Goal: Task Accomplishment & Management: Complete application form

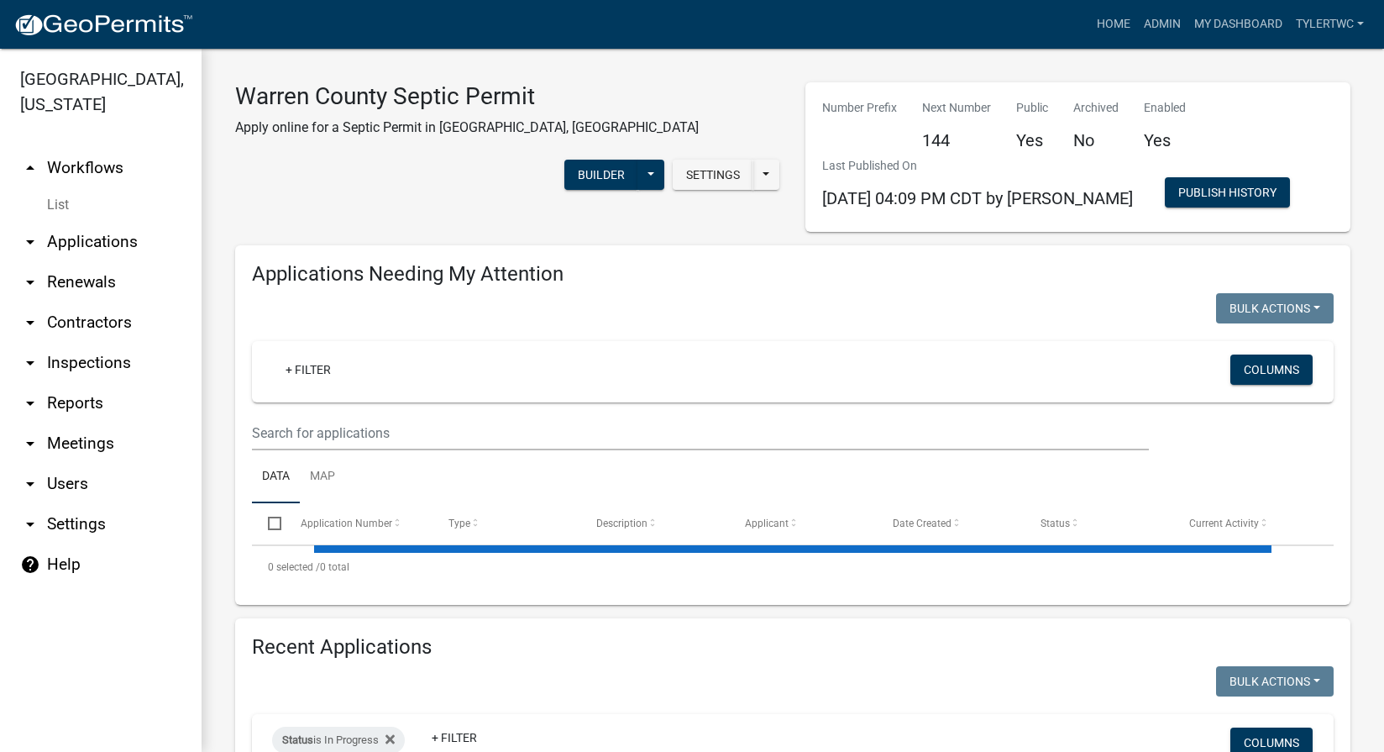
select select "2: 50"
select select "3: 100"
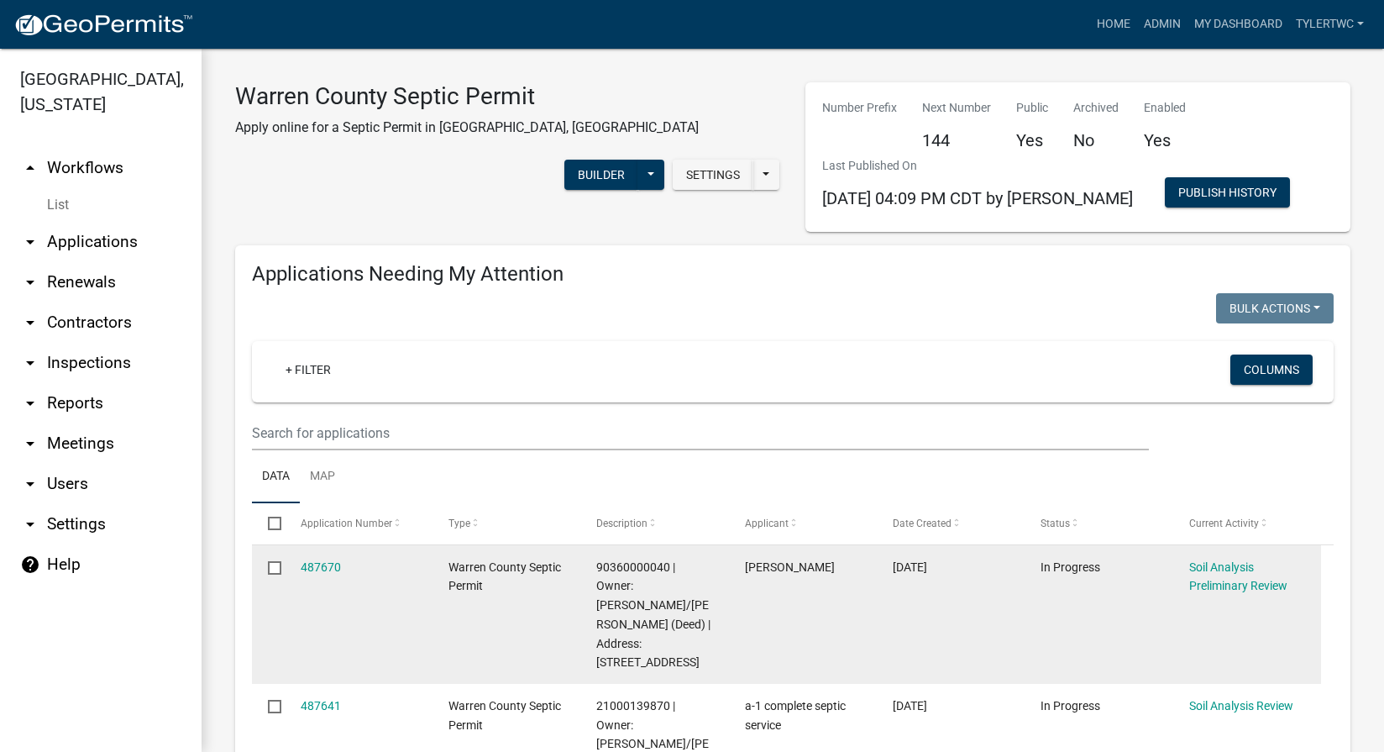
scroll to position [196, 0]
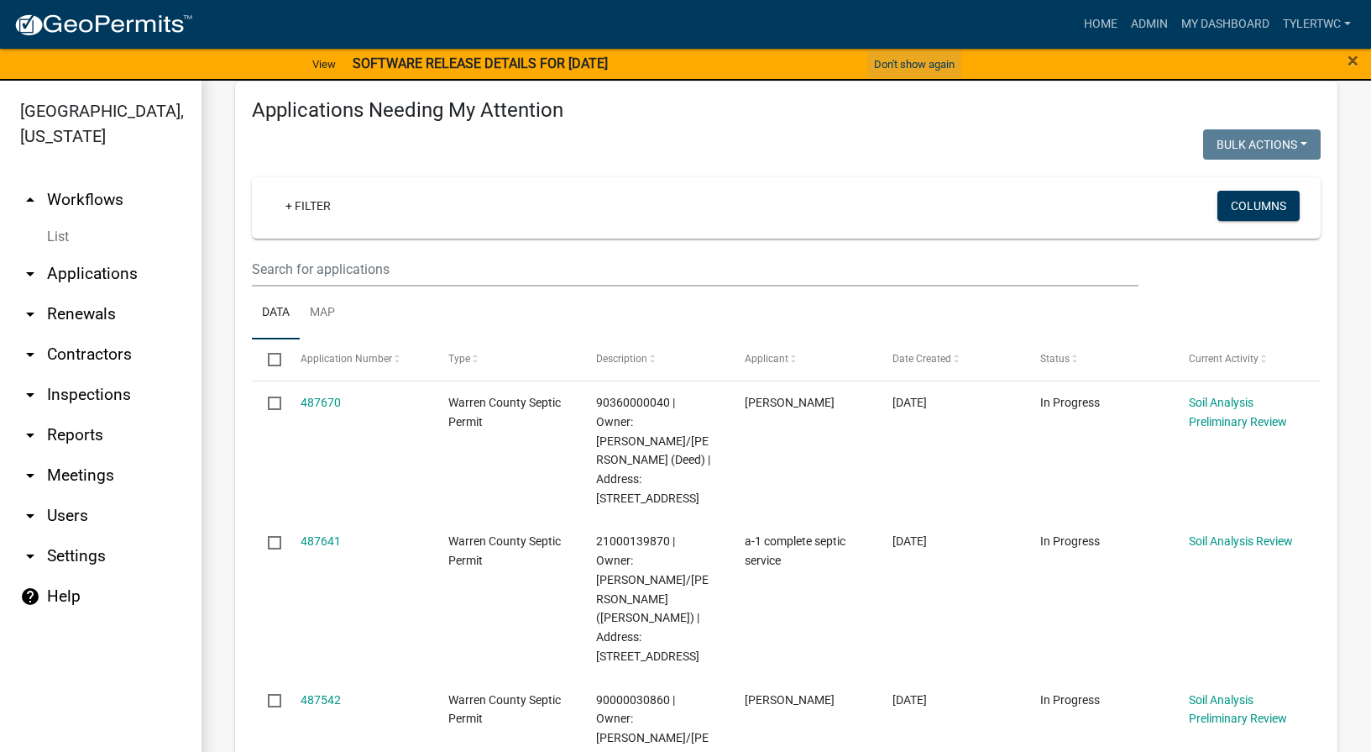
click at [899, 66] on button "Don't show again" at bounding box center [914, 64] width 94 height 28
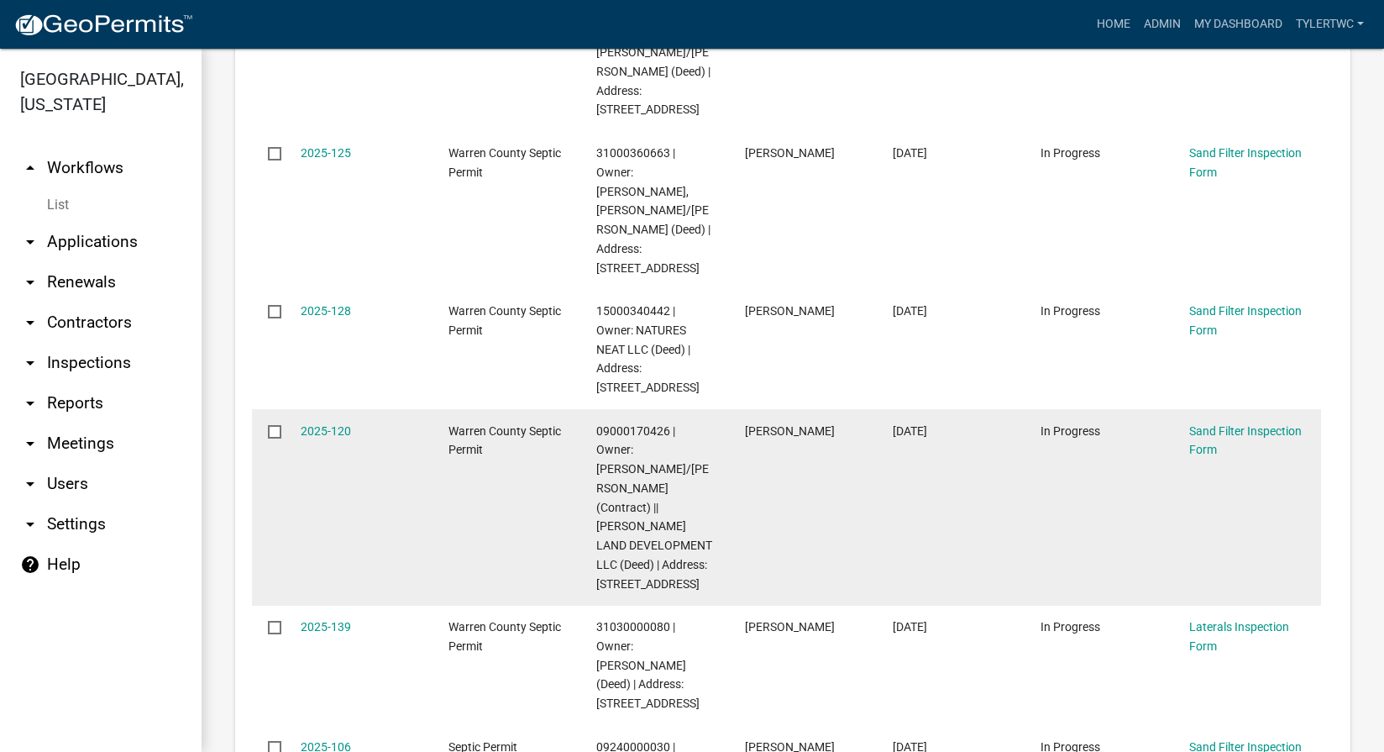
scroll to position [2351, 0]
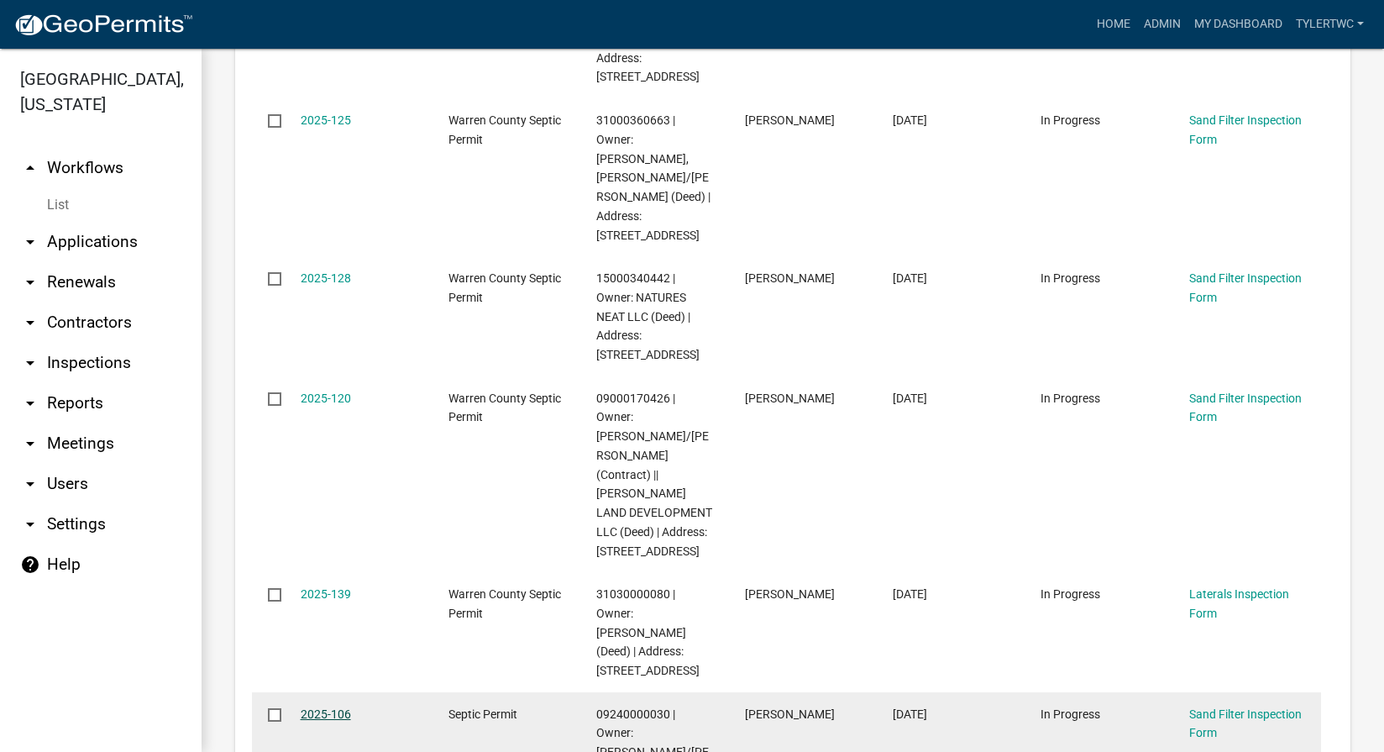
click at [317, 707] on link "2025-106" at bounding box center [326, 713] width 50 height 13
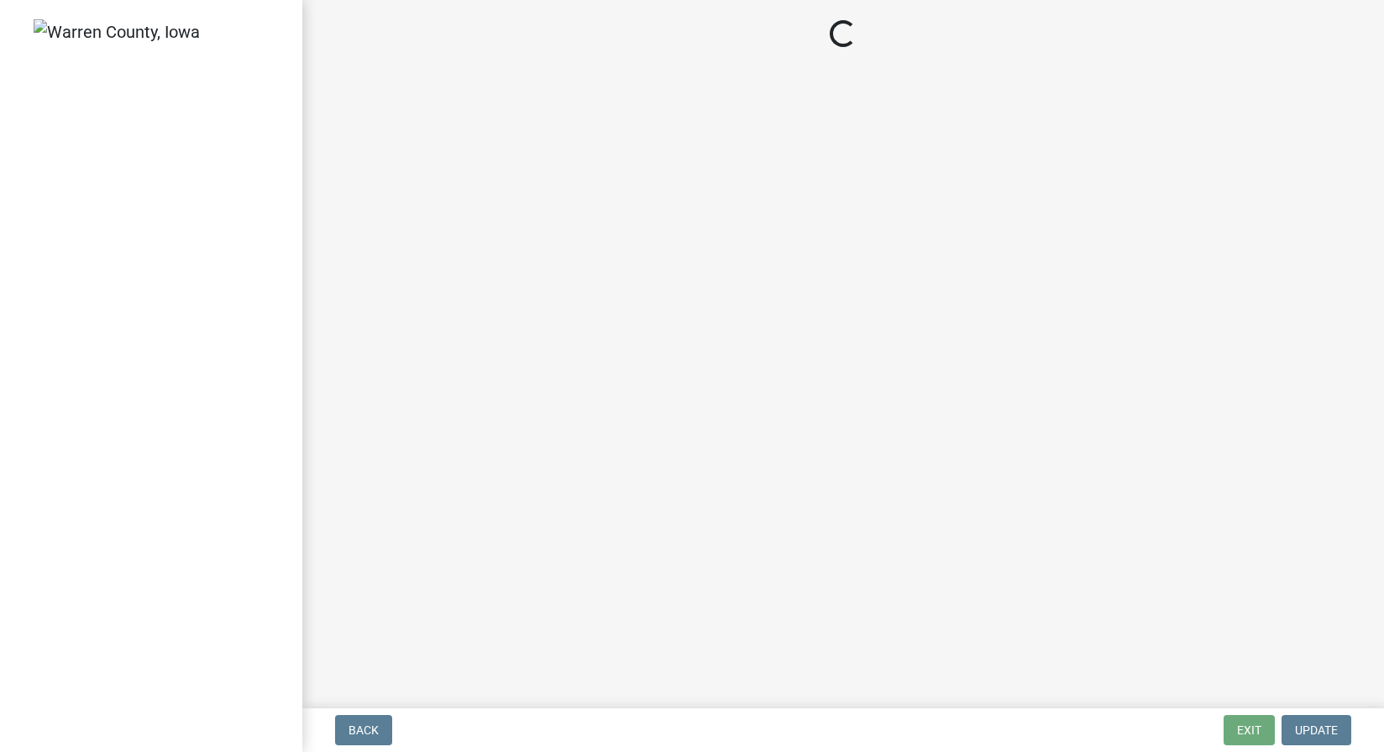
select select "d1e22d4f-68e7-4e9d-8701-604dd084f30f"
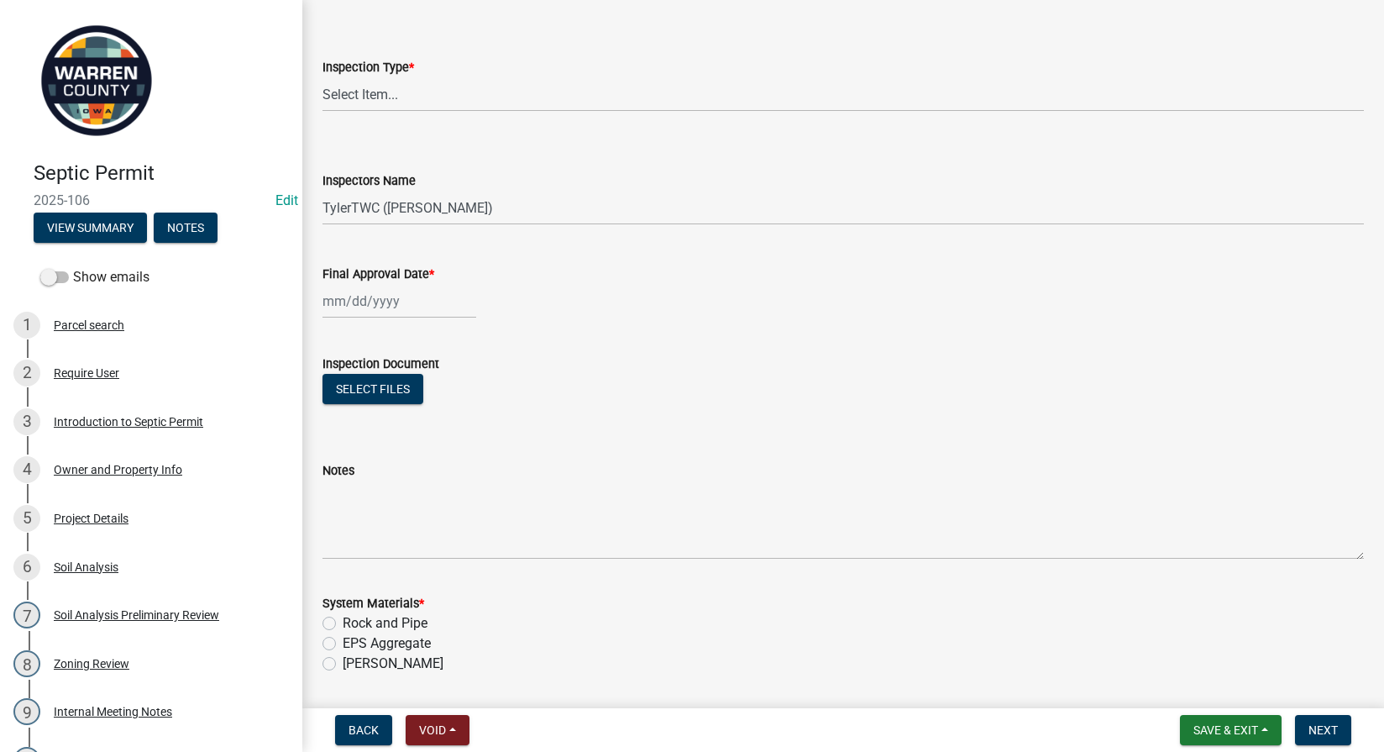
scroll to position [196, 0]
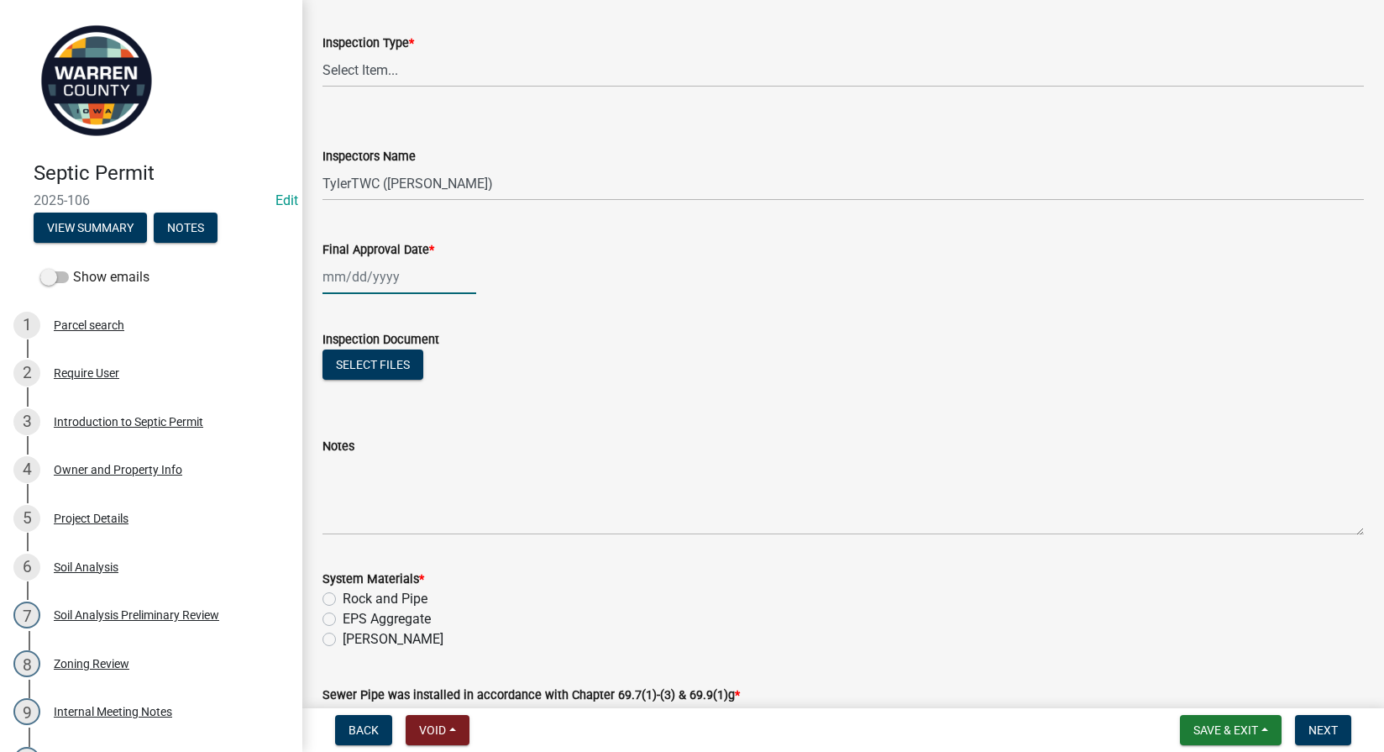
click at [359, 288] on div at bounding box center [399, 276] width 154 height 34
select select "10"
select select "2025"
click at [448, 368] on div "3" at bounding box center [446, 366] width 27 height 27
type input "[DATE]"
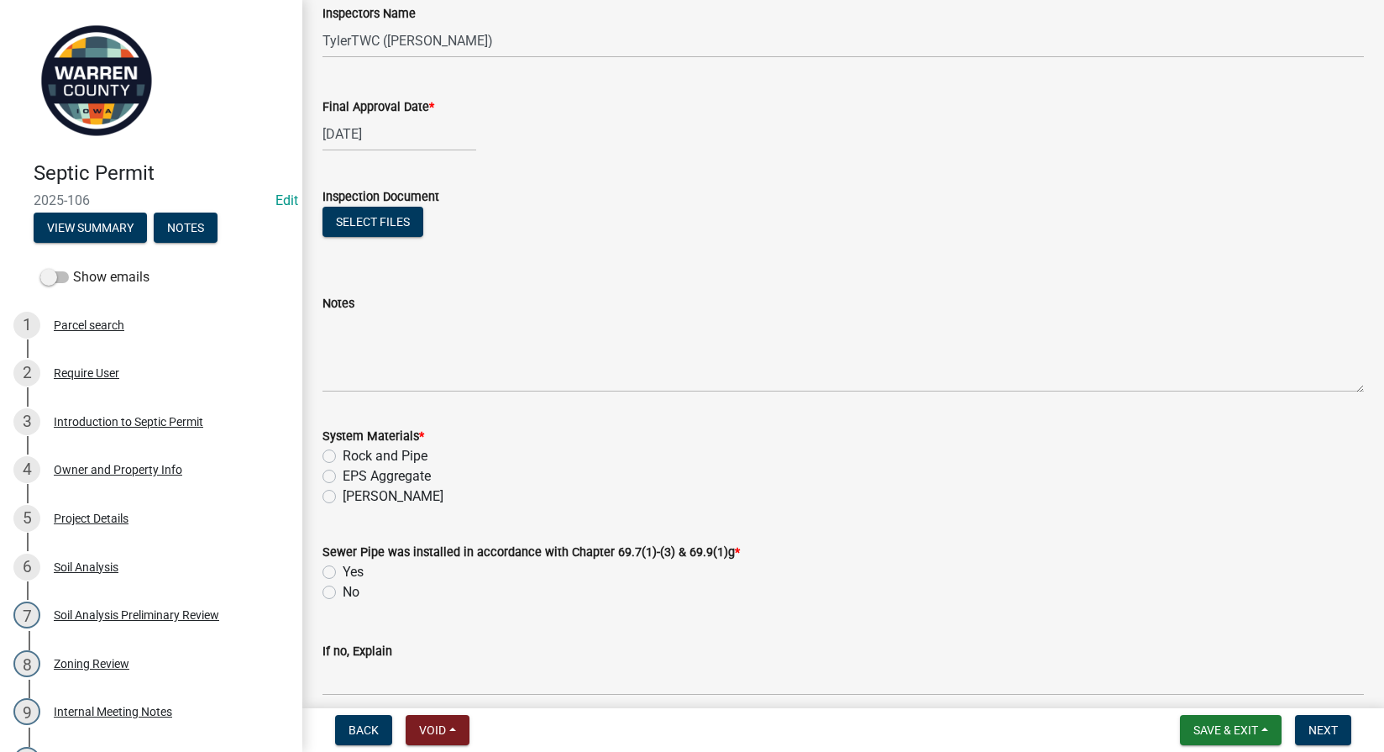
scroll to position [392, 0]
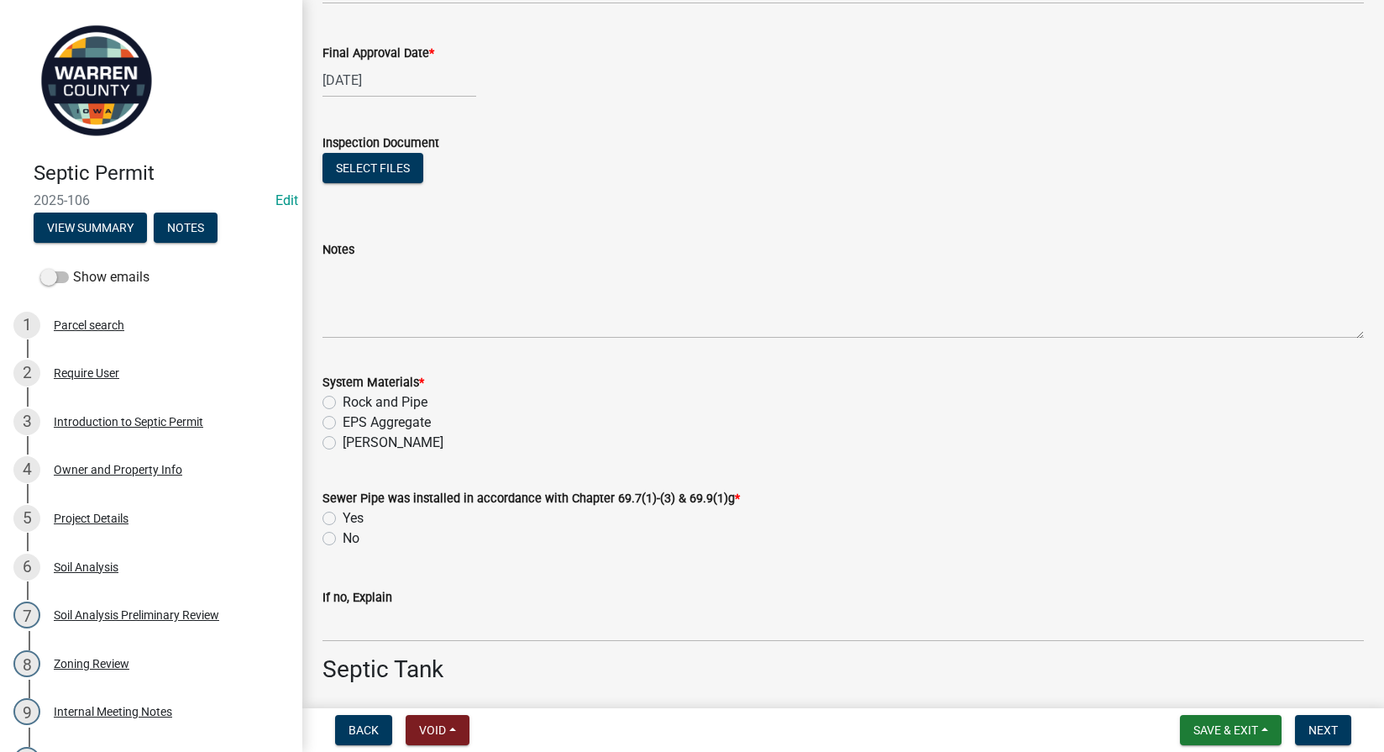
click at [343, 421] on label "EPS Aggregate" at bounding box center [387, 422] width 88 height 20
click at [343, 421] on input "EPS Aggregate" at bounding box center [348, 417] width 11 height 11
radio input "true"
click at [343, 519] on label "Yes" at bounding box center [353, 518] width 21 height 20
click at [343, 519] on input "Yes" at bounding box center [348, 513] width 11 height 11
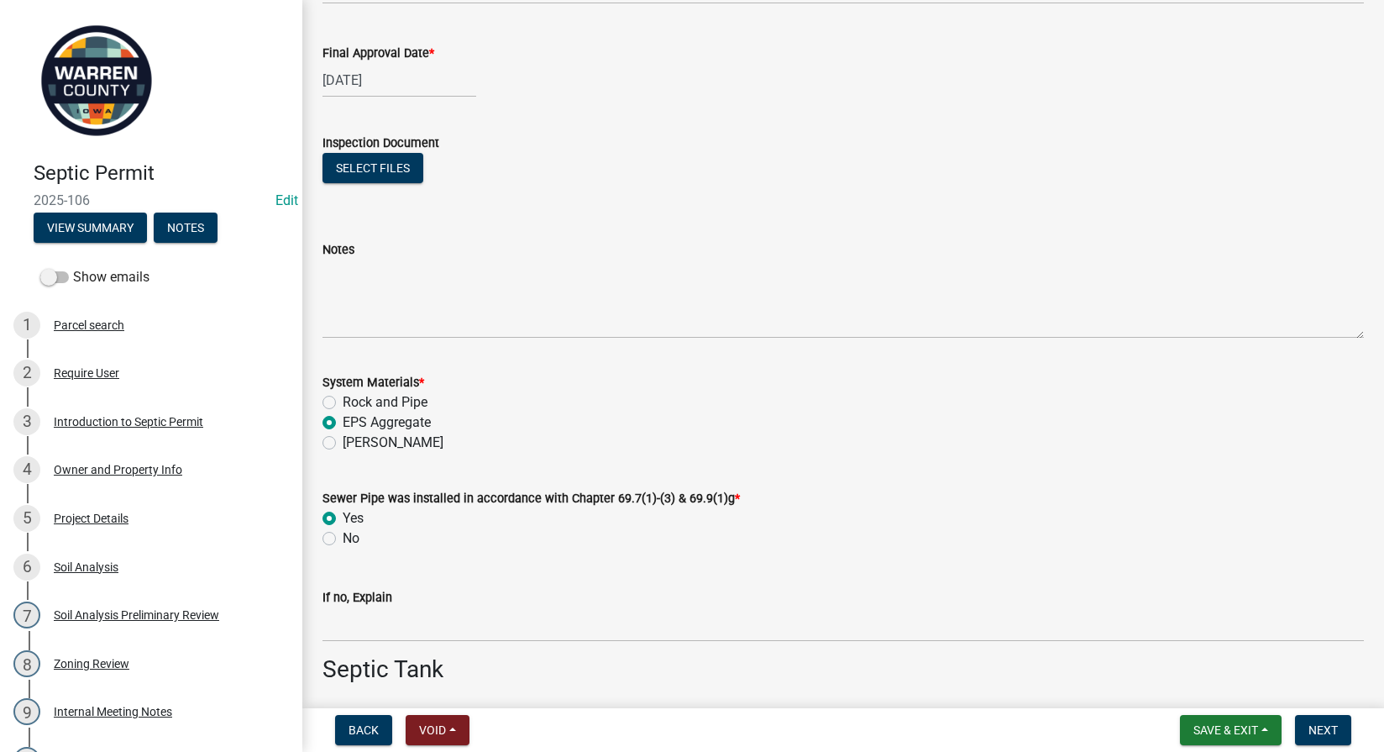
radio input "true"
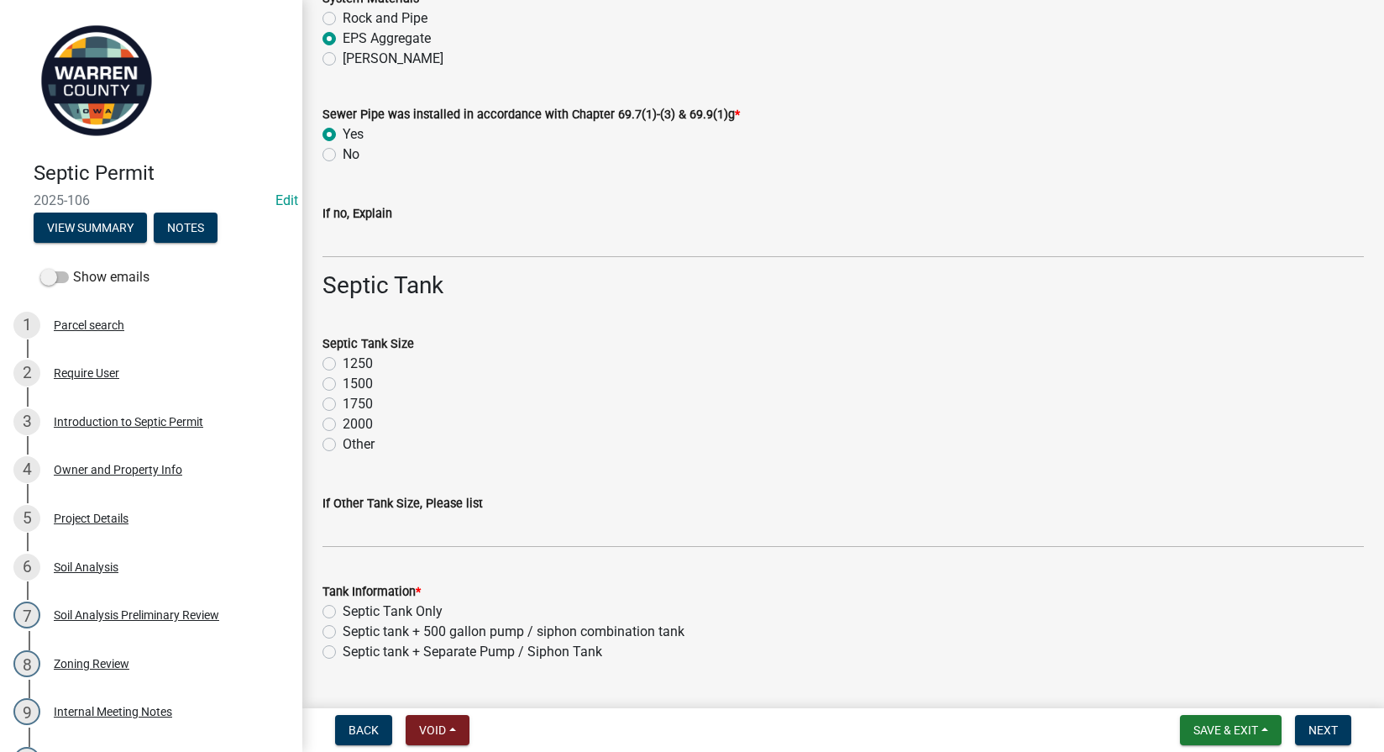
scroll to position [784, 0]
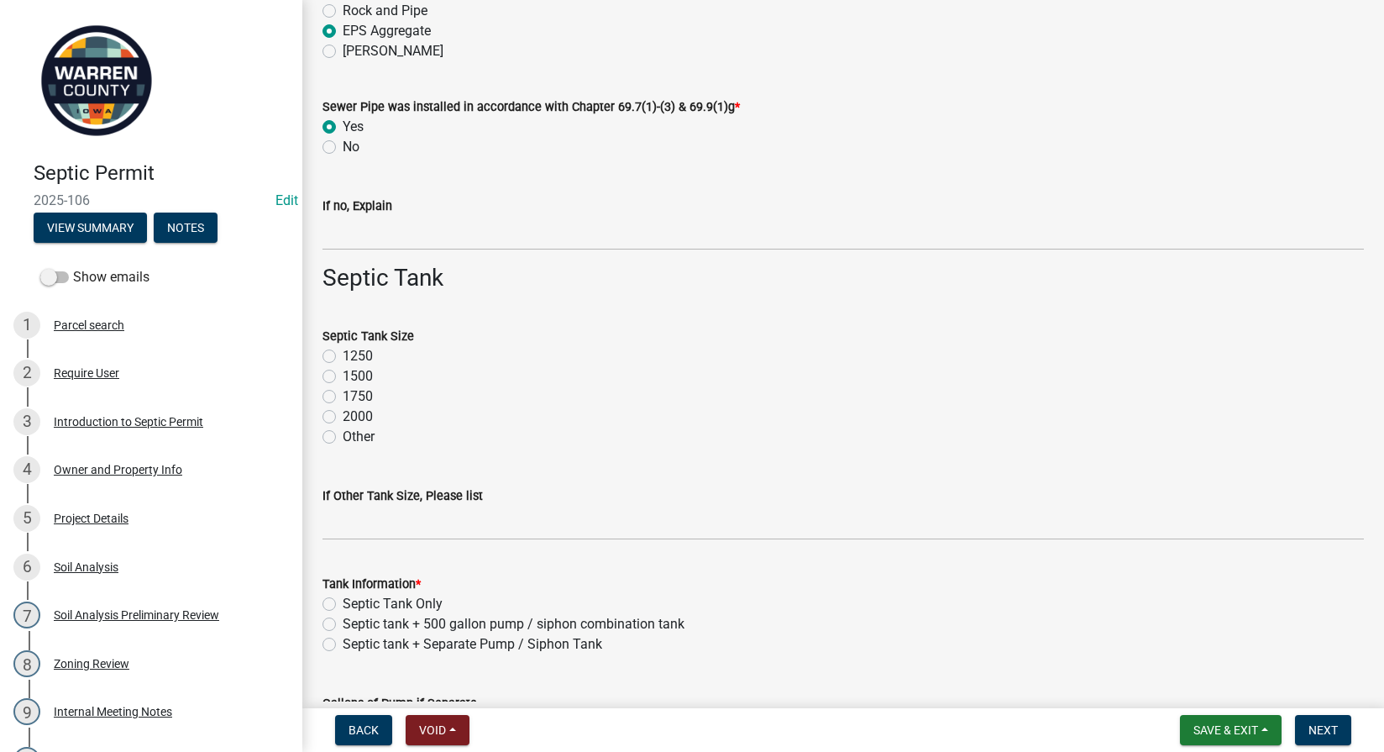
click at [343, 355] on label "1250" at bounding box center [358, 356] width 30 height 20
click at [343, 355] on input "1250" at bounding box center [348, 351] width 11 height 11
radio input "true"
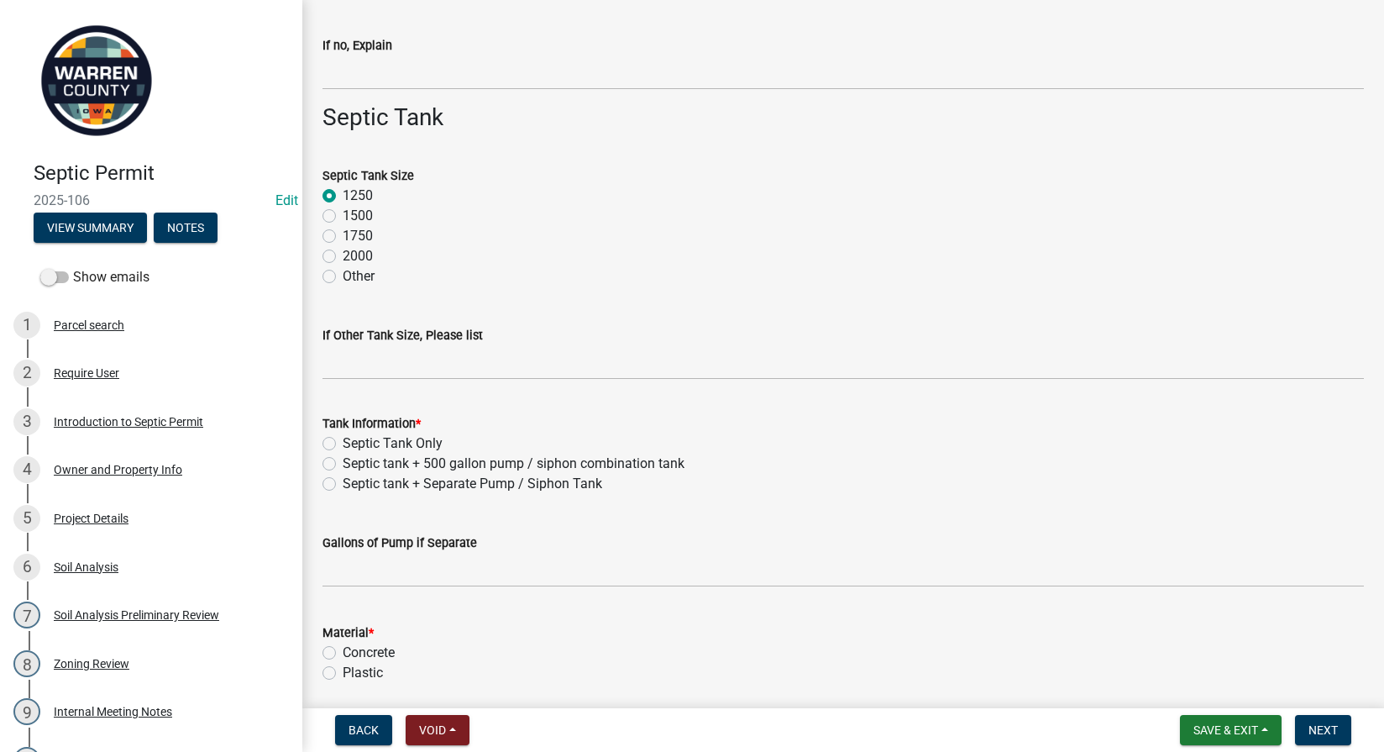
scroll to position [980, 0]
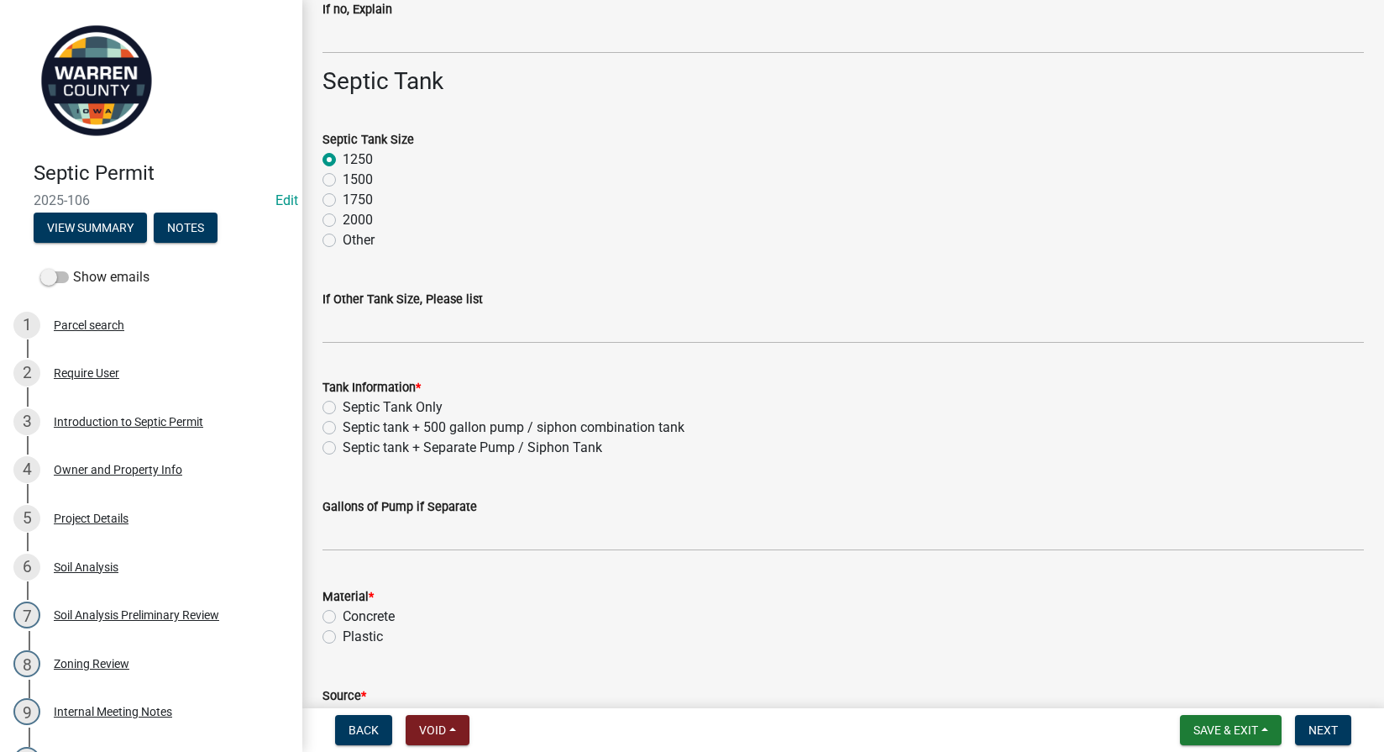
click at [343, 425] on label "Septic tank + 500 gallon pump / siphon combination tank" at bounding box center [514, 427] width 342 height 20
click at [343, 425] on input "Septic tank + 500 gallon pump / siphon combination tank" at bounding box center [348, 422] width 11 height 11
radio input "true"
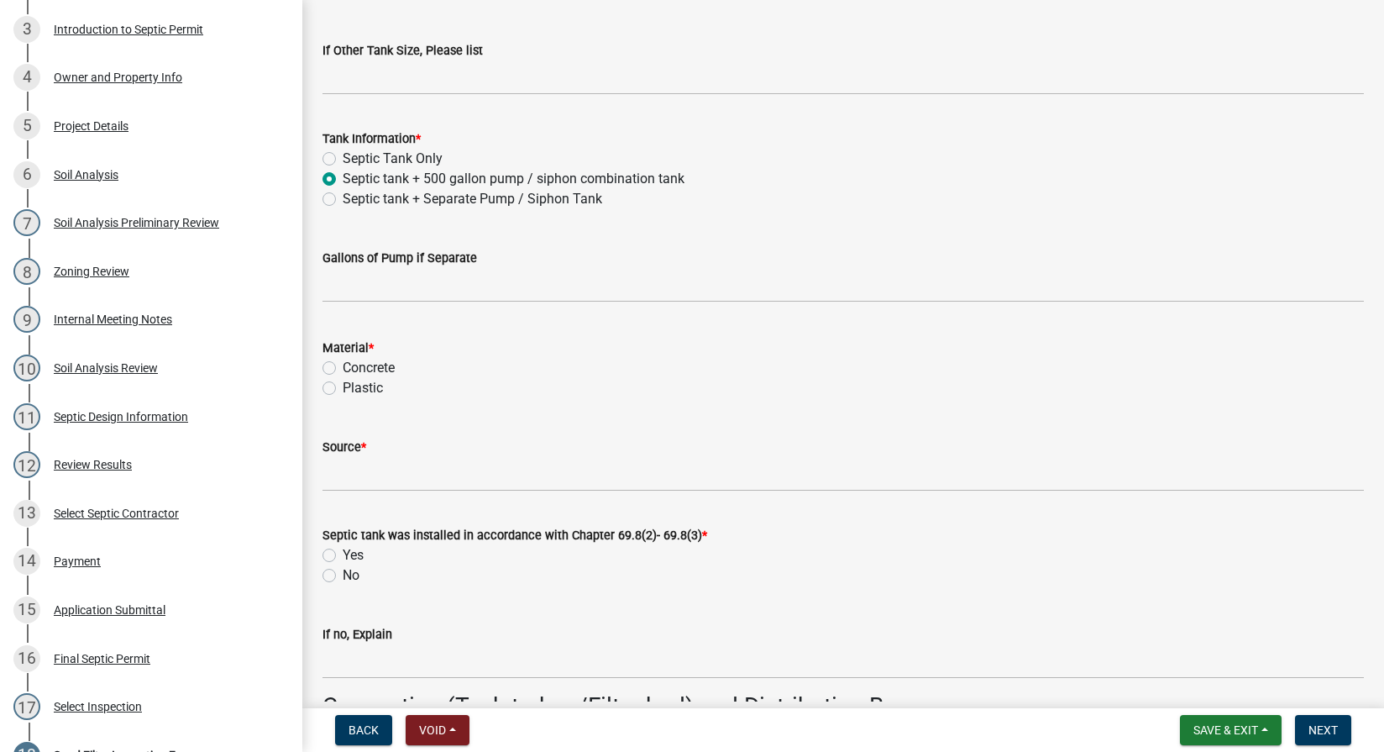
scroll to position [1371, 0]
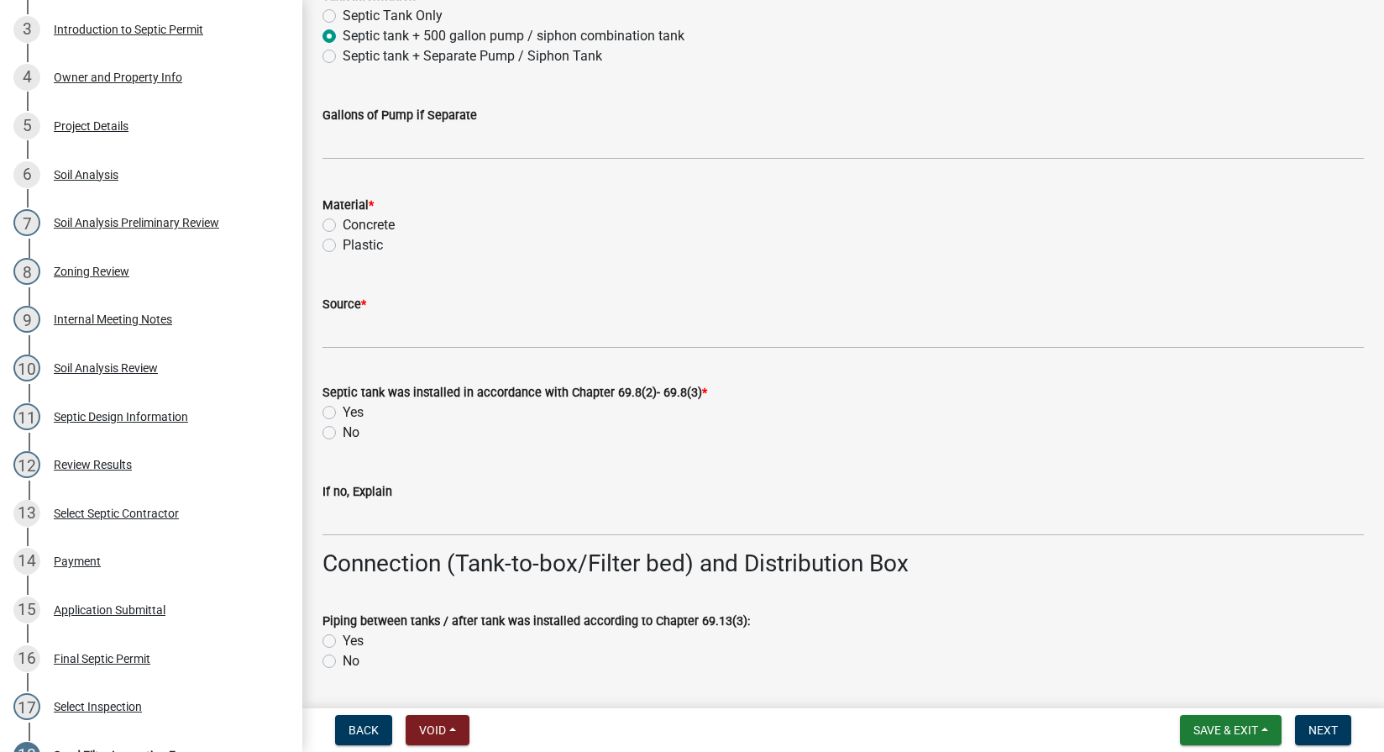
click at [343, 223] on label "Concrete" at bounding box center [369, 225] width 52 height 20
click at [343, 223] on input "Concrete" at bounding box center [348, 220] width 11 height 11
radio input "true"
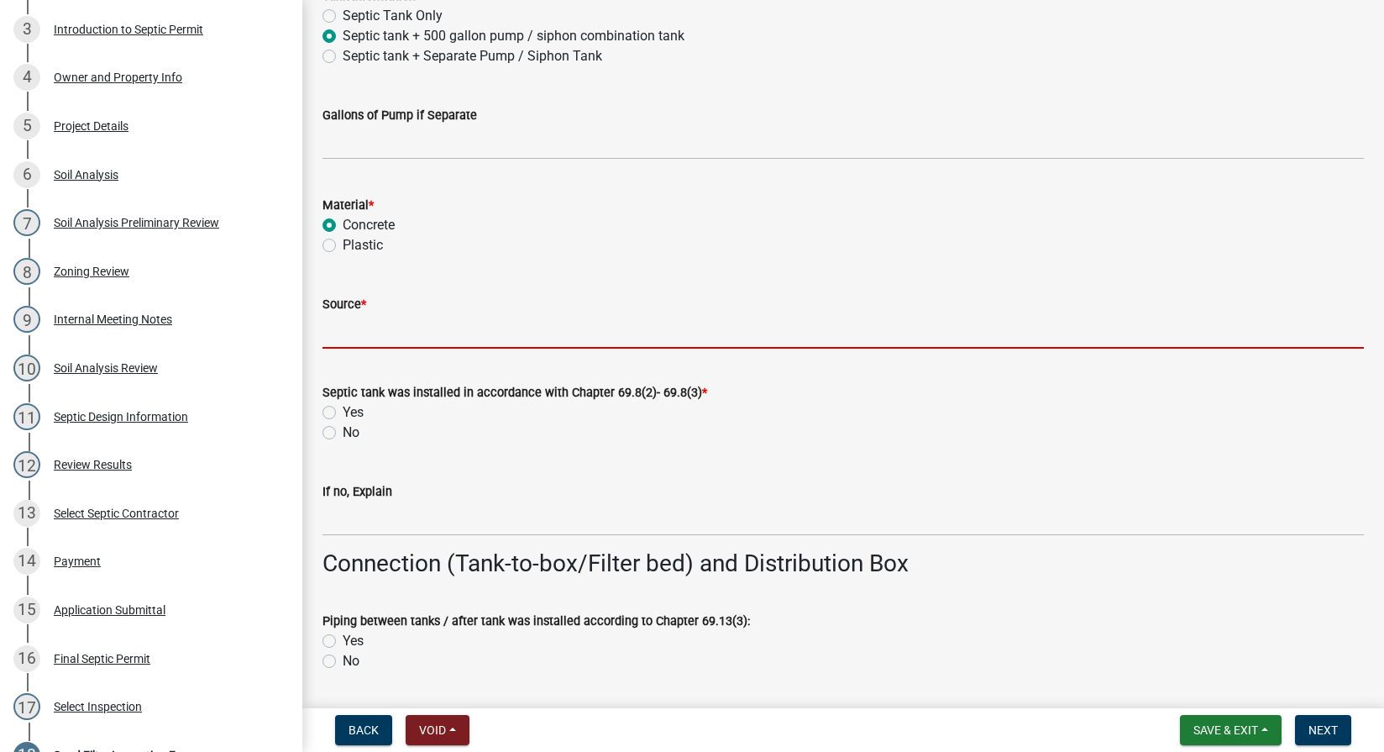
drag, startPoint x: 385, startPoint y: 333, endPoint x: 391, endPoint y: 341, distance: 10.8
click at [385, 333] on input "Source *" at bounding box center [842, 331] width 1041 height 34
type input "Indianola Precast"
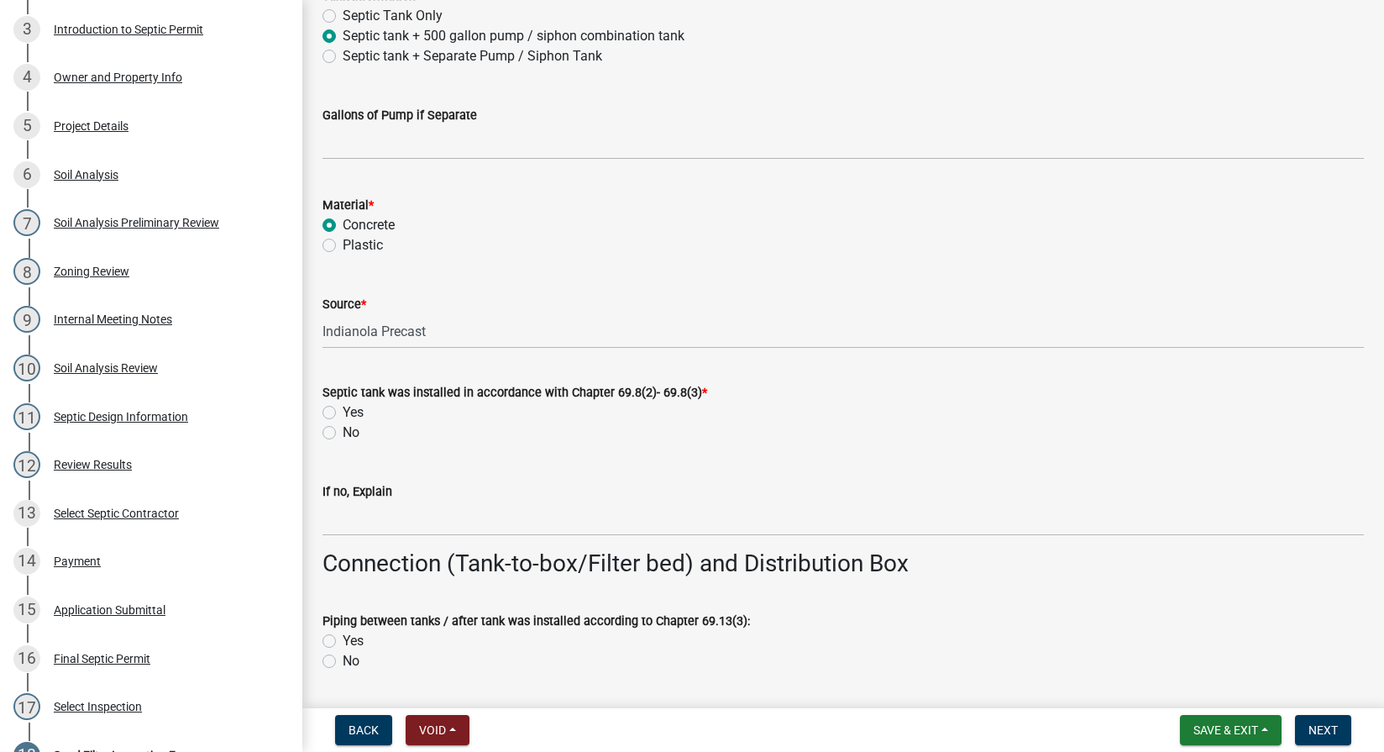
click at [343, 409] on label "Yes" at bounding box center [353, 412] width 21 height 20
click at [343, 409] on input "Yes" at bounding box center [348, 407] width 11 height 11
radio input "true"
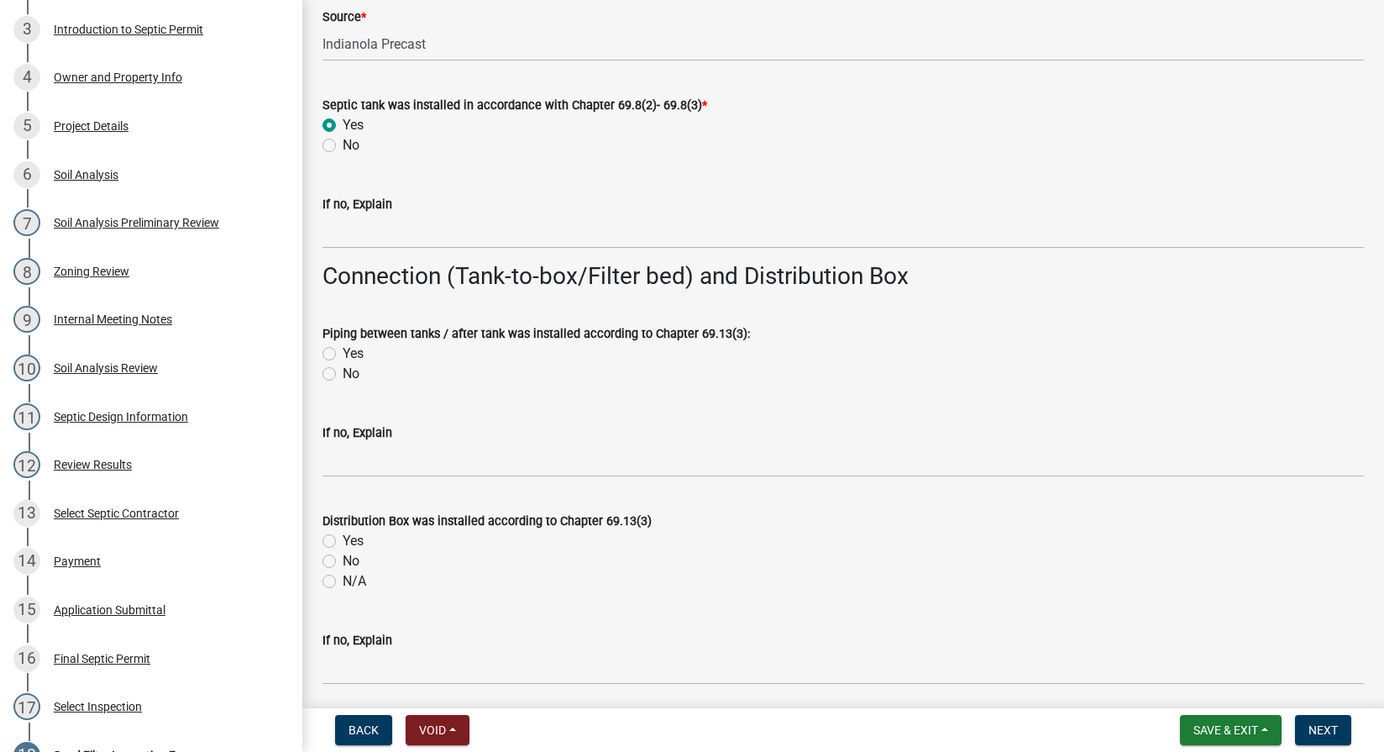
scroll to position [1764, 0]
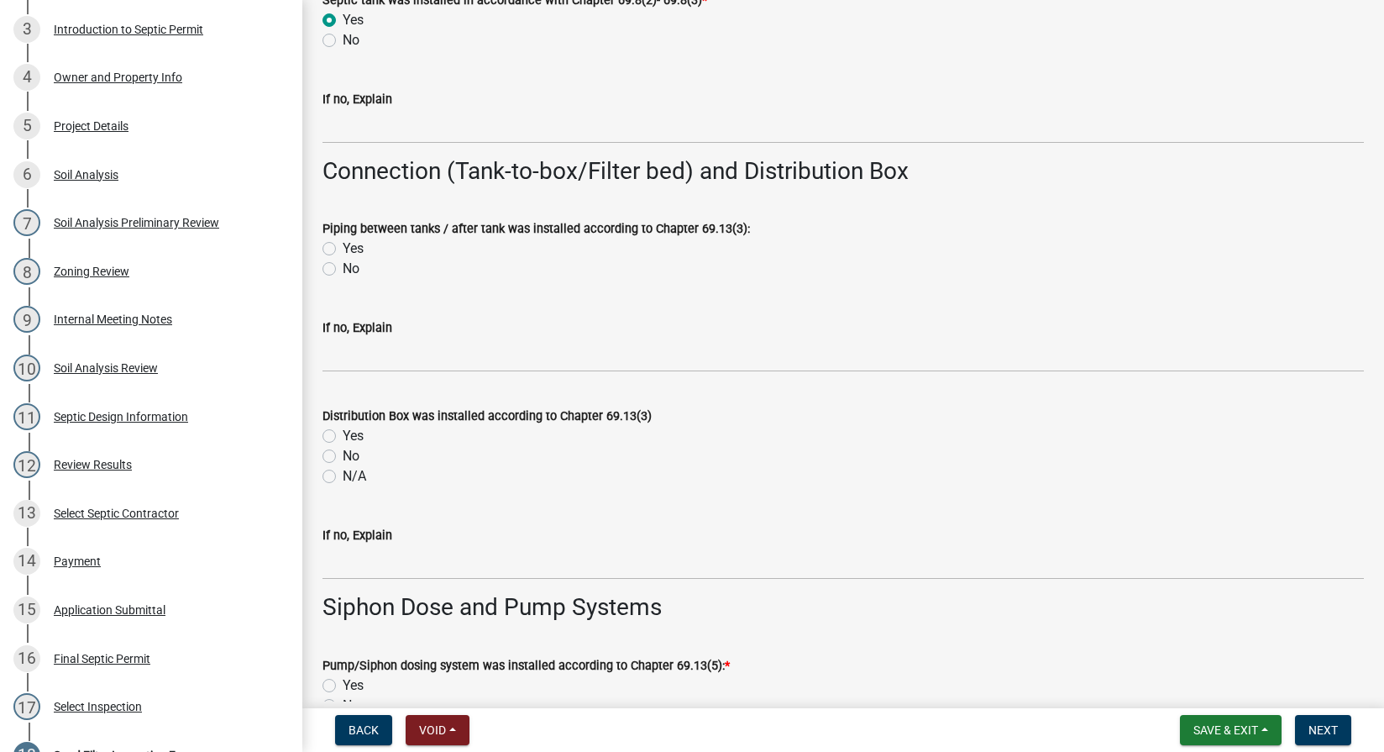
click at [343, 247] on label "Yes" at bounding box center [353, 248] width 21 height 20
click at [343, 247] on input "Yes" at bounding box center [348, 243] width 11 height 11
radio input "true"
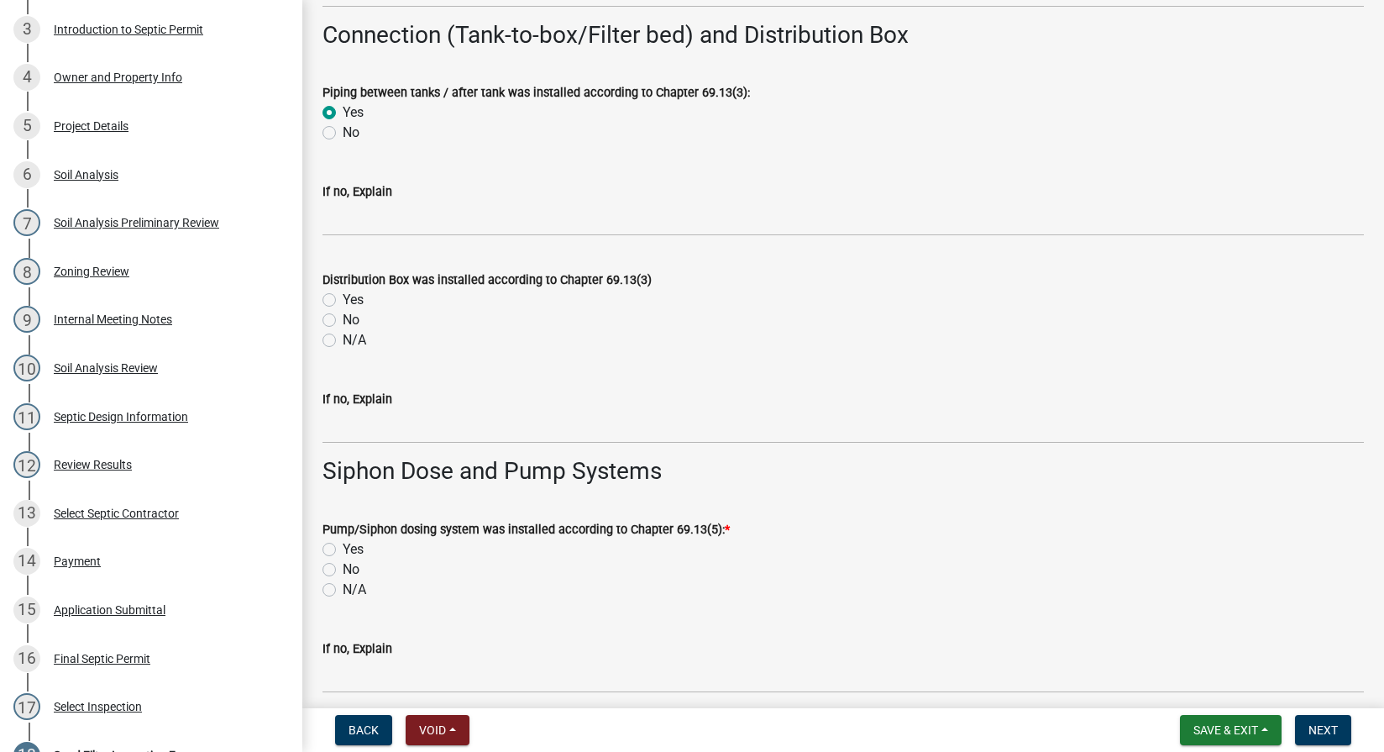
scroll to position [1959, 0]
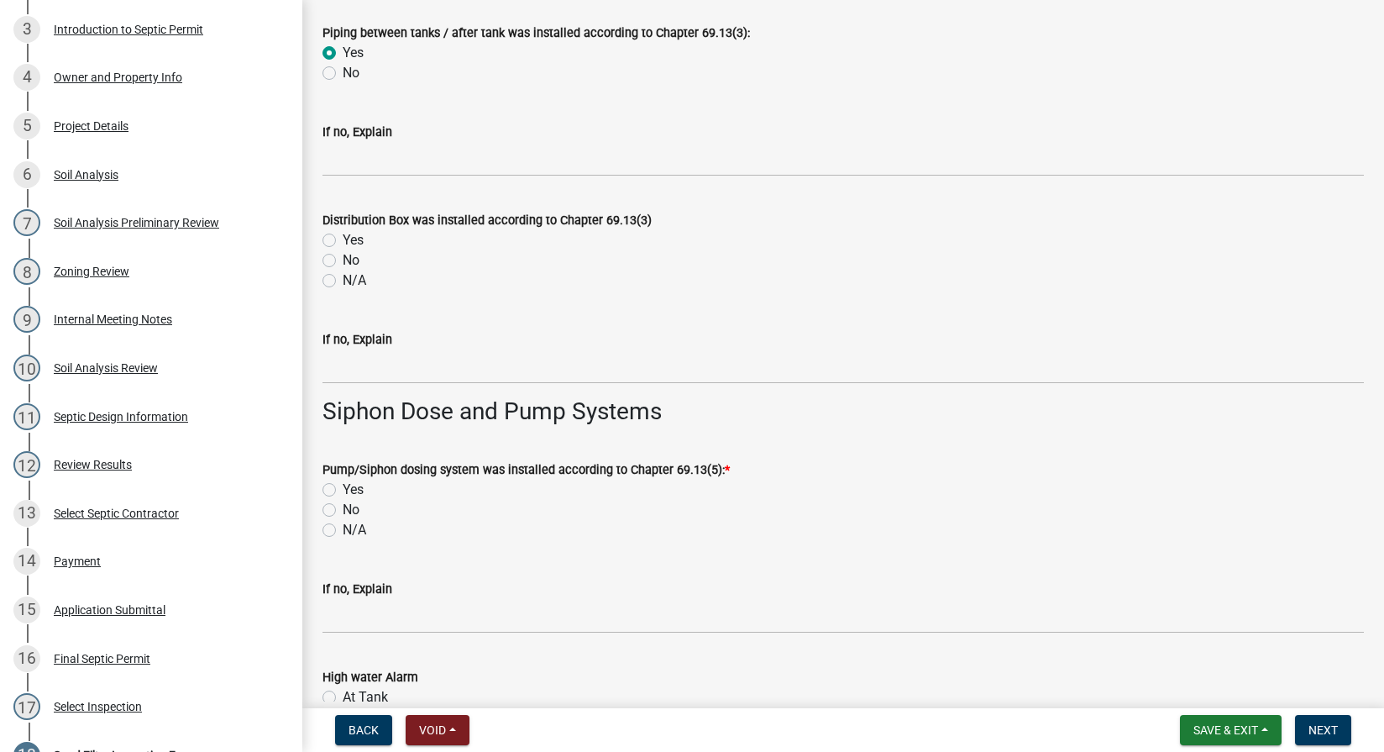
click at [343, 239] on label "Yes" at bounding box center [353, 240] width 21 height 20
click at [343, 239] on input "Yes" at bounding box center [348, 235] width 11 height 11
radio input "true"
click at [343, 488] on label "Yes" at bounding box center [353, 490] width 21 height 20
click at [343, 488] on input "Yes" at bounding box center [348, 485] width 11 height 11
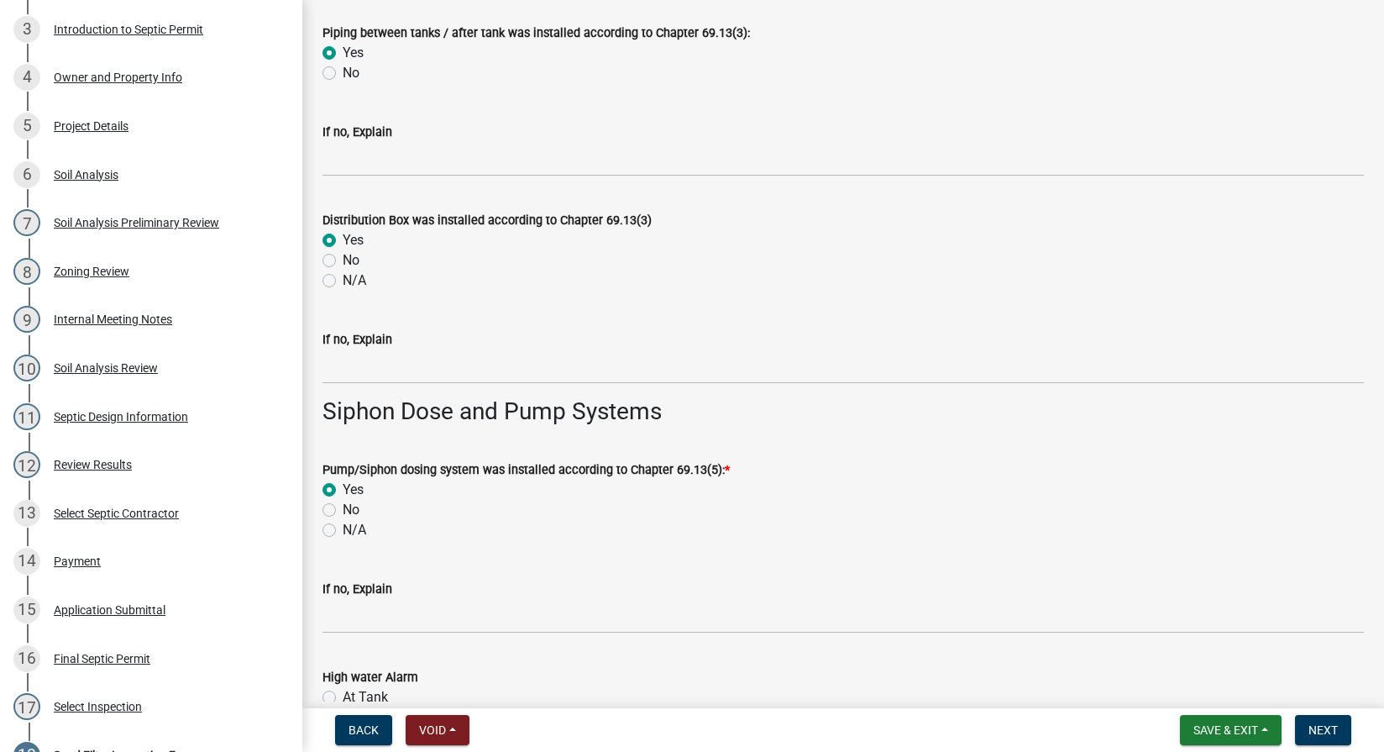
radio input "true"
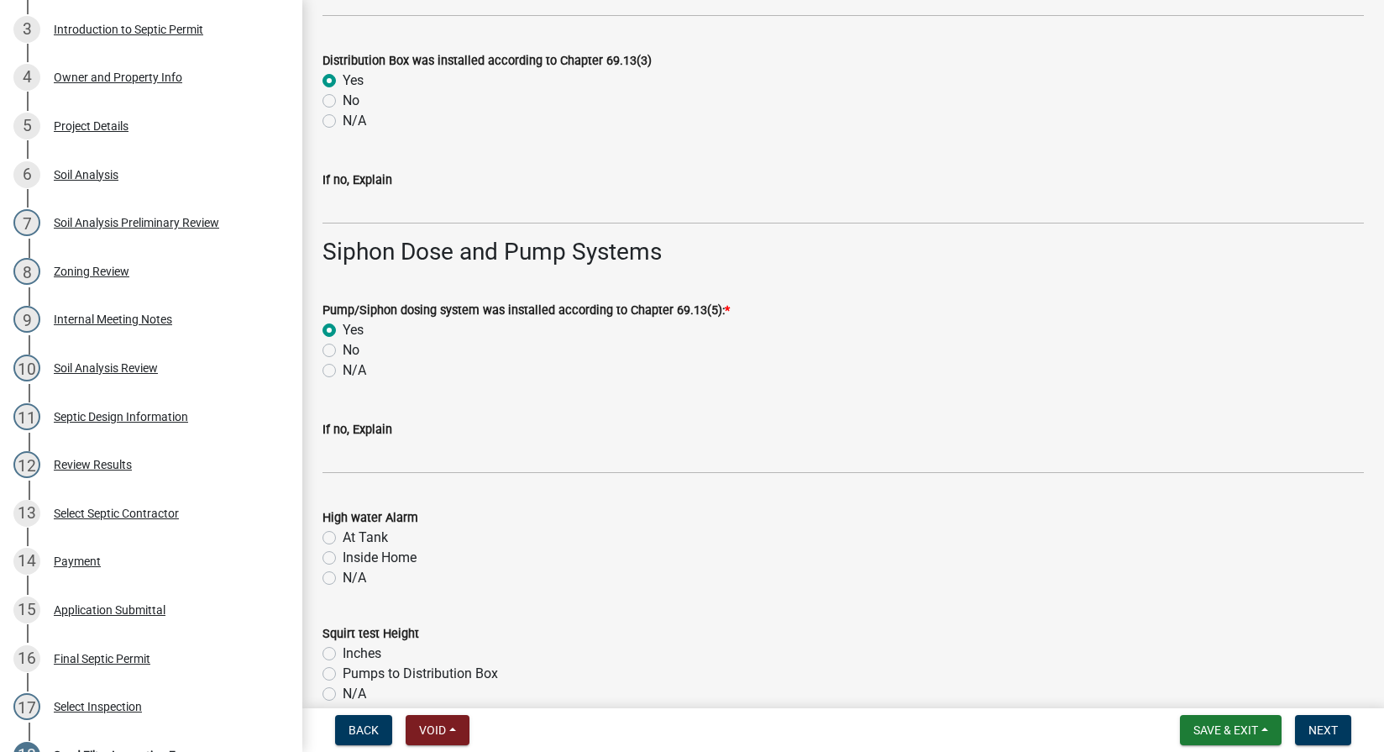
scroll to position [2156, 0]
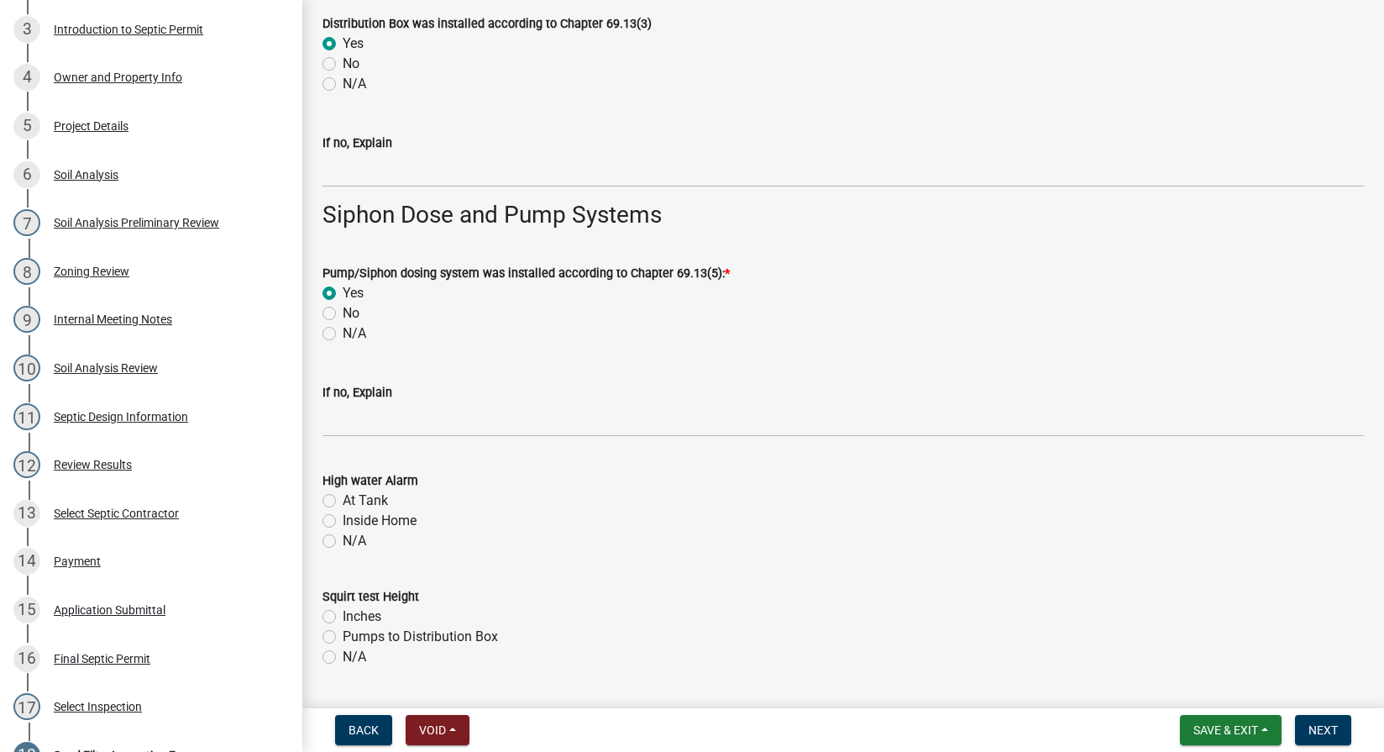
click at [343, 500] on label "At Tank" at bounding box center [365, 500] width 45 height 20
click at [343, 500] on input "At Tank" at bounding box center [348, 495] width 11 height 11
radio input "true"
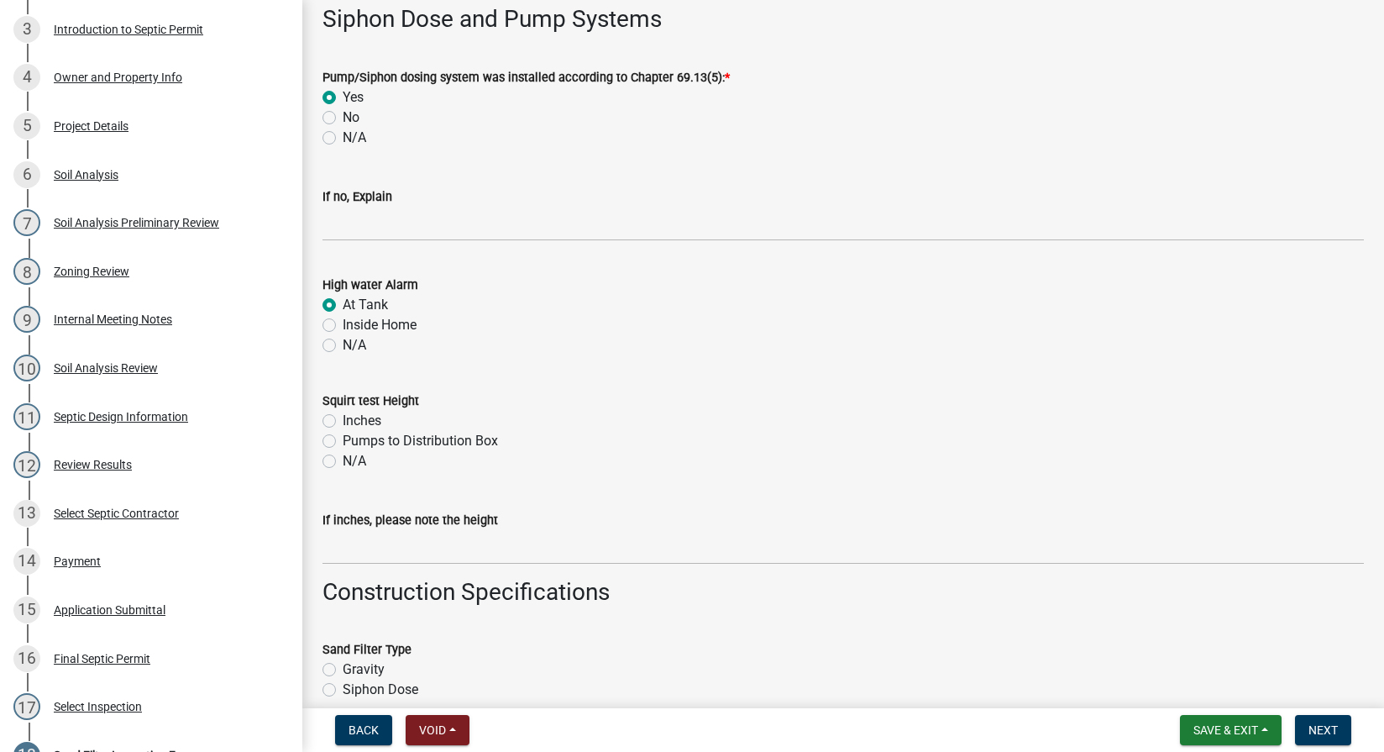
scroll to position [2744, 0]
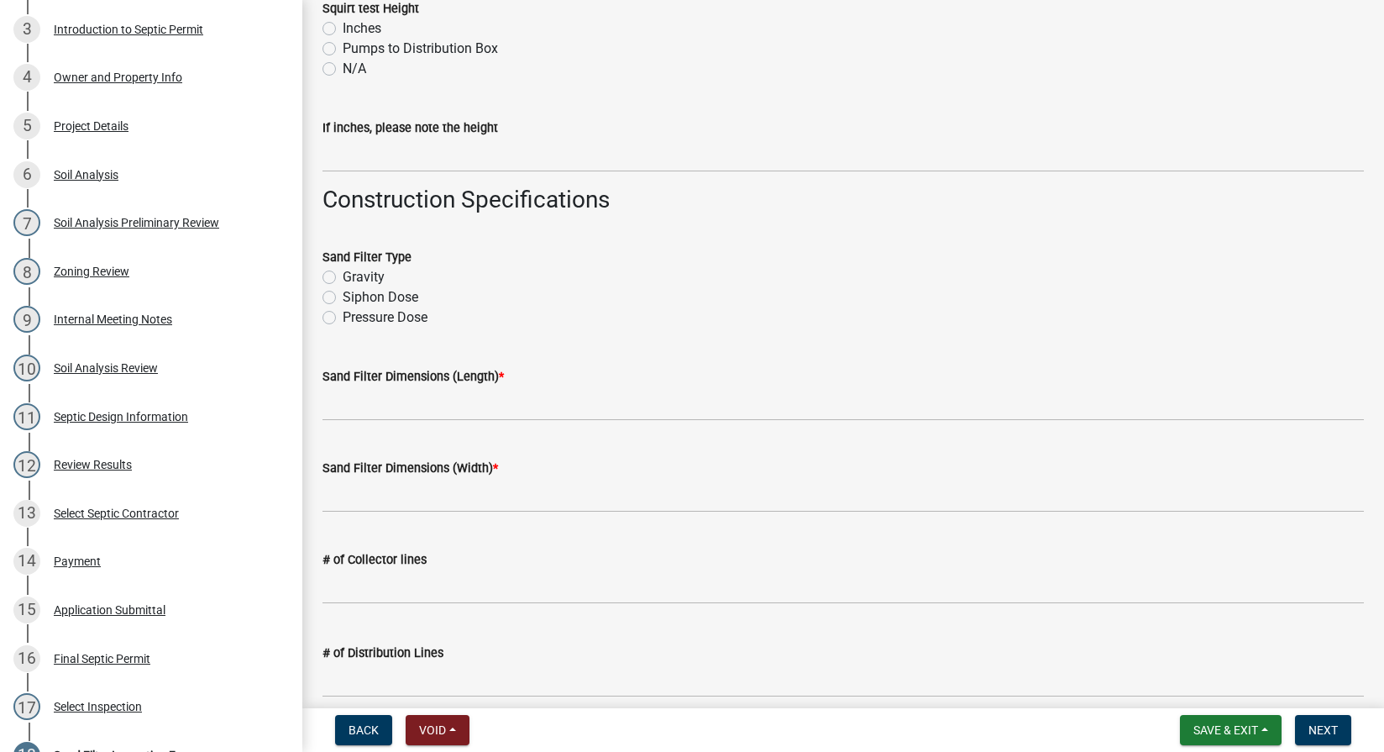
click at [343, 317] on label "Pressure Dose" at bounding box center [385, 317] width 85 height 20
click at [343, 317] on input "Pressure Dose" at bounding box center [348, 312] width 11 height 11
radio input "true"
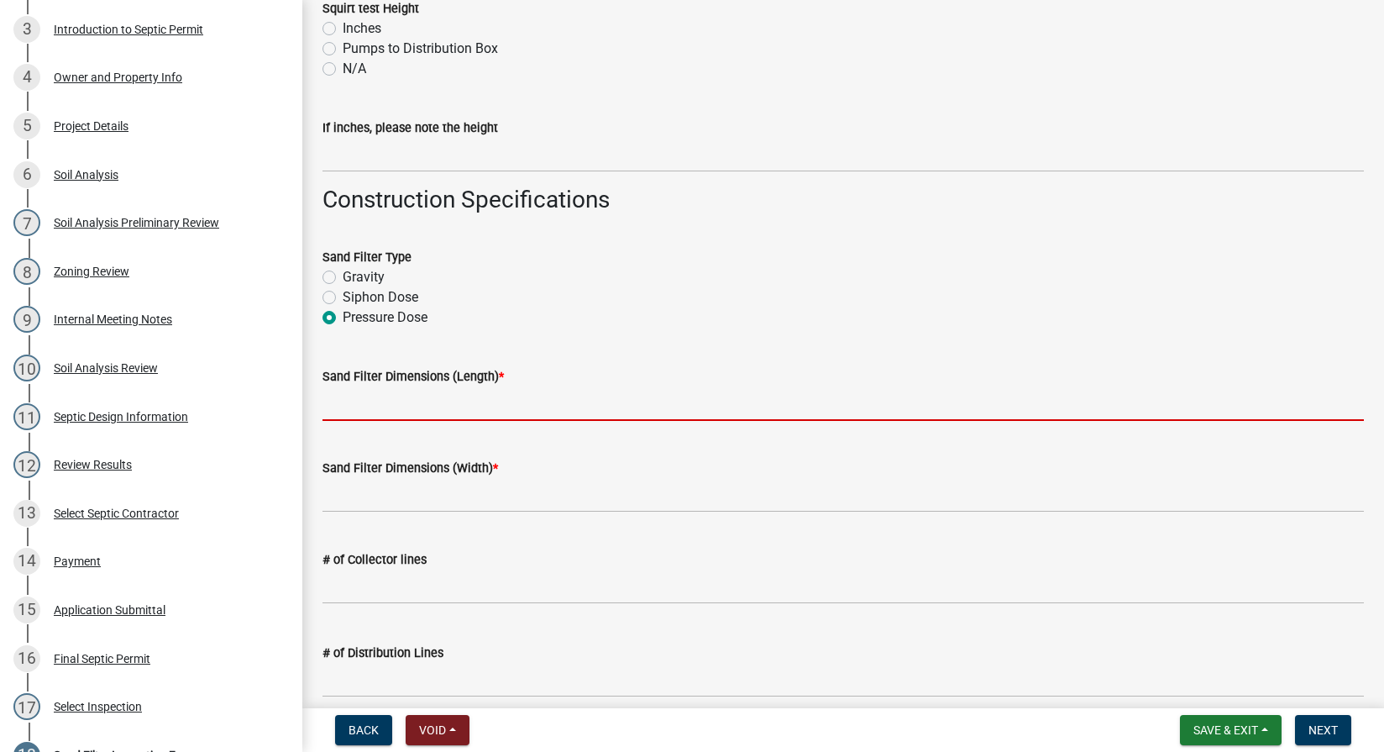
click at [422, 397] on input "Sand Filter Dimensions (Length) *" at bounding box center [842, 403] width 1041 height 34
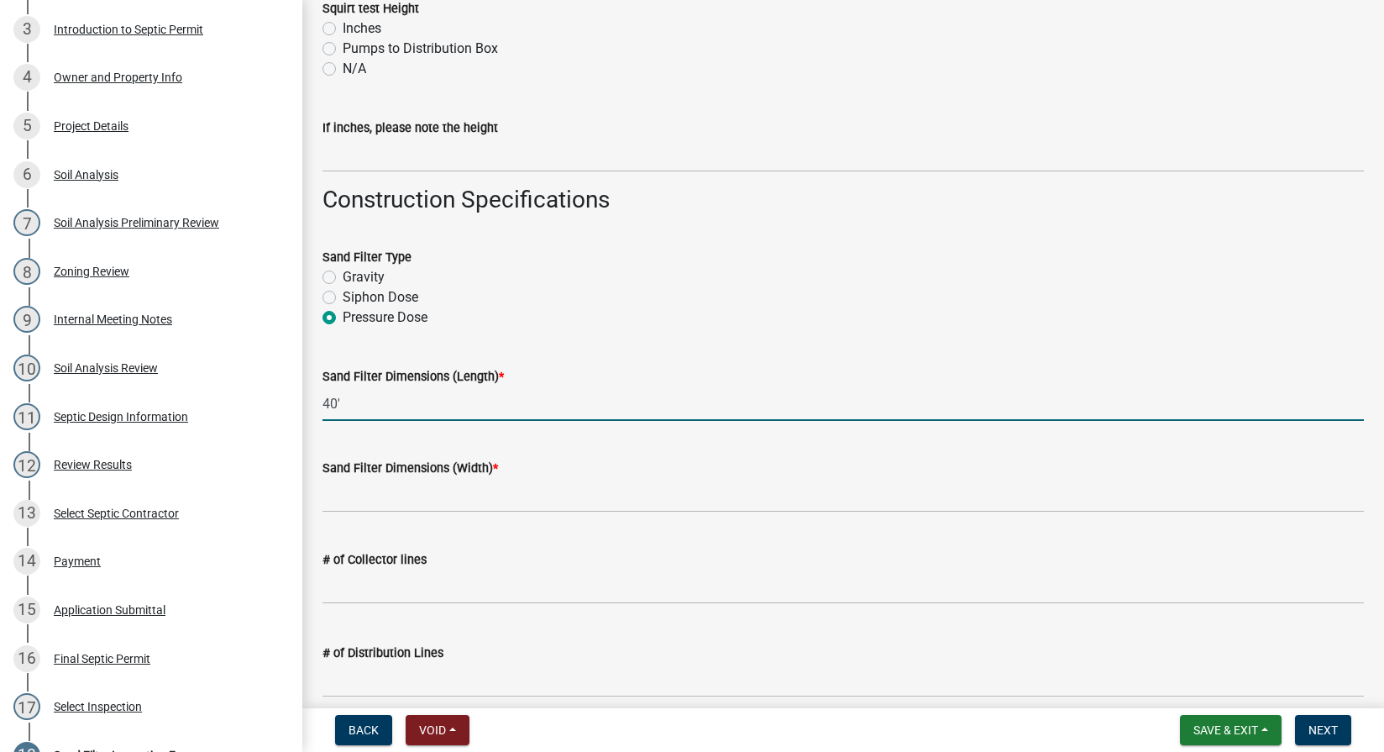
type input "40'"
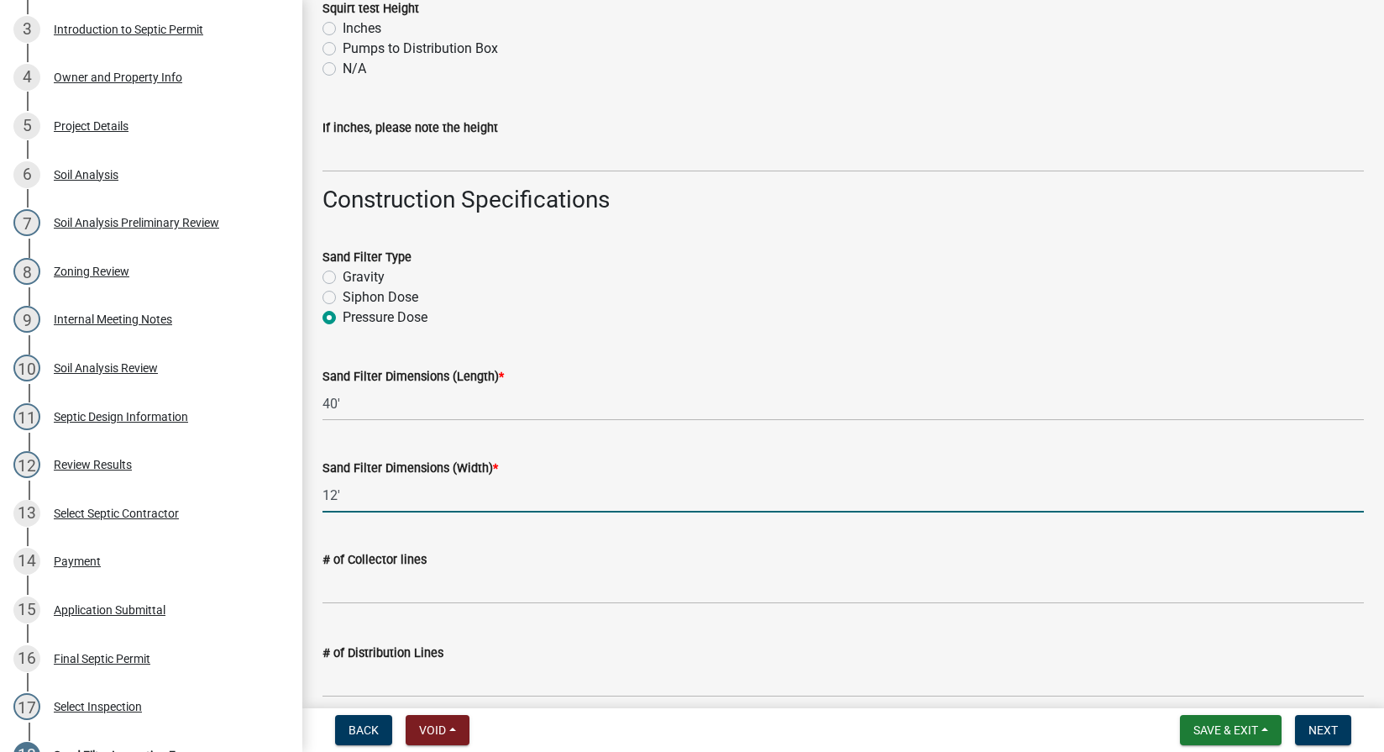
type input "12'"
click at [353, 596] on input "text" at bounding box center [842, 586] width 1041 height 34
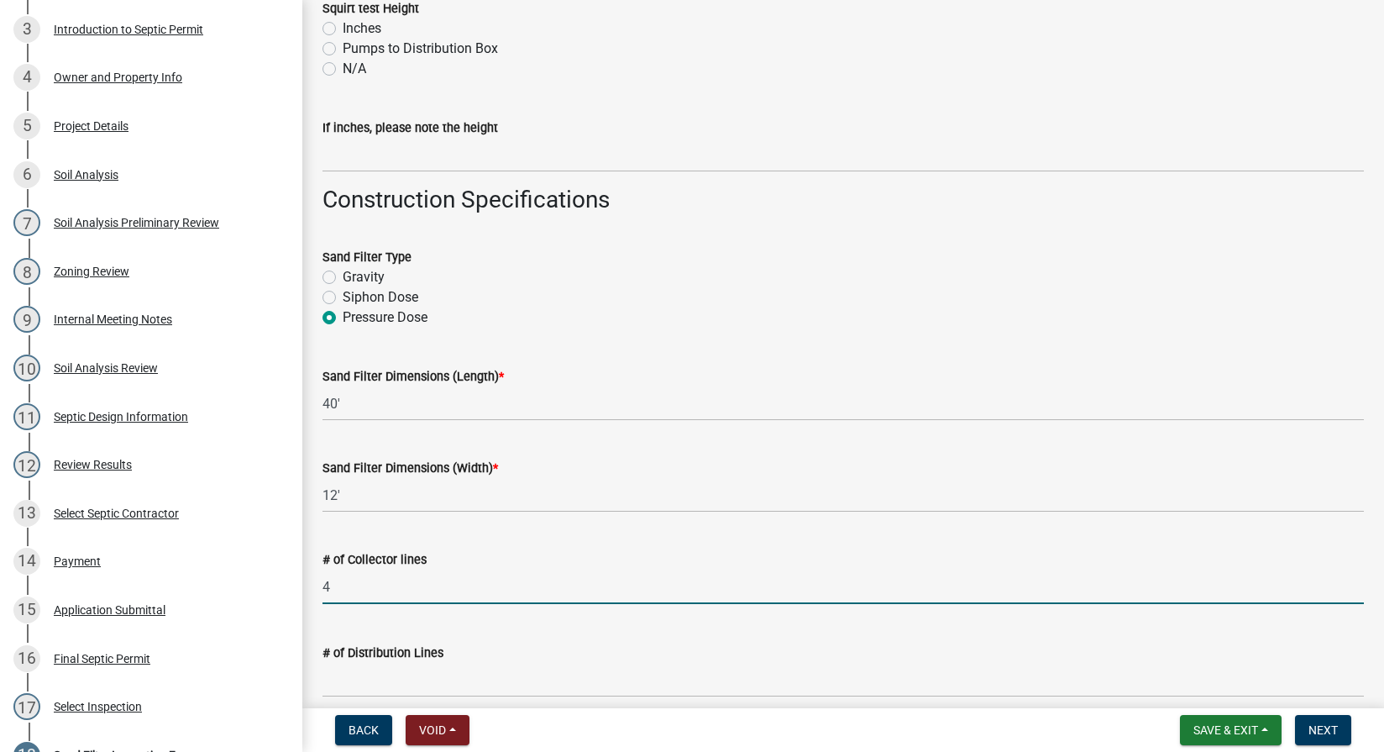
type input "4"
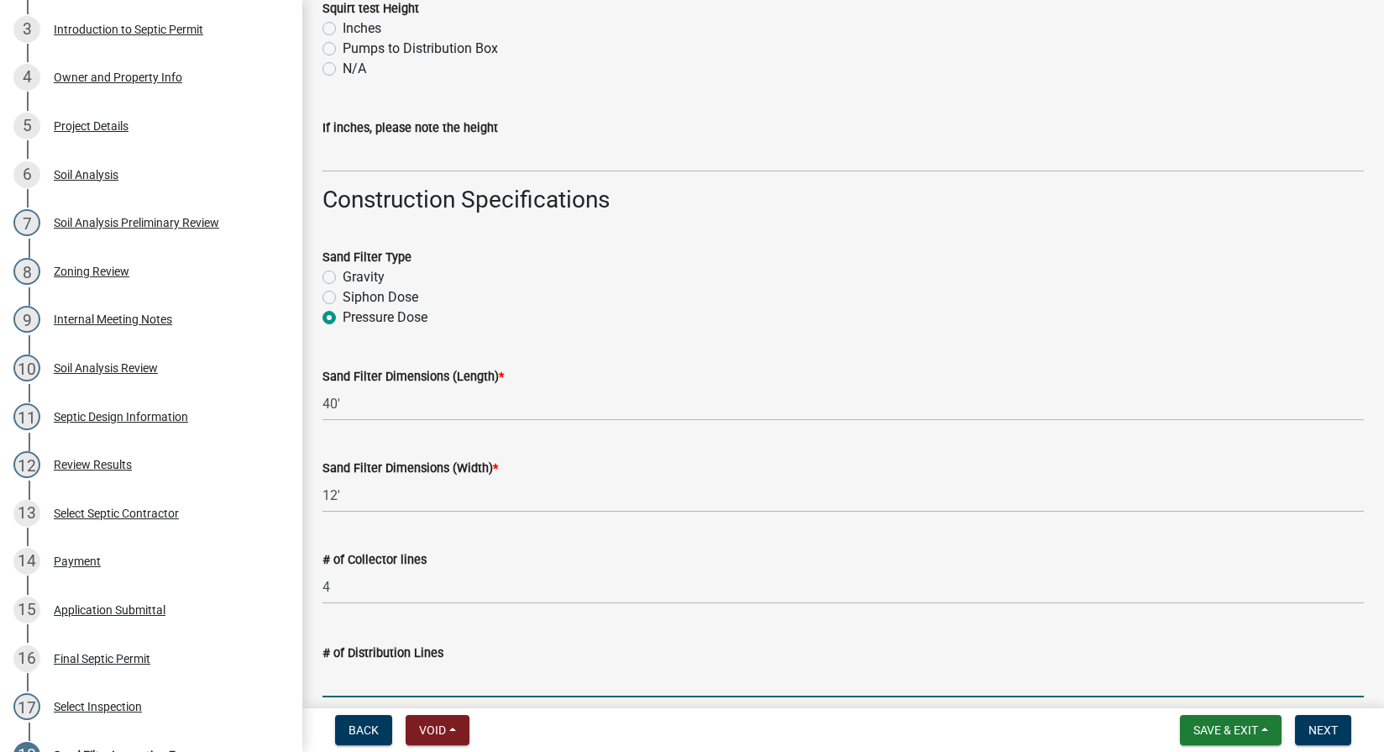
click at [350, 672] on input "text" at bounding box center [842, 680] width 1041 height 34
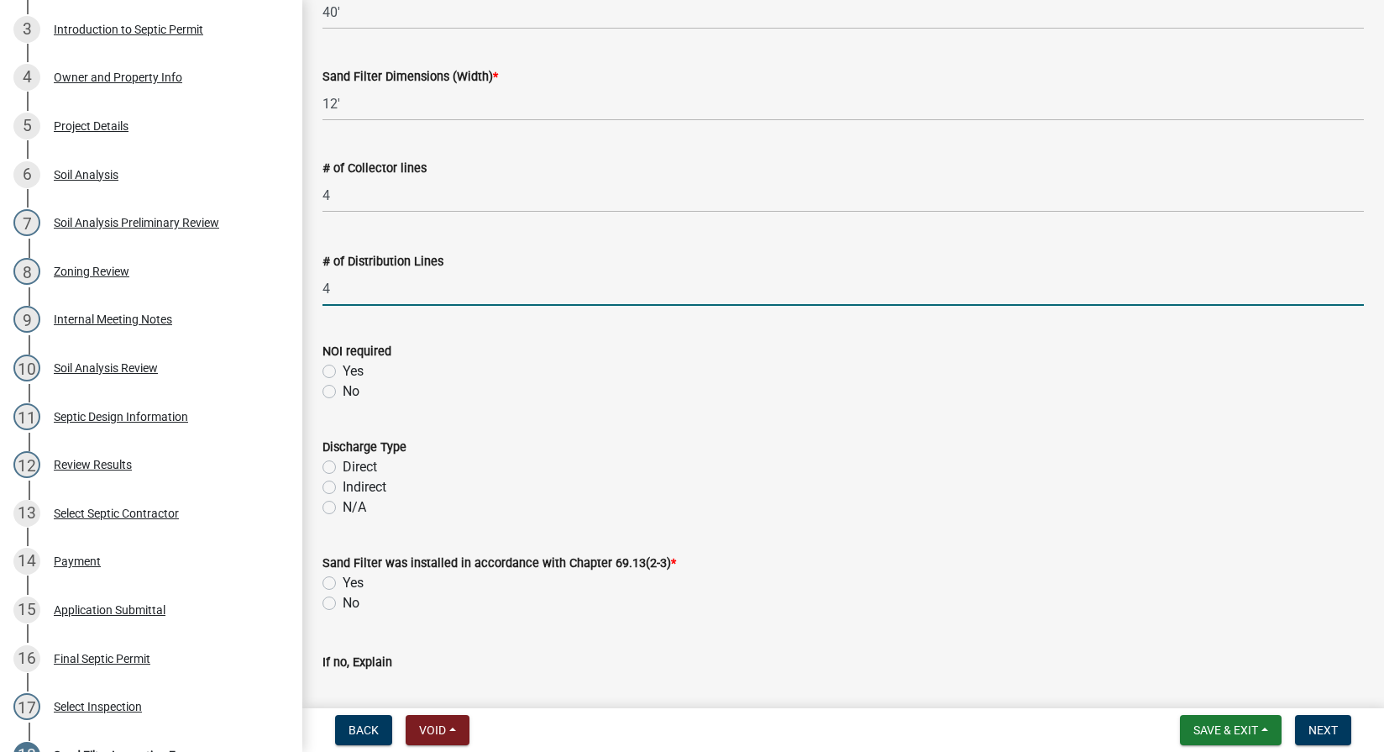
type input "4"
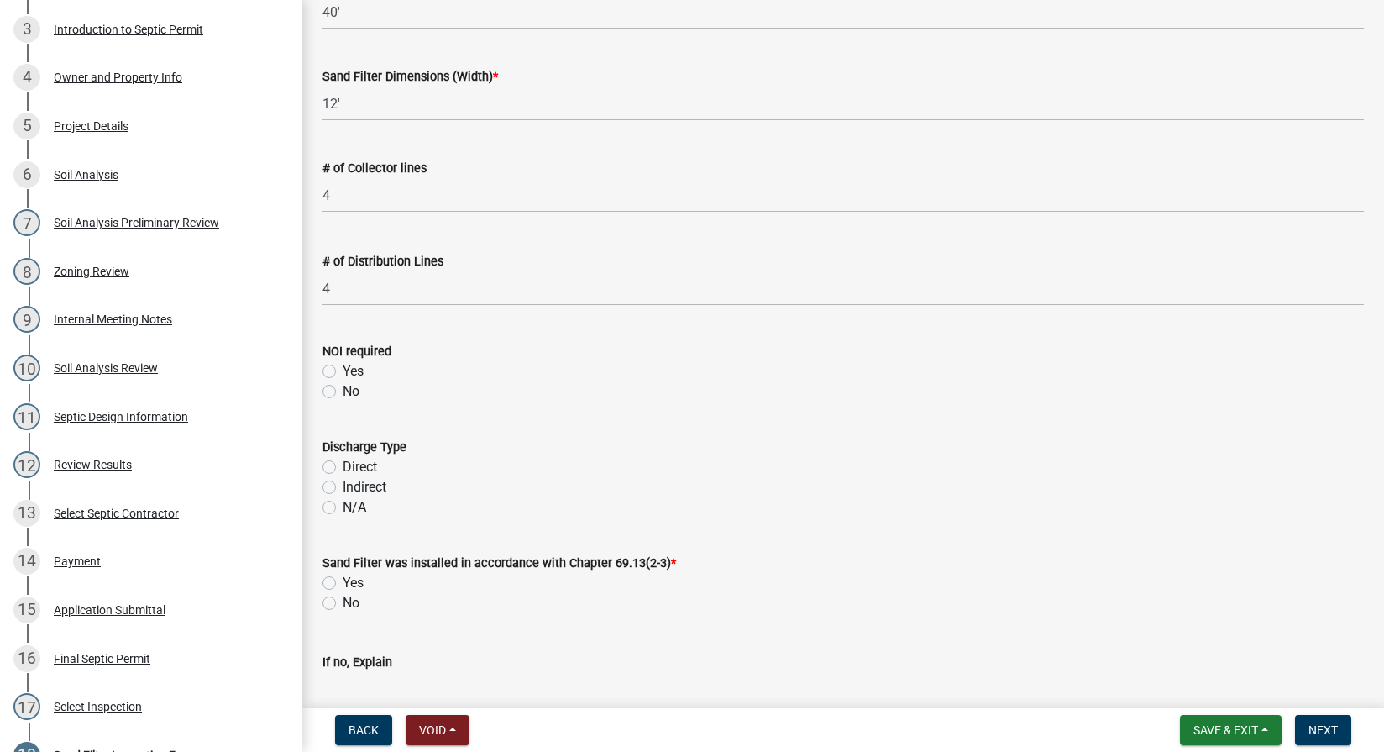
click at [343, 394] on label "No" at bounding box center [351, 391] width 17 height 20
click at [343, 392] on input "No" at bounding box center [348, 386] width 11 height 11
radio input "true"
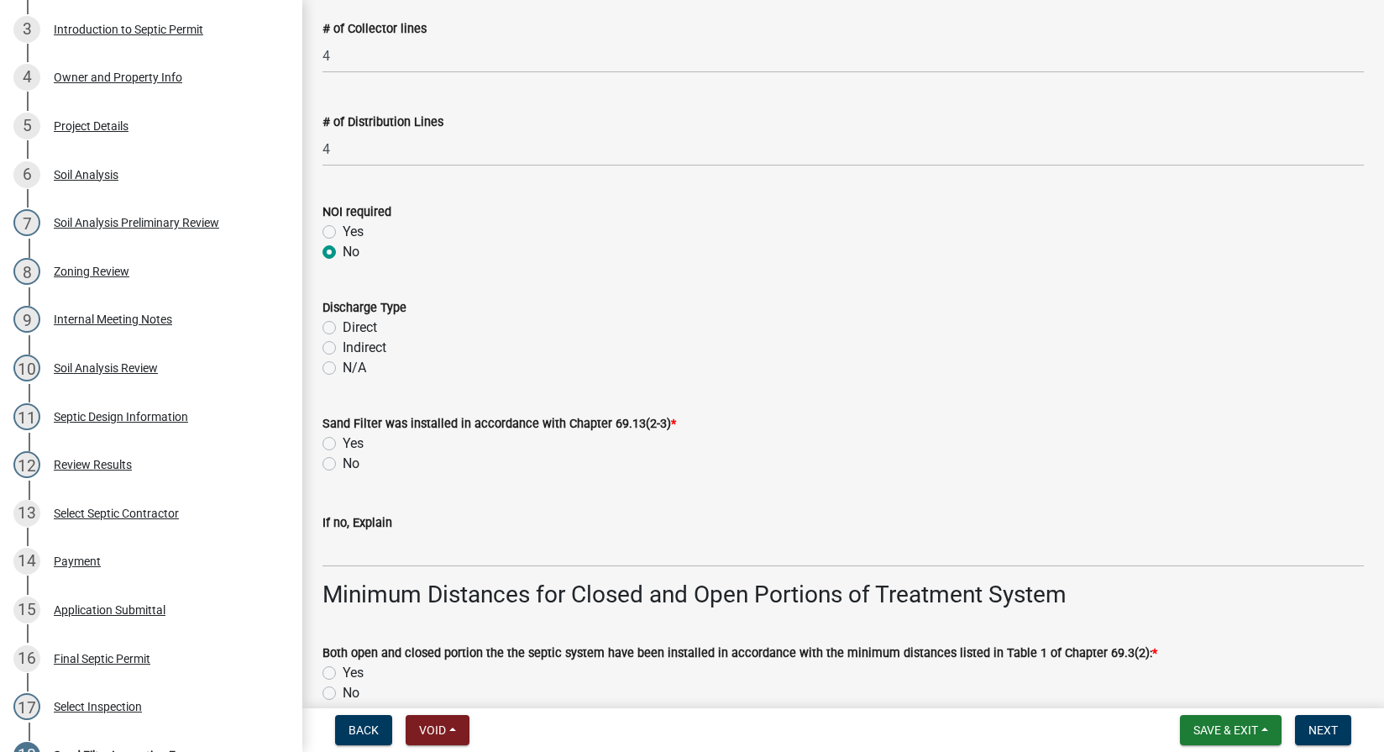
scroll to position [3331, 0]
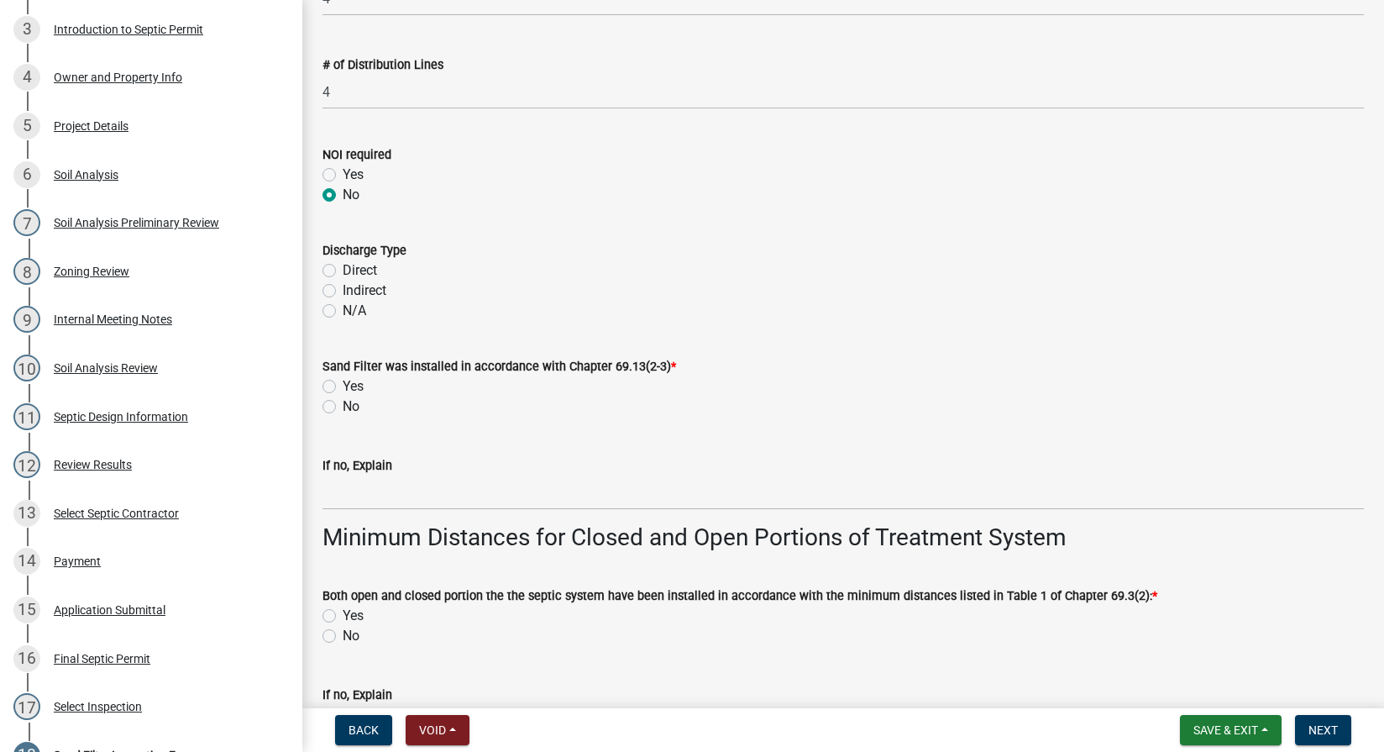
click at [343, 292] on label "Indirect" at bounding box center [365, 290] width 44 height 20
click at [343, 291] on input "Indirect" at bounding box center [348, 285] width 11 height 11
radio input "true"
click at [343, 390] on label "Yes" at bounding box center [353, 386] width 21 height 20
click at [343, 387] on input "Yes" at bounding box center [348, 381] width 11 height 11
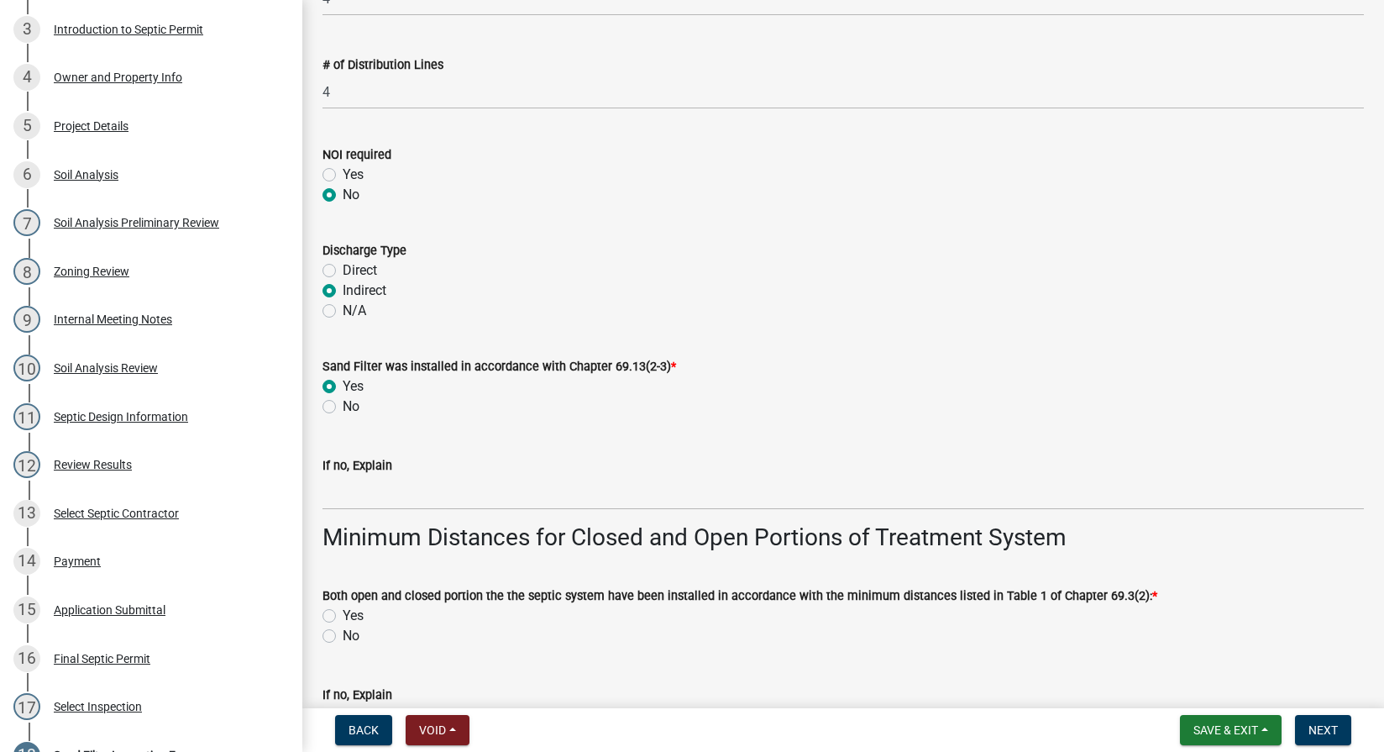
radio input "true"
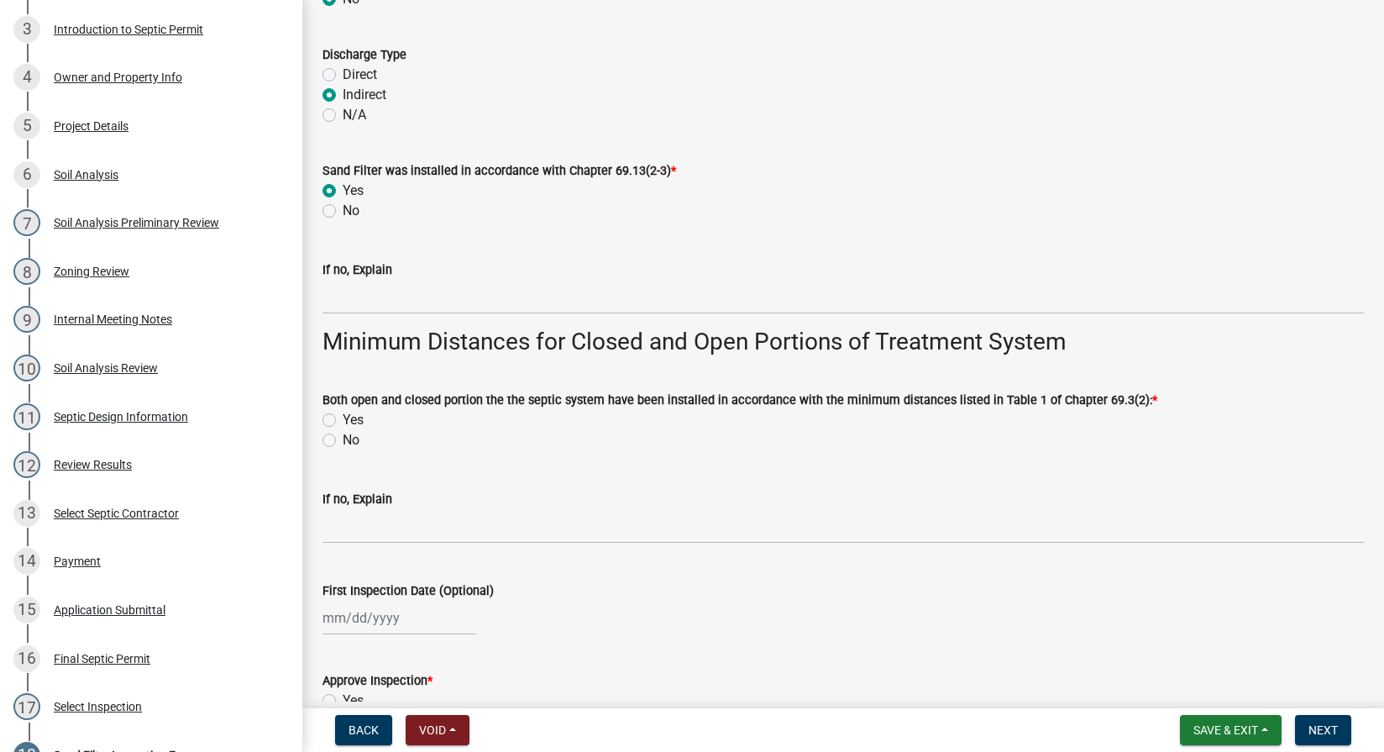
click at [317, 420] on div "Both open and closed portion the the septic system have been installed in accor…" at bounding box center [843, 409] width 1067 height 81
click at [343, 418] on label "Yes" at bounding box center [353, 420] width 21 height 20
click at [343, 418] on input "Yes" at bounding box center [348, 415] width 11 height 11
radio input "true"
click at [369, 618] on div at bounding box center [399, 617] width 154 height 34
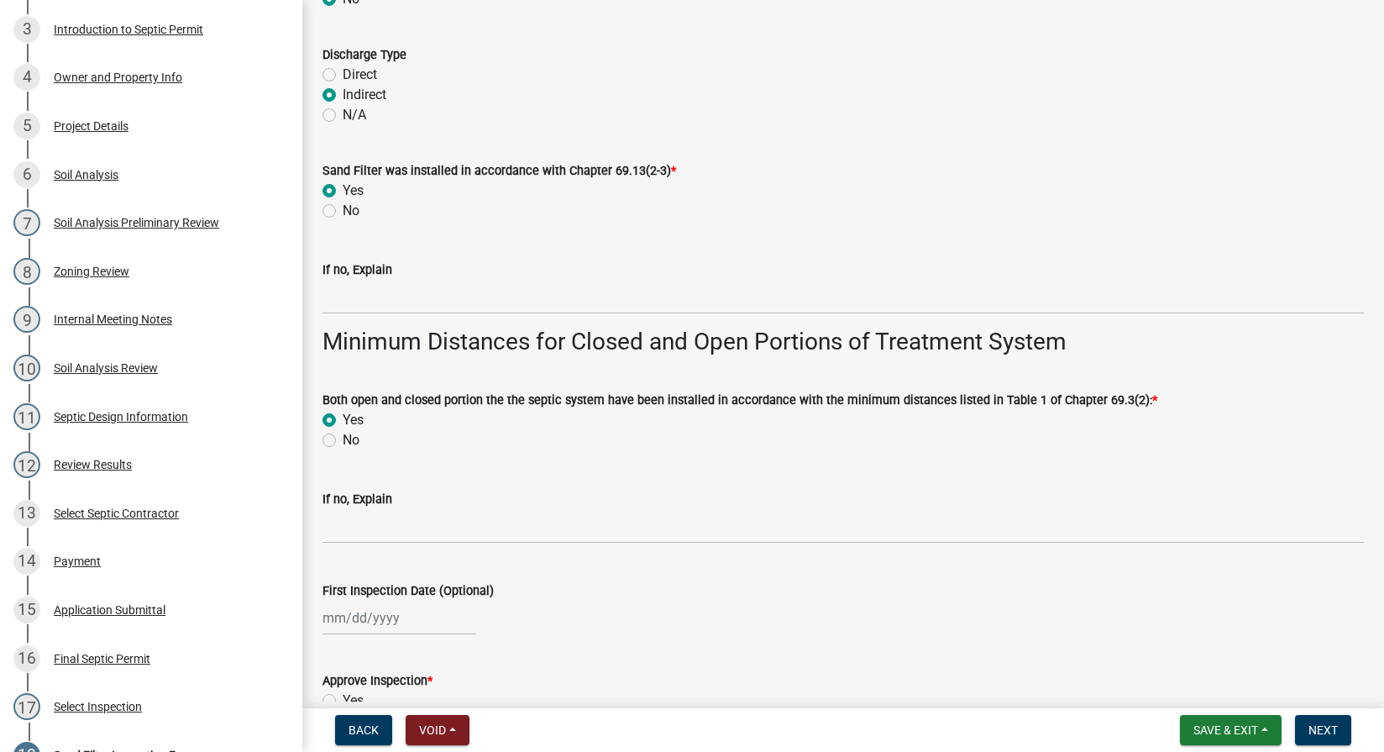
select select "10"
select select "2025"
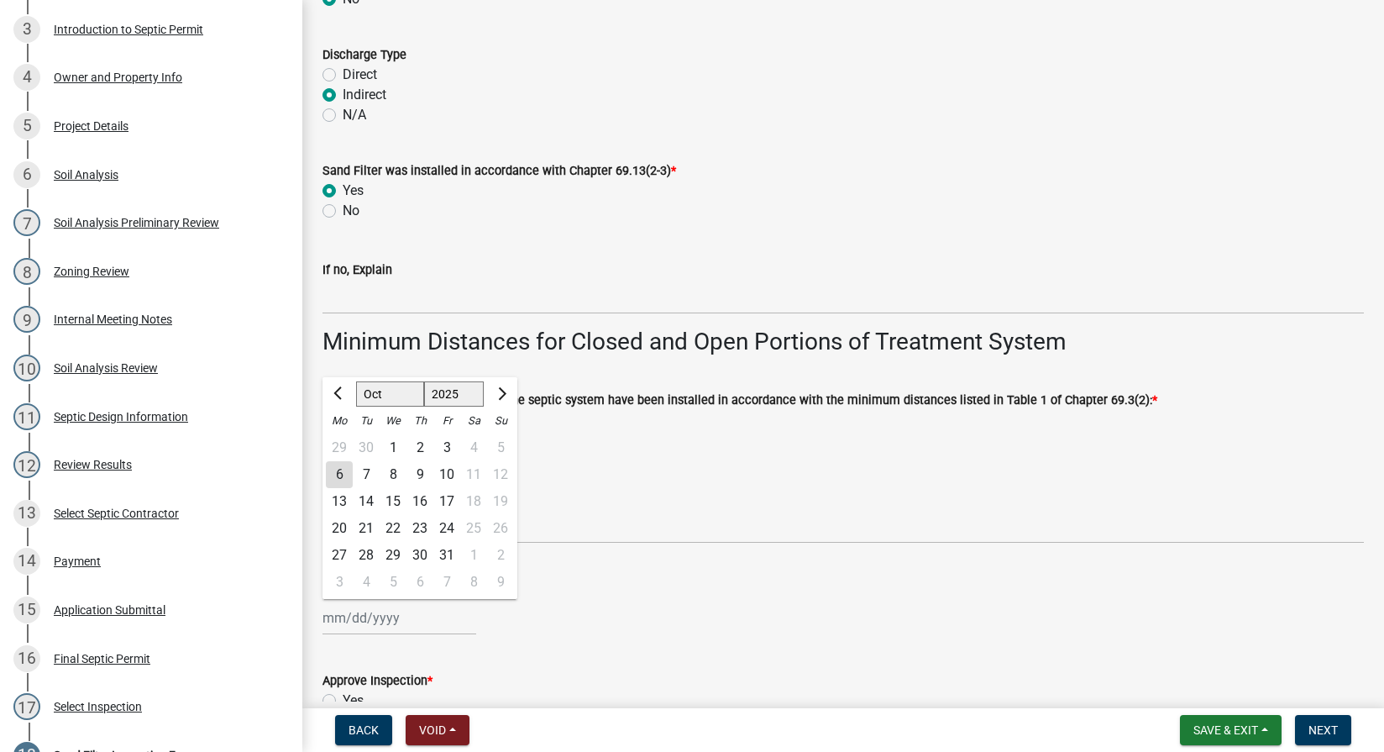
click at [452, 472] on div "10" at bounding box center [446, 474] width 27 height 27
type input "[DATE]"
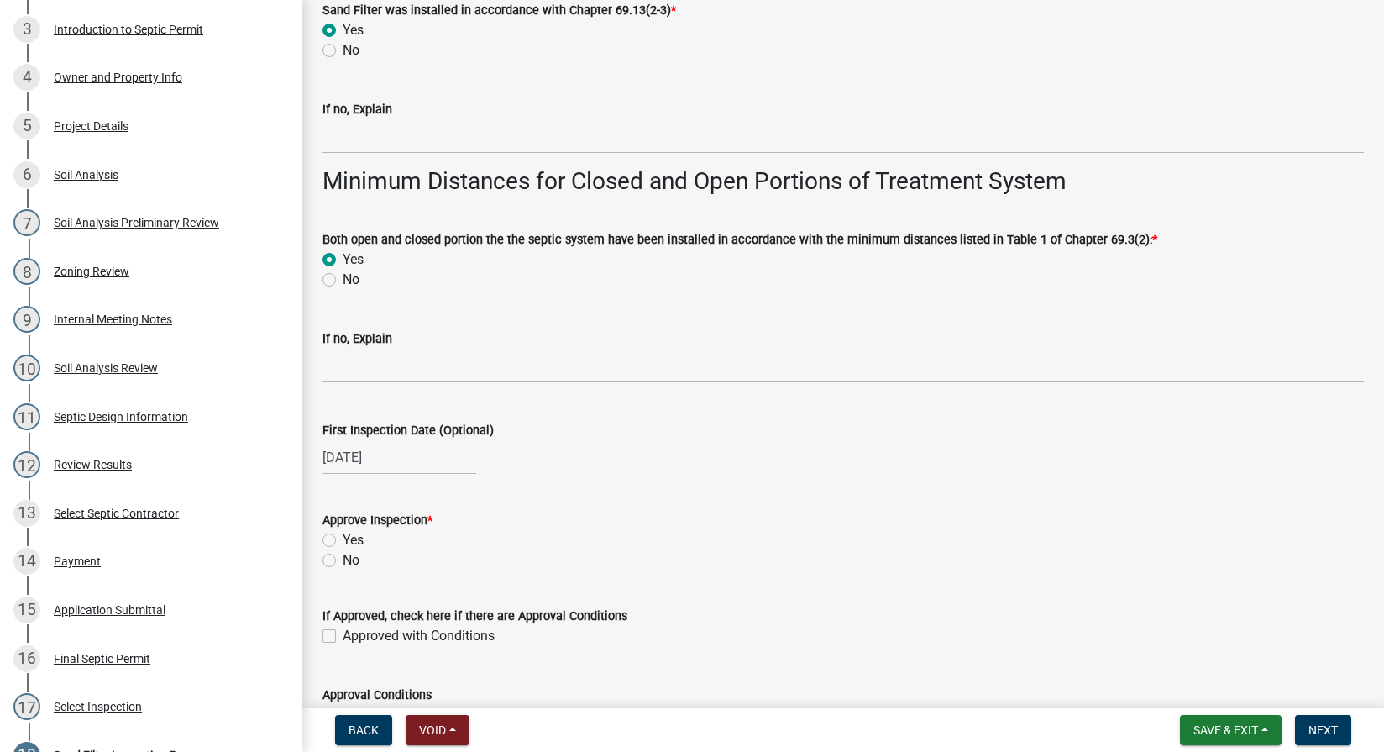
scroll to position [3723, 0]
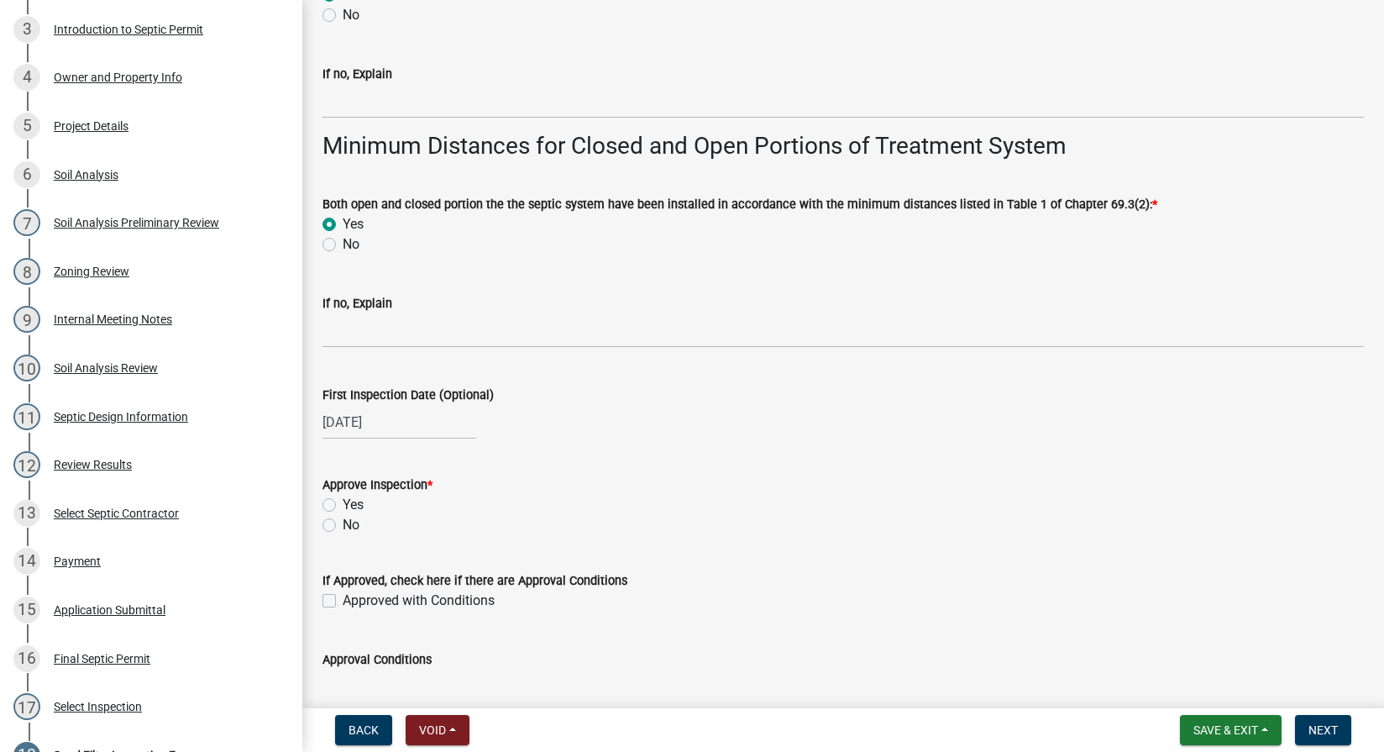
select select "10"
select select "2025"
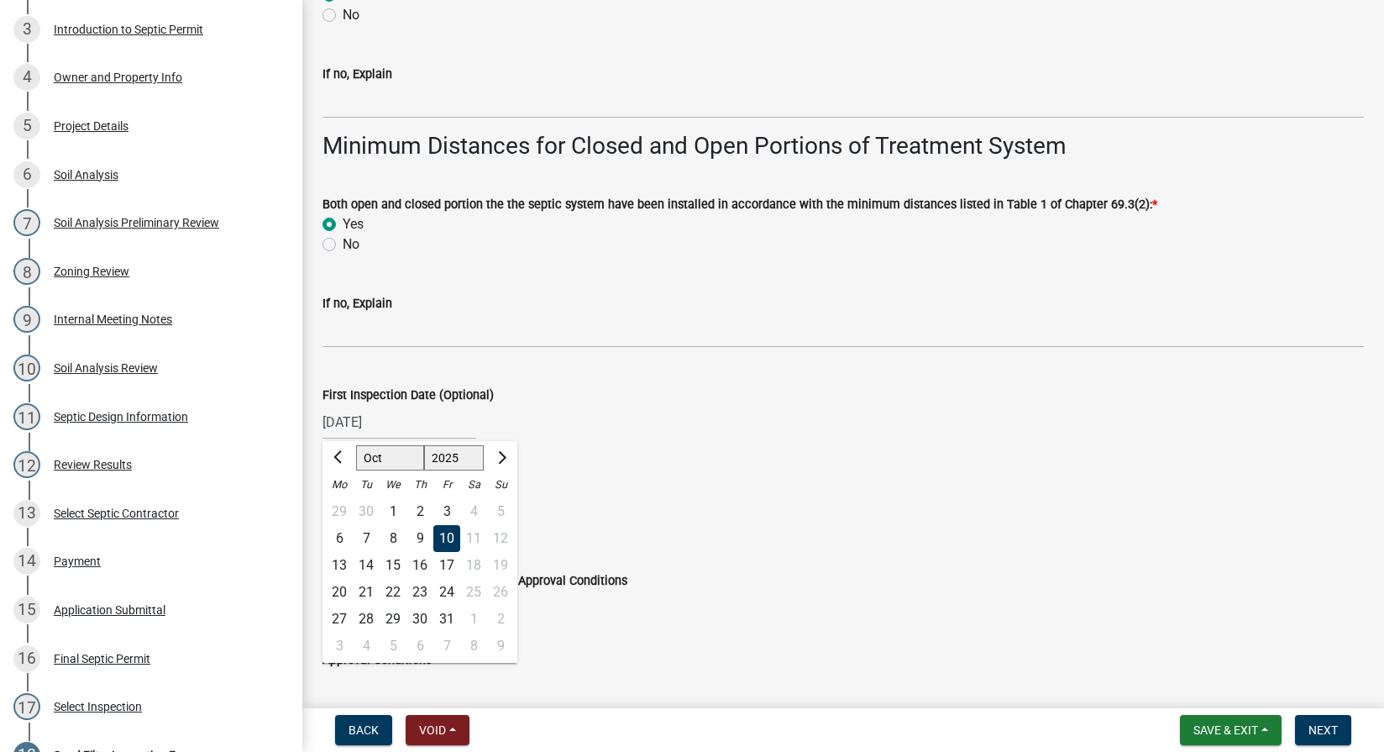
click at [381, 424] on div "[DATE] [PERSON_NAME] Apr May Jun [DATE] Aug Sep Oct Nov [DATE] 1526 1527 1528 1…" at bounding box center [399, 422] width 154 height 34
click at [444, 507] on div "3" at bounding box center [446, 511] width 27 height 27
type input "[DATE]"
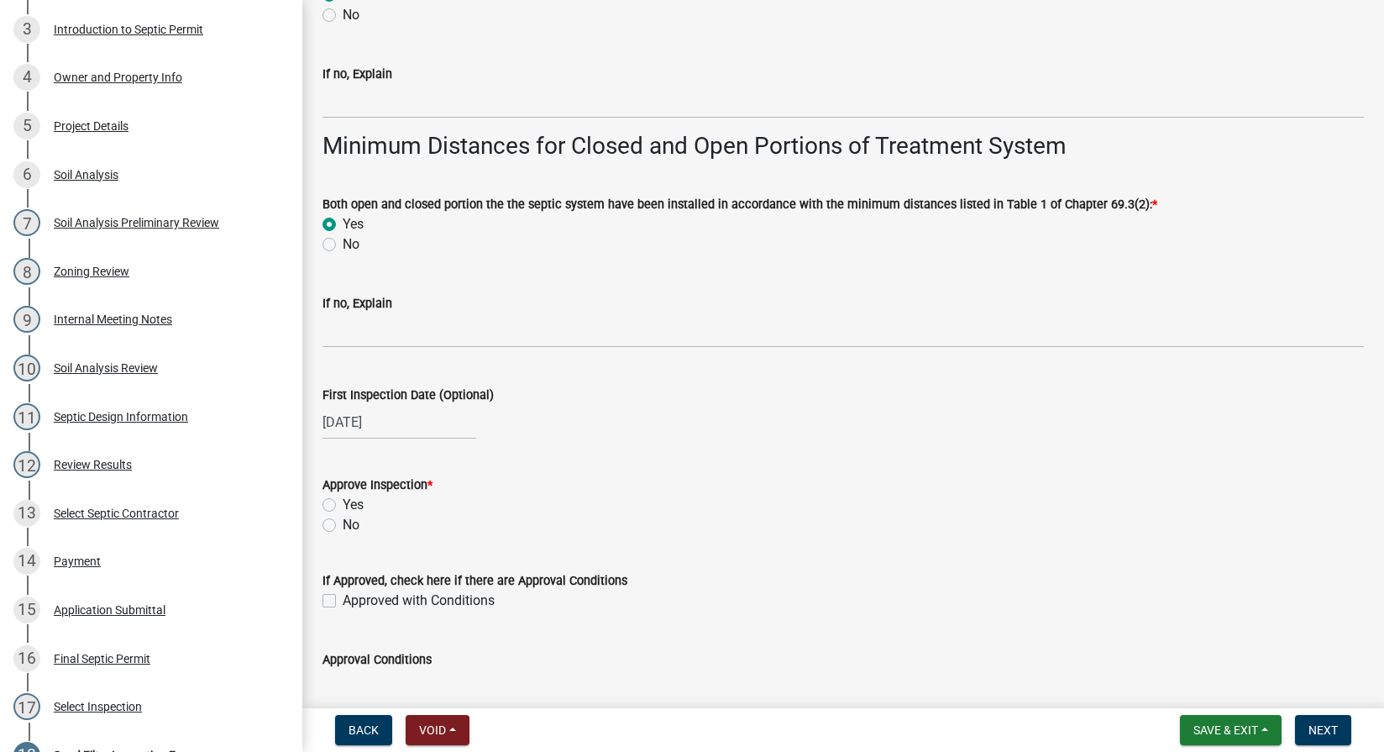
click at [343, 498] on label "Yes" at bounding box center [353, 505] width 21 height 20
click at [343, 498] on input "Yes" at bounding box center [348, 500] width 11 height 11
radio input "true"
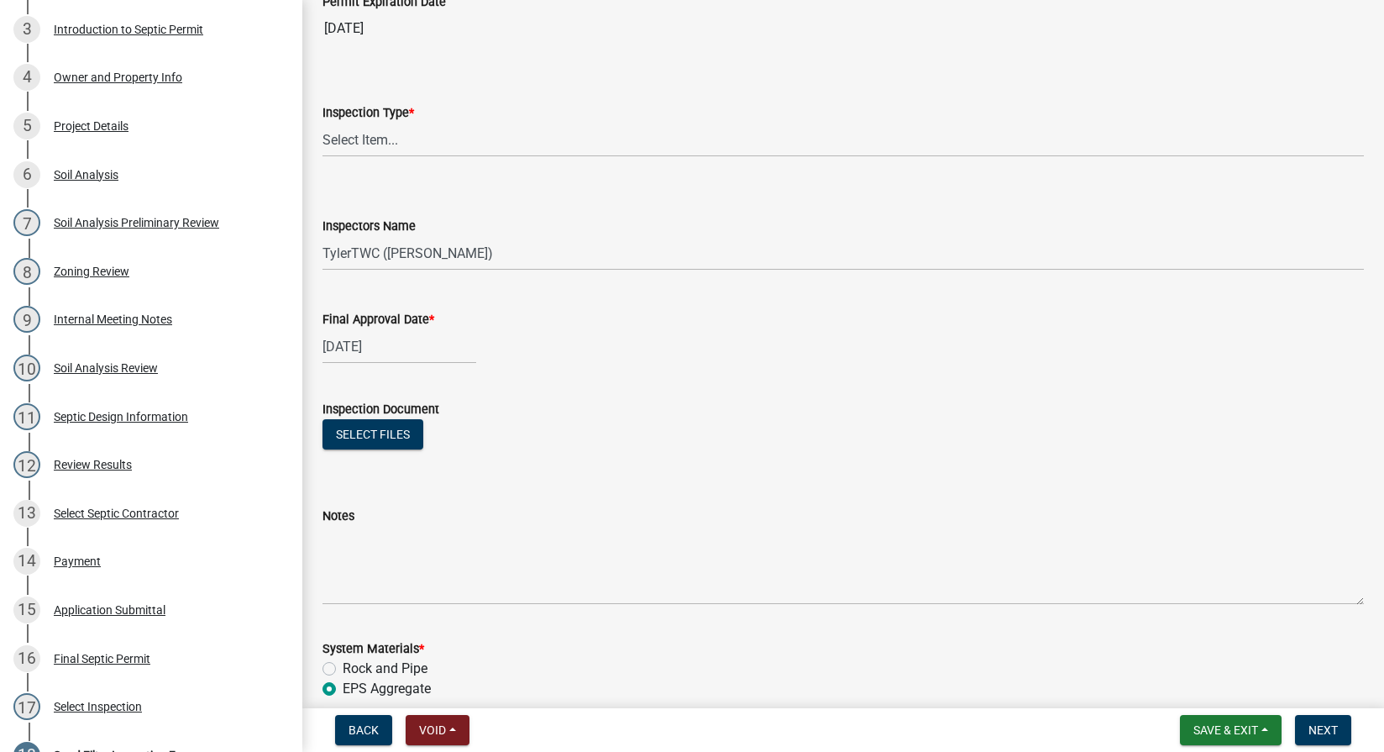
scroll to position [0, 0]
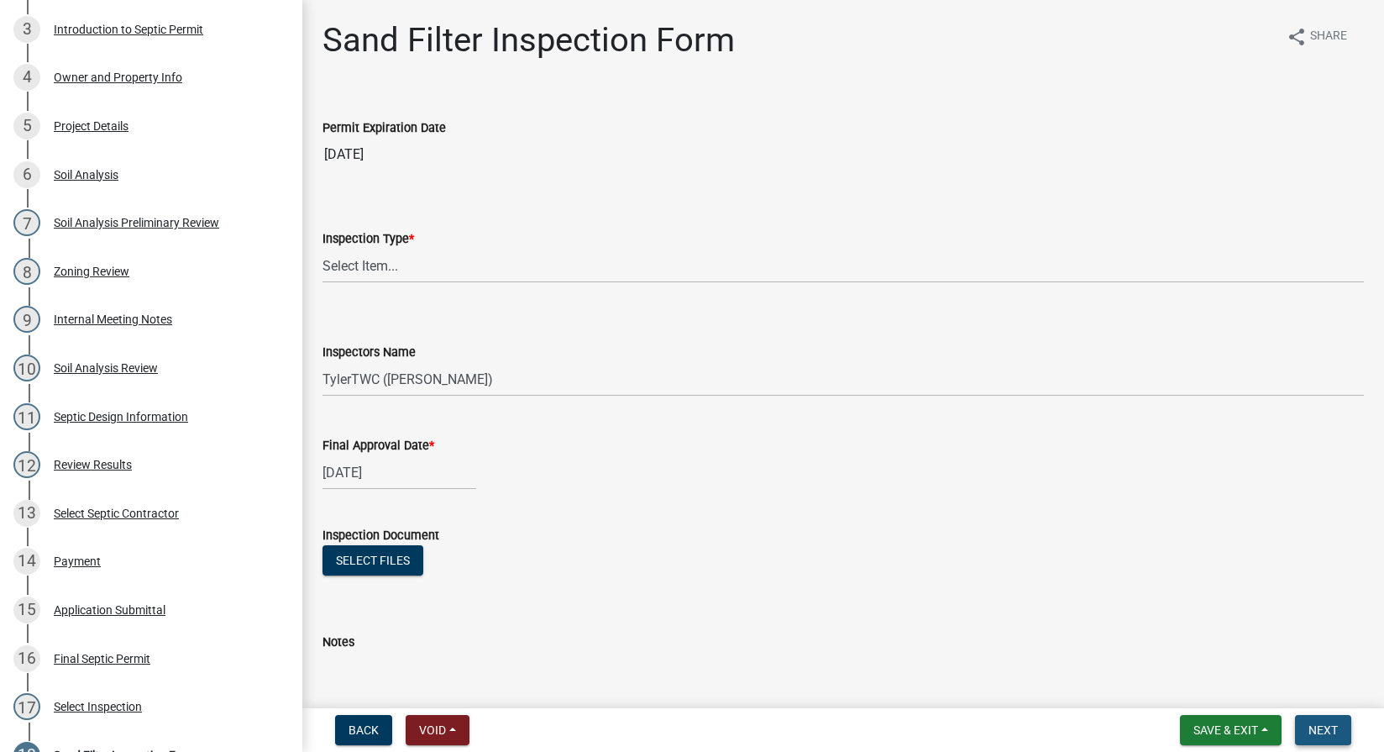
click at [1320, 732] on span "Next" at bounding box center [1322, 729] width 29 height 13
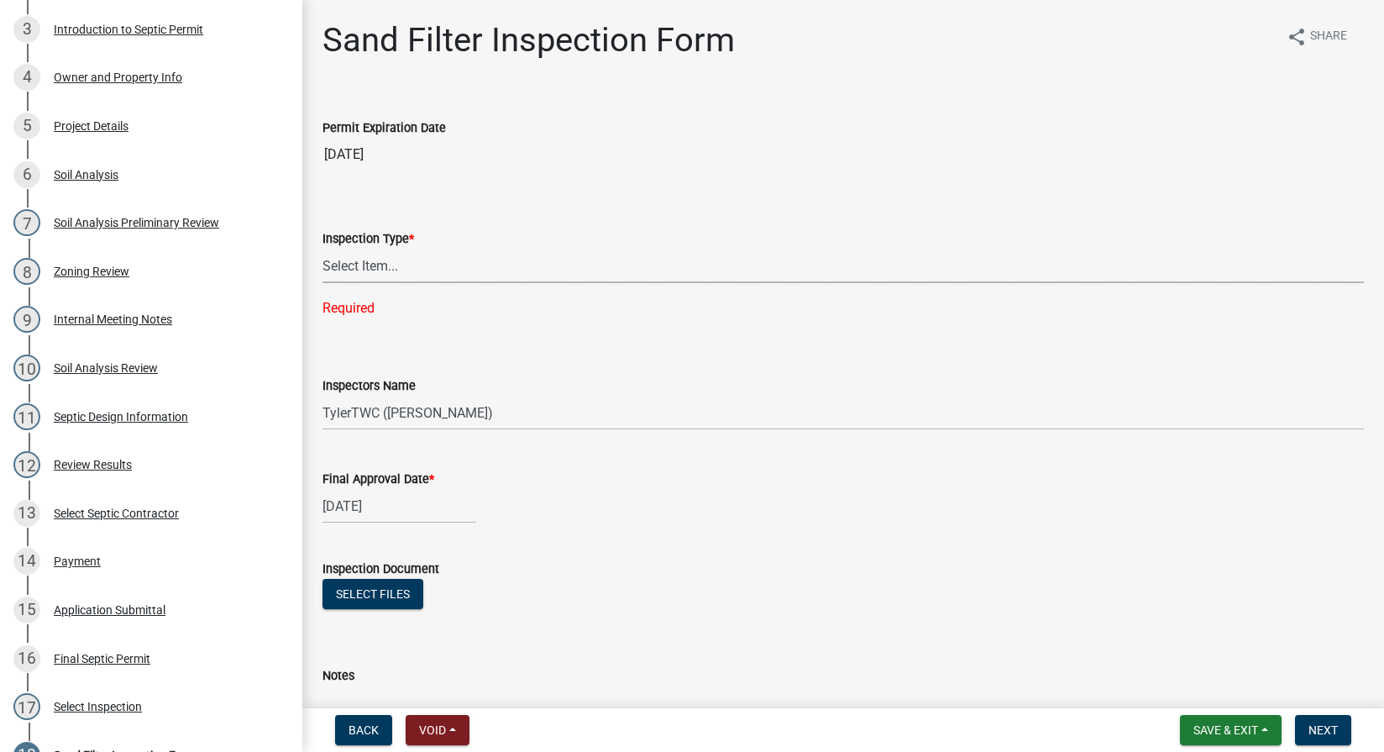
click at [368, 254] on select "Select Item... Sand Filter" at bounding box center [842, 266] width 1041 height 34
click at [322, 249] on select "Select Item... Sand Filter" at bounding box center [842, 266] width 1041 height 34
select select "712890e3-0e22-400e-a79f-3f3f8890de95"
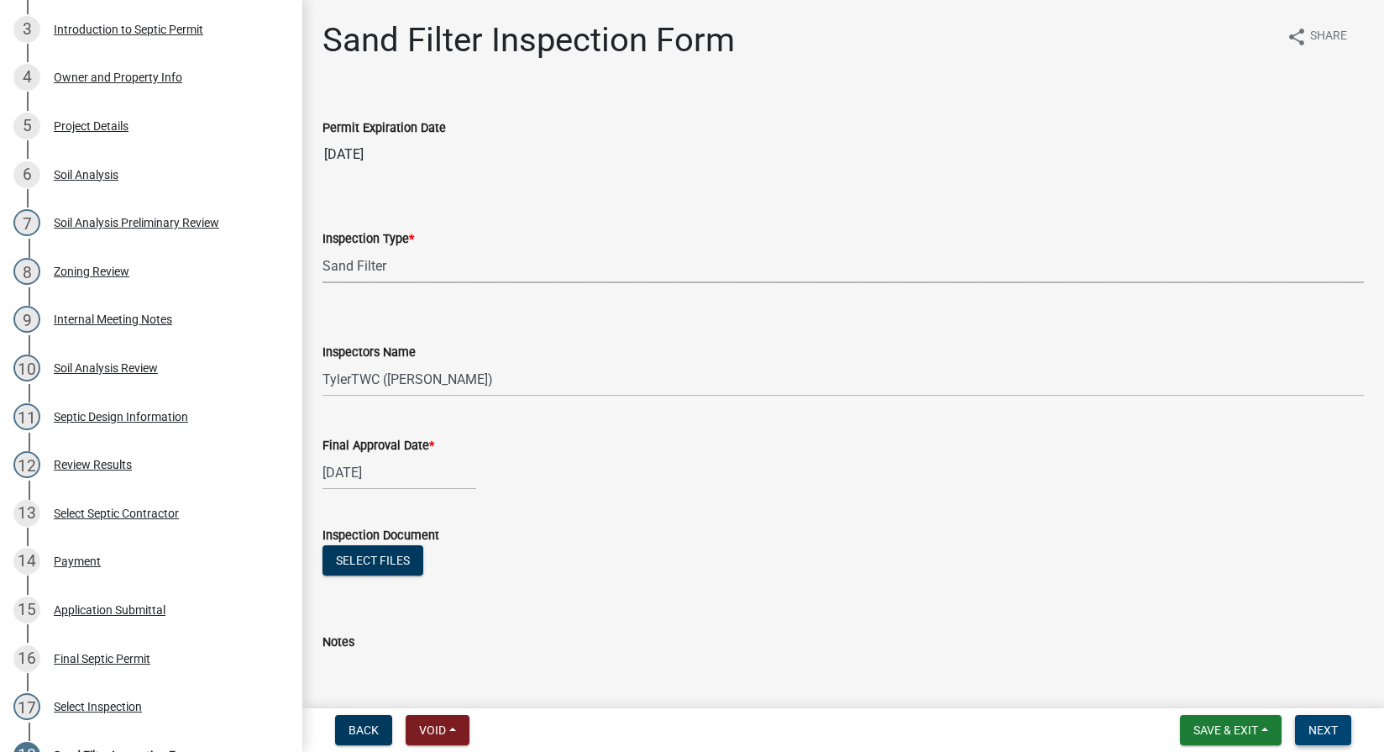
click at [1300, 721] on button "Next" at bounding box center [1323, 730] width 56 height 30
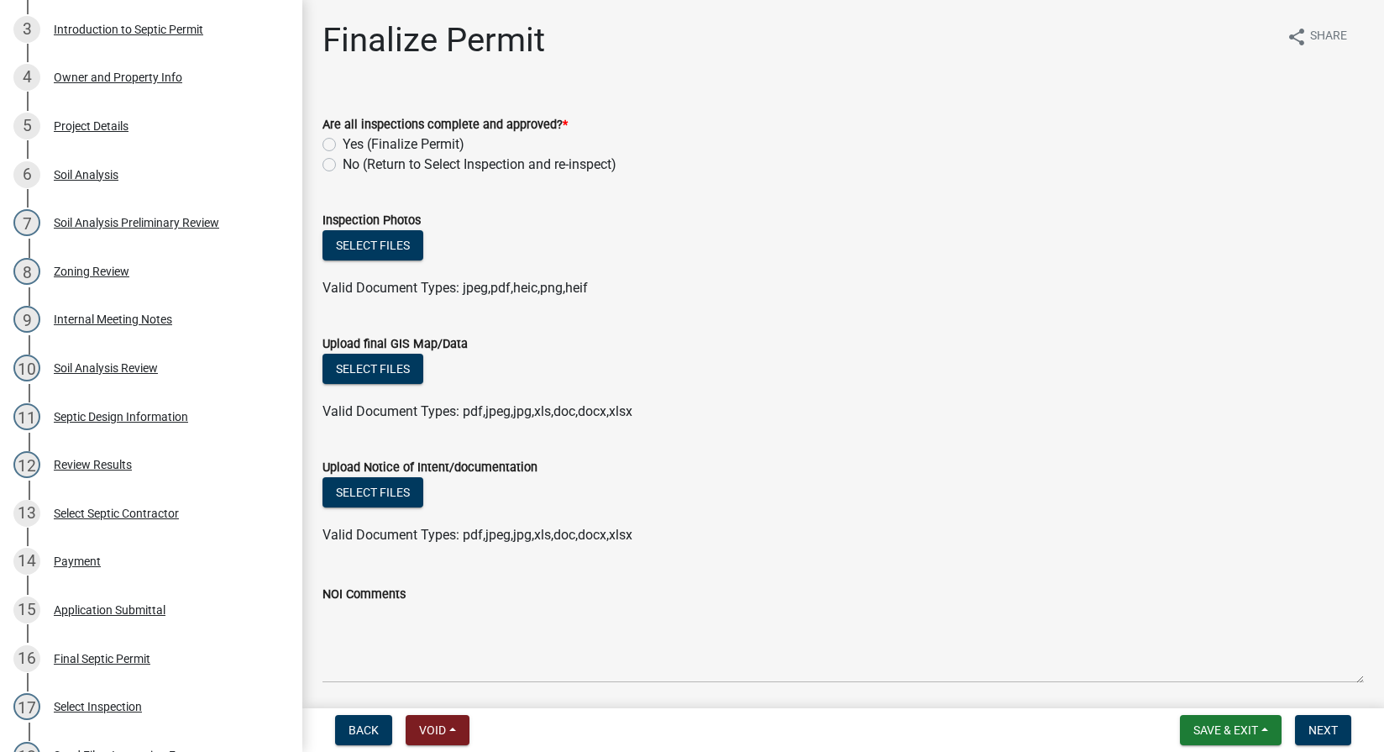
click at [343, 144] on label "Yes (Finalize Permit)" at bounding box center [404, 144] width 122 height 20
click at [343, 144] on input "Yes (Finalize Permit)" at bounding box center [348, 139] width 11 height 11
radio input "true"
click at [373, 731] on span "Back" at bounding box center [364, 729] width 30 height 13
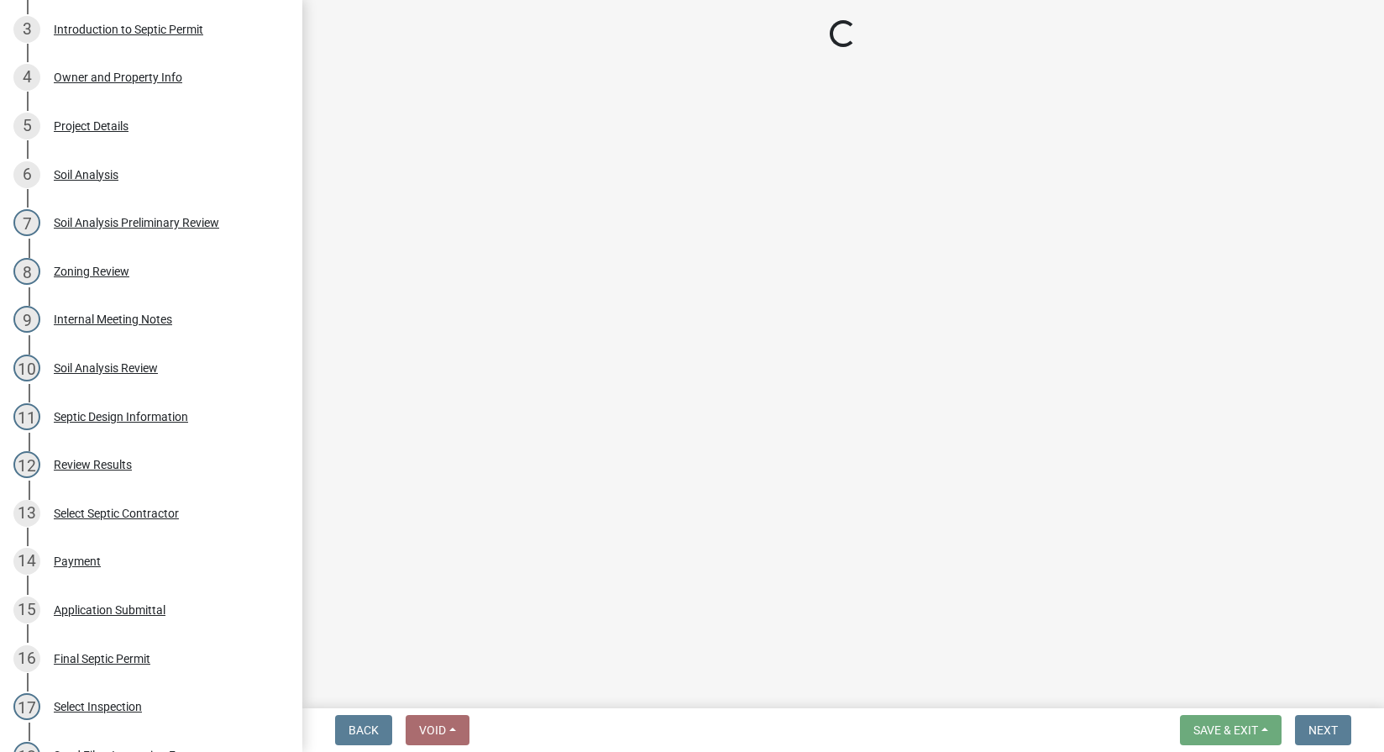
select select "712890e3-0e22-400e-a79f-3f3f8890de95"
select select "d1e22d4f-68e7-4e9d-8701-604dd084f30f"
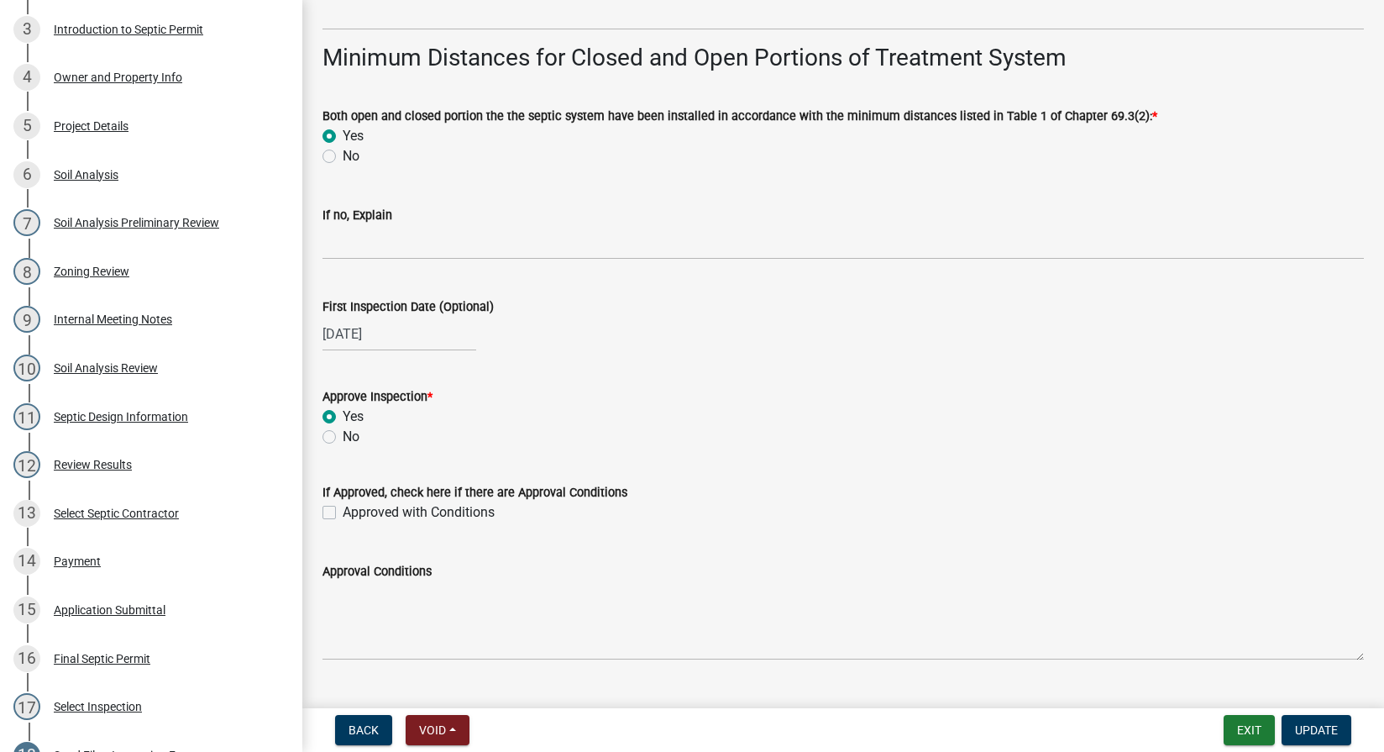
scroll to position [3849, 0]
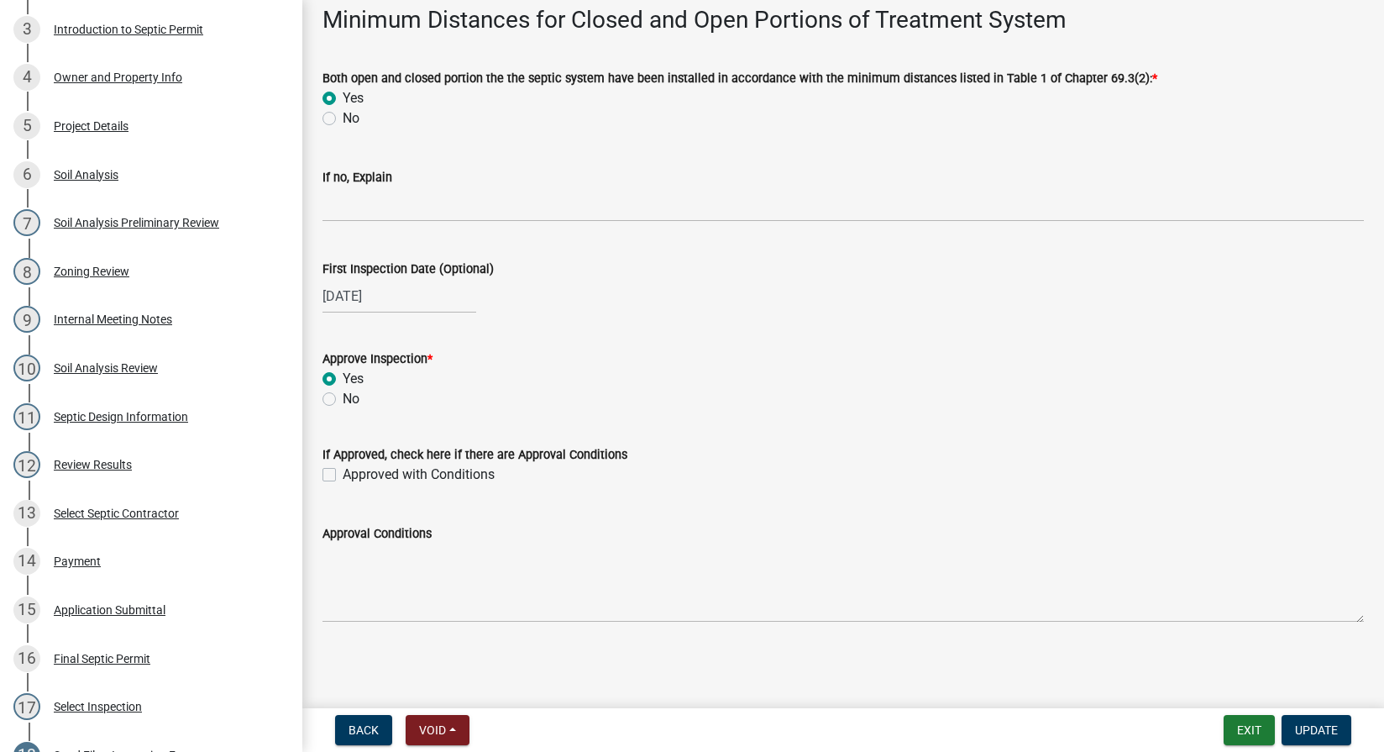
click at [343, 471] on label "Approved with Conditions" at bounding box center [419, 474] width 152 height 20
click at [343, 471] on input "Approved with Conditions" at bounding box center [348, 469] width 11 height 11
checkbox input "true"
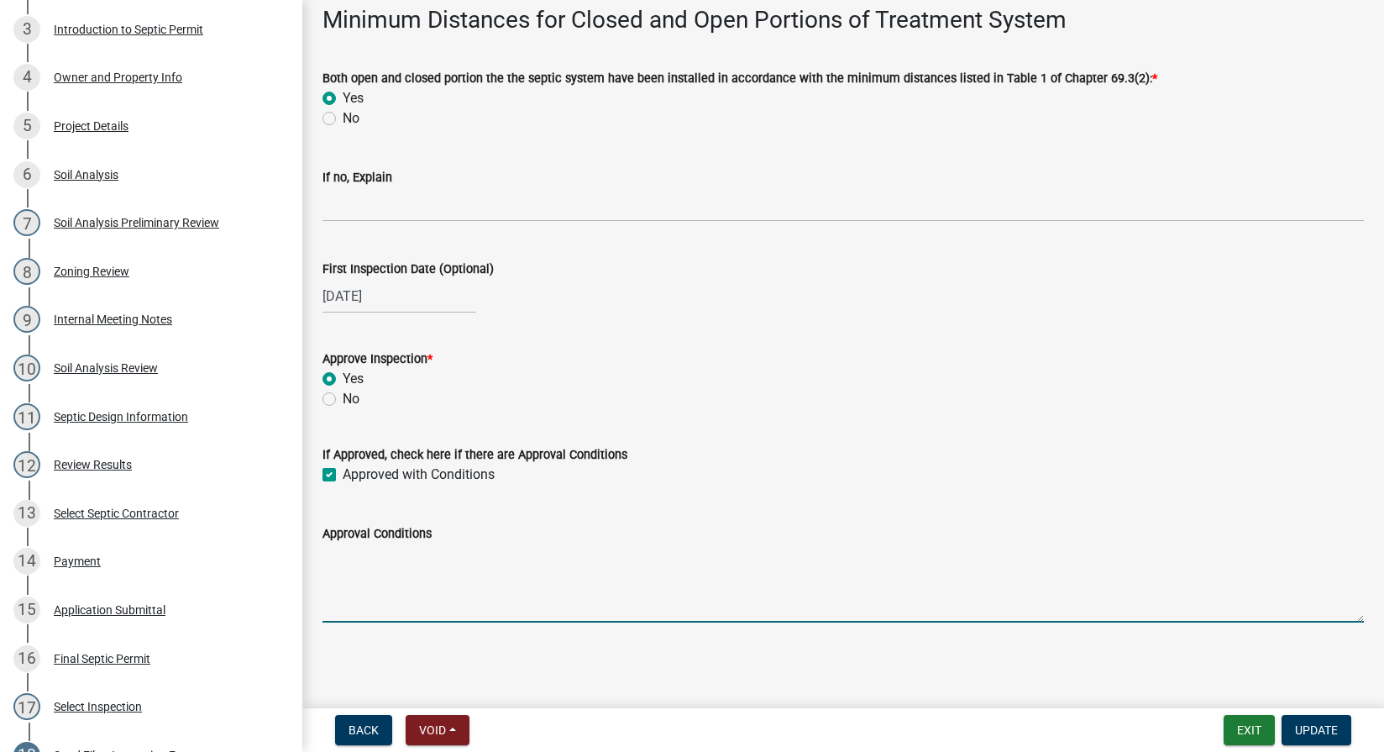
click at [364, 566] on textarea "Approval Conditions" at bounding box center [842, 582] width 1041 height 79
type textarea "Easement needed for sand filter."
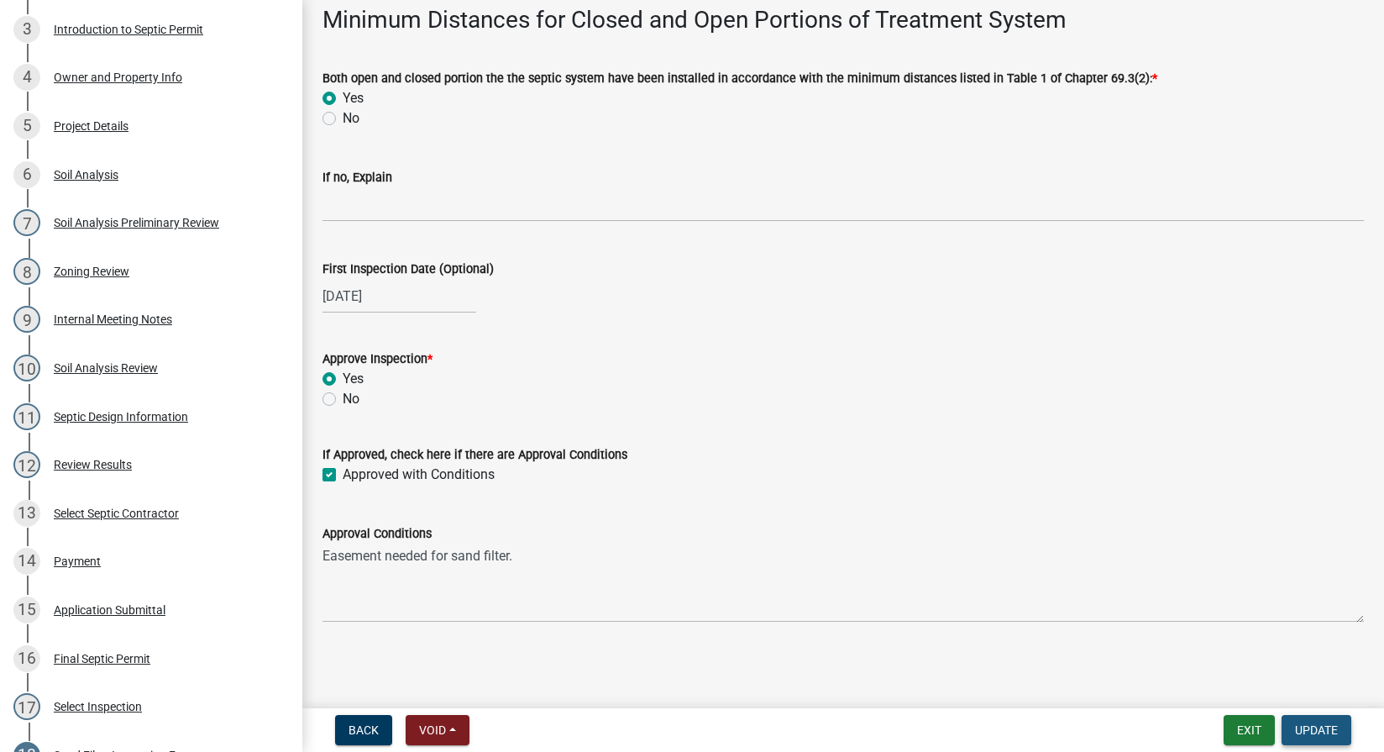
click at [1328, 721] on button "Update" at bounding box center [1316, 730] width 70 height 30
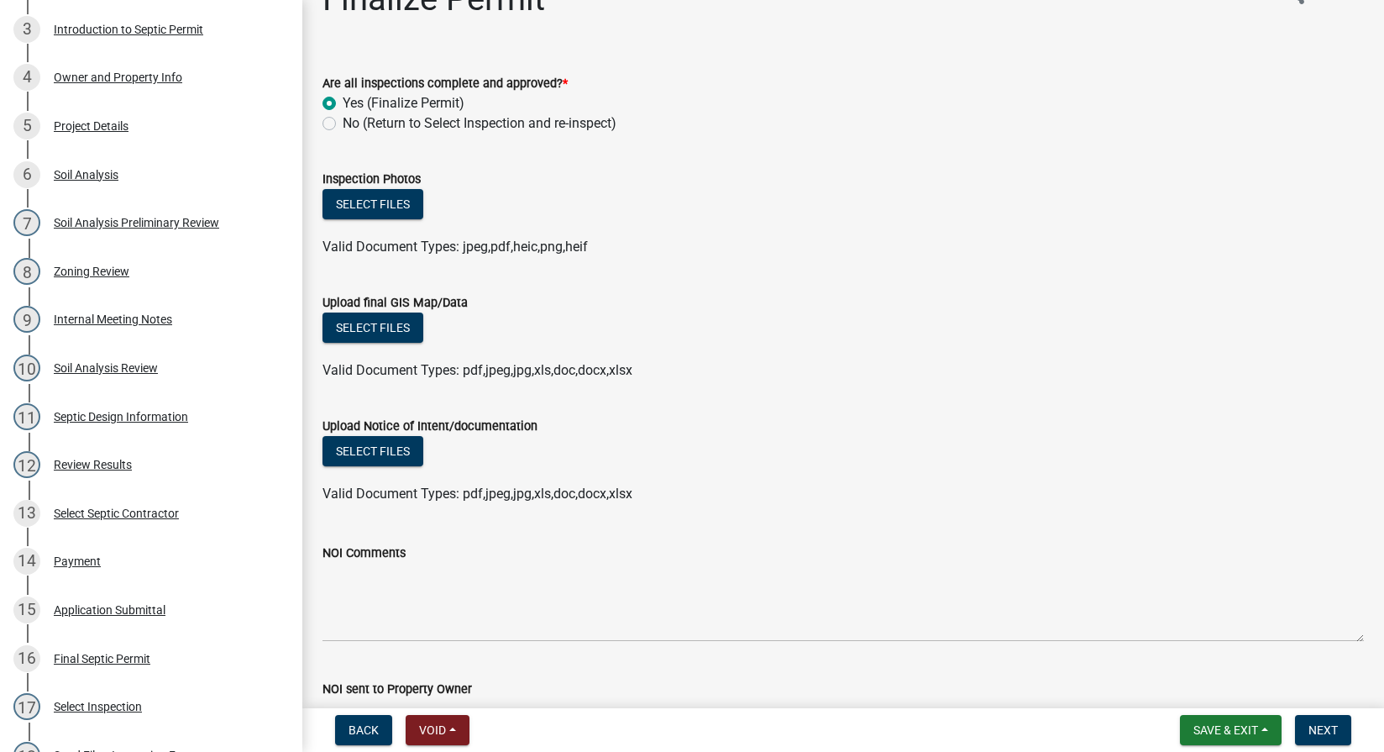
scroll to position [0, 0]
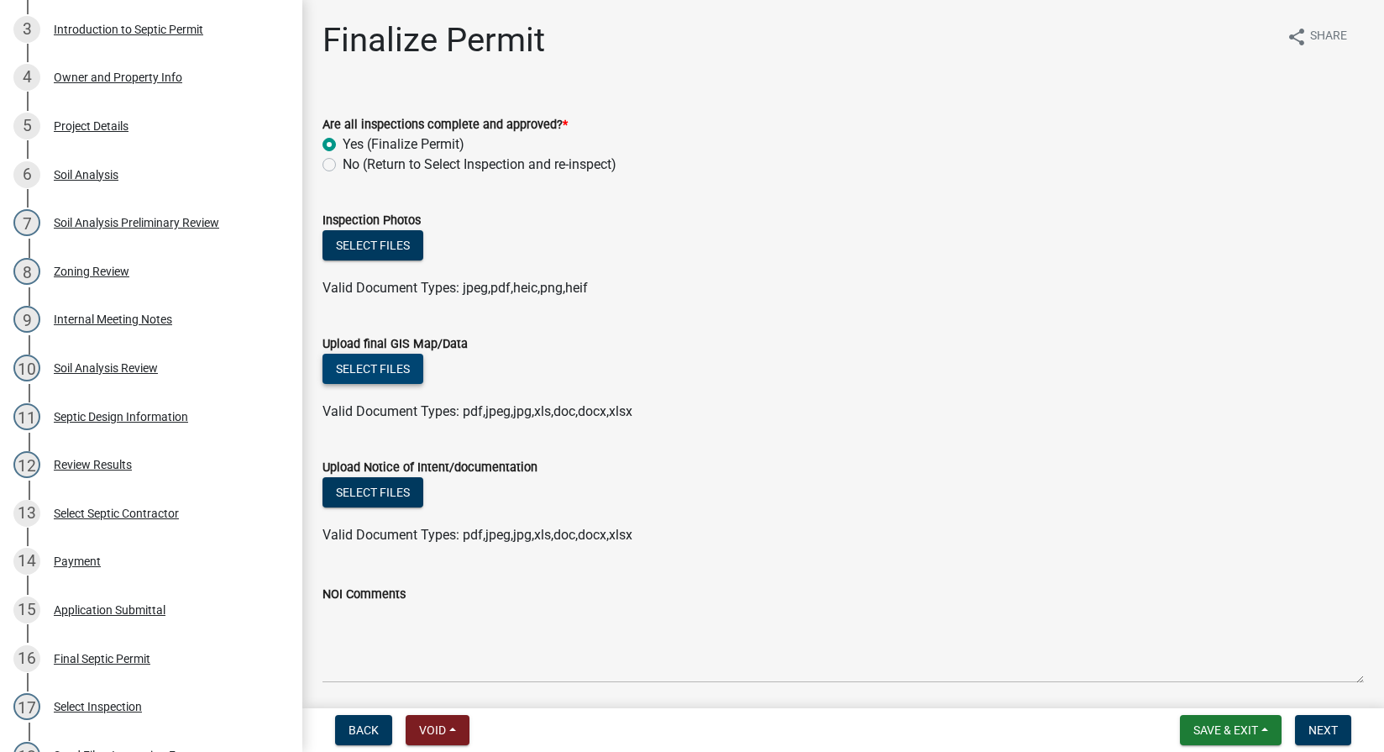
click at [374, 368] on button "Select files" at bounding box center [372, 369] width 101 height 30
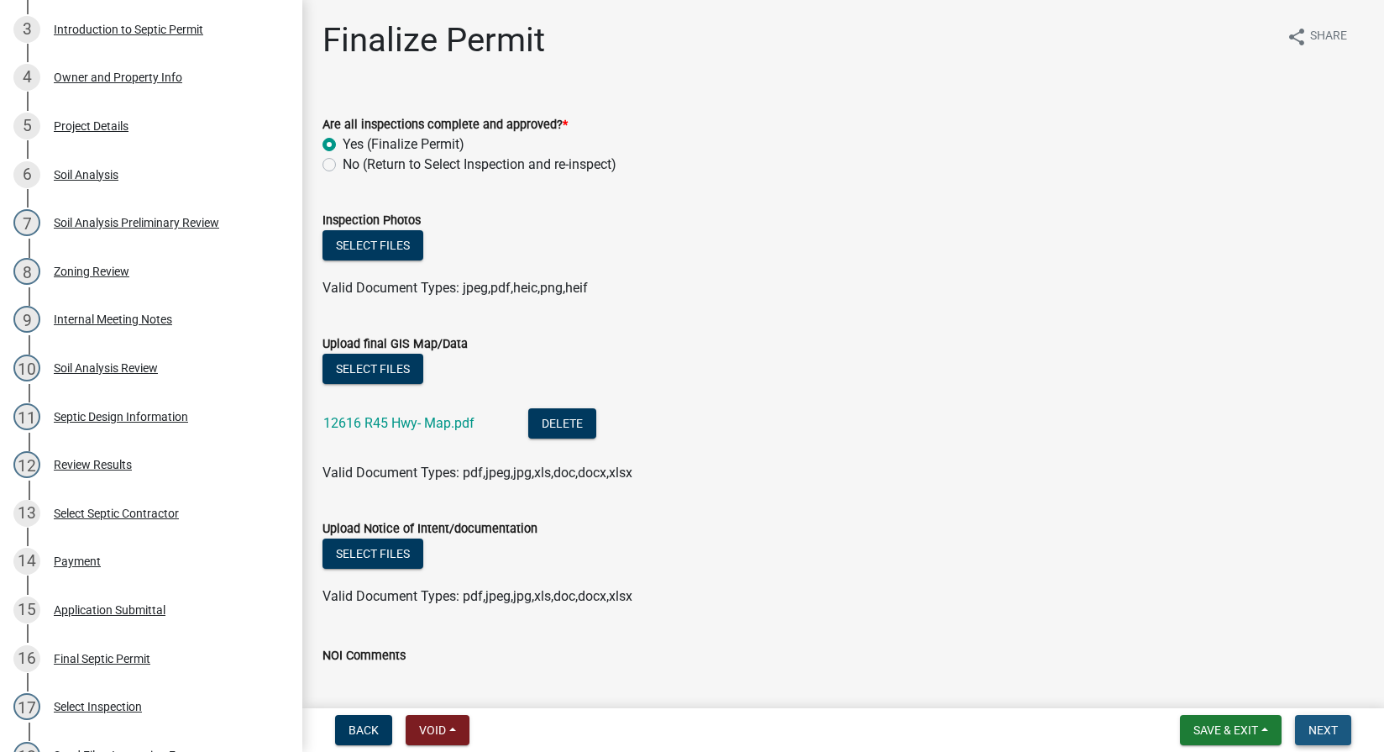
click at [1312, 738] on button "Next" at bounding box center [1323, 730] width 56 height 30
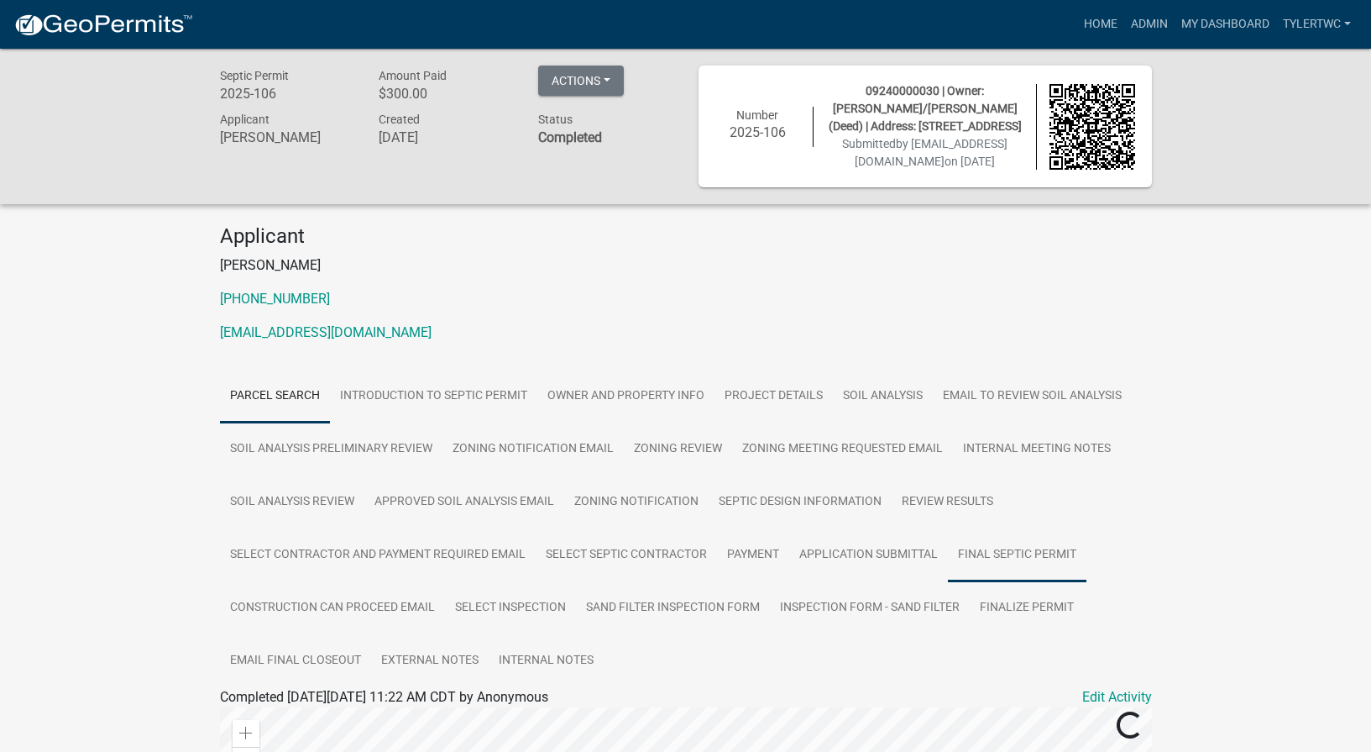
click at [1056, 570] on link "Final Septic Permit" at bounding box center [1017, 555] width 139 height 54
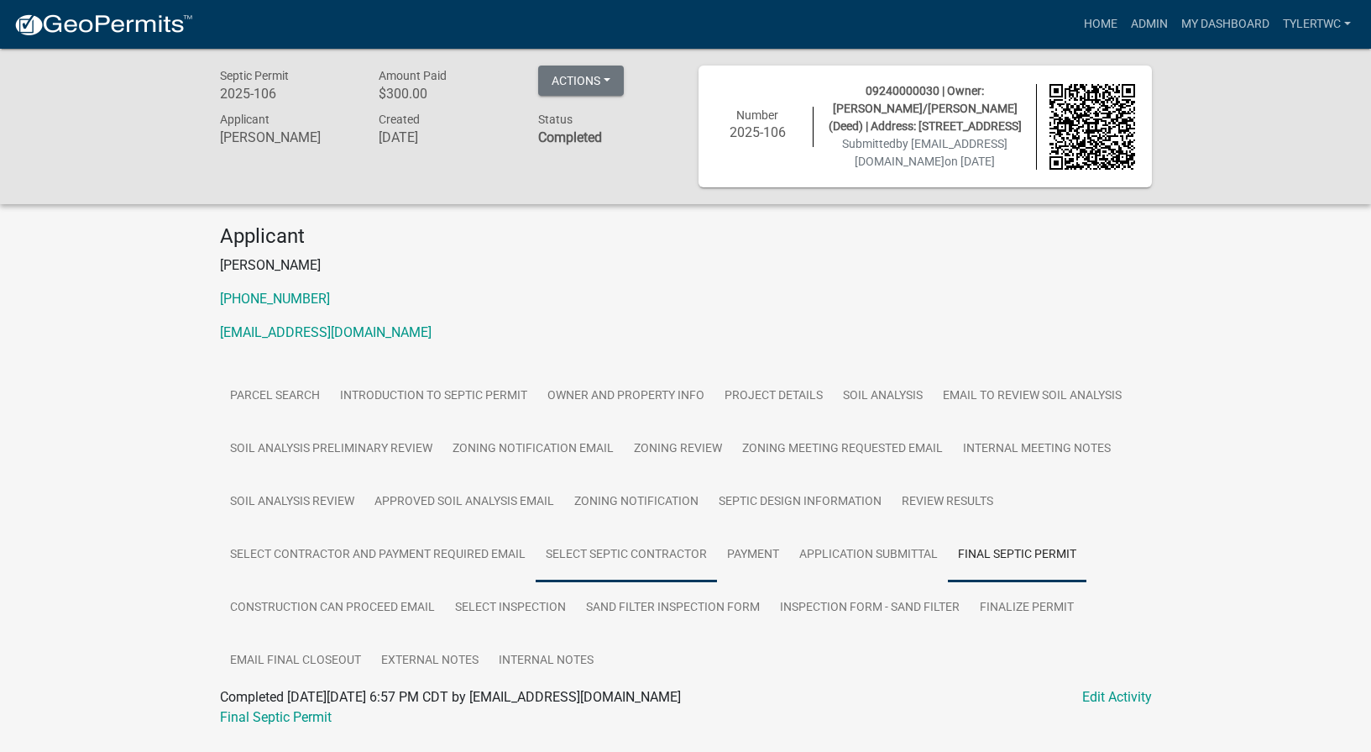
scroll to position [64, 0]
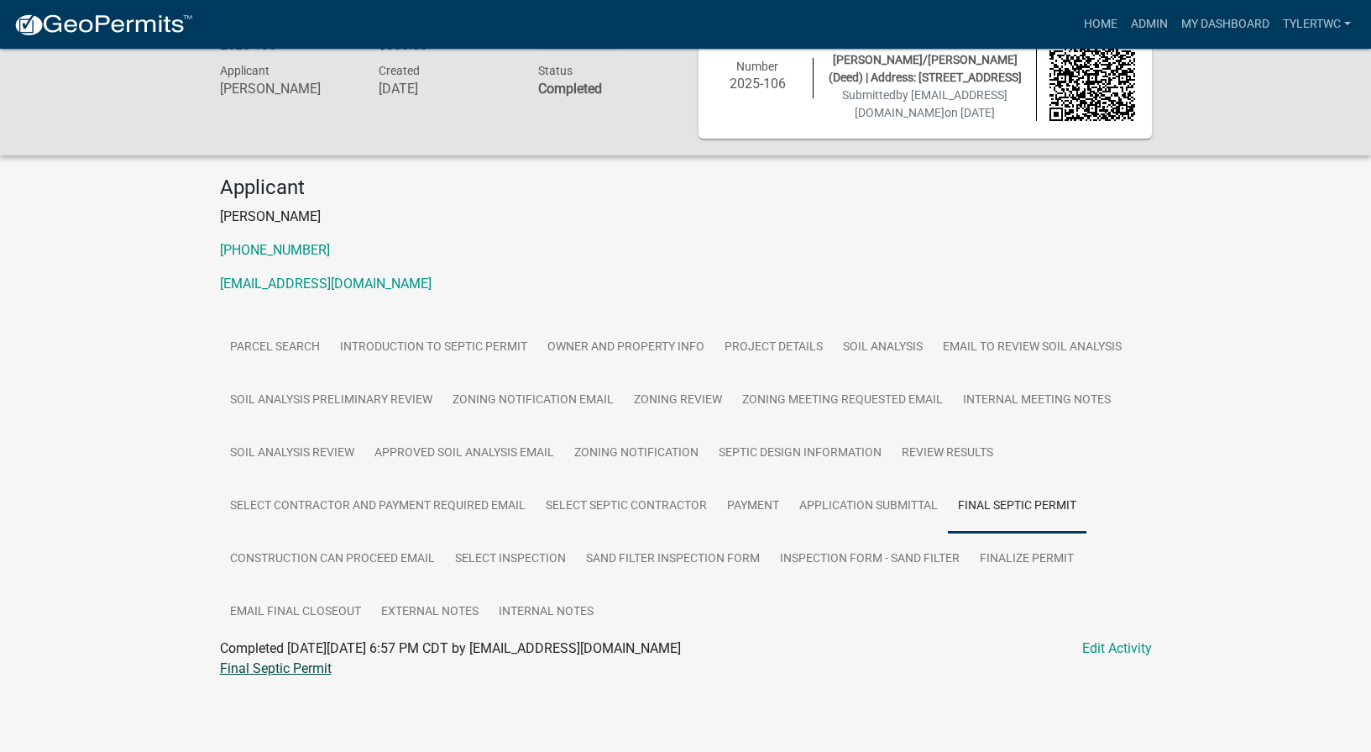
click at [292, 667] on link "Final Septic Permit" at bounding box center [276, 668] width 112 height 16
click at [900, 559] on link "Inspection Form - Sand Filter" at bounding box center [870, 559] width 200 height 54
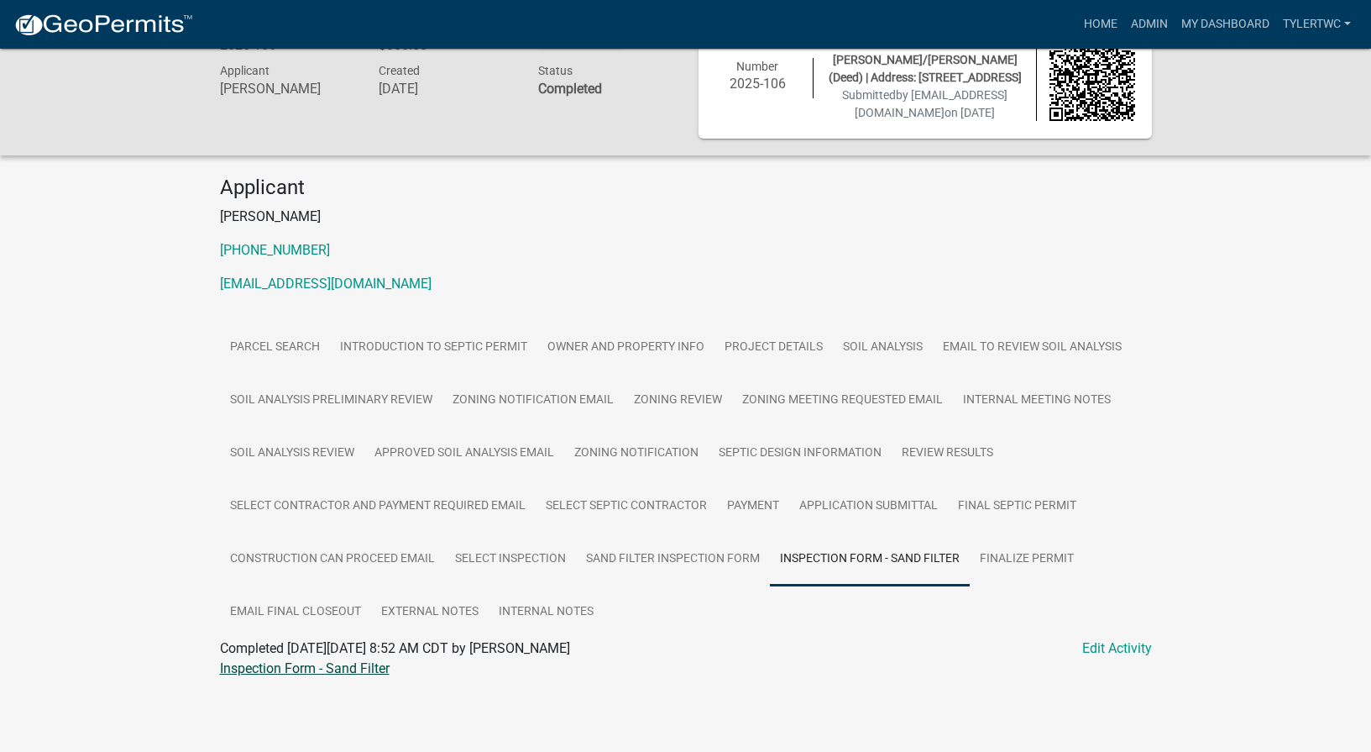
click at [293, 668] on link "Inspection Form - Sand Filter" at bounding box center [305, 668] width 170 height 16
drag, startPoint x: 1152, startPoint y: 23, endPoint x: 924, endPoint y: 207, distance: 293.3
click at [1152, 23] on link "Admin" at bounding box center [1149, 24] width 50 height 32
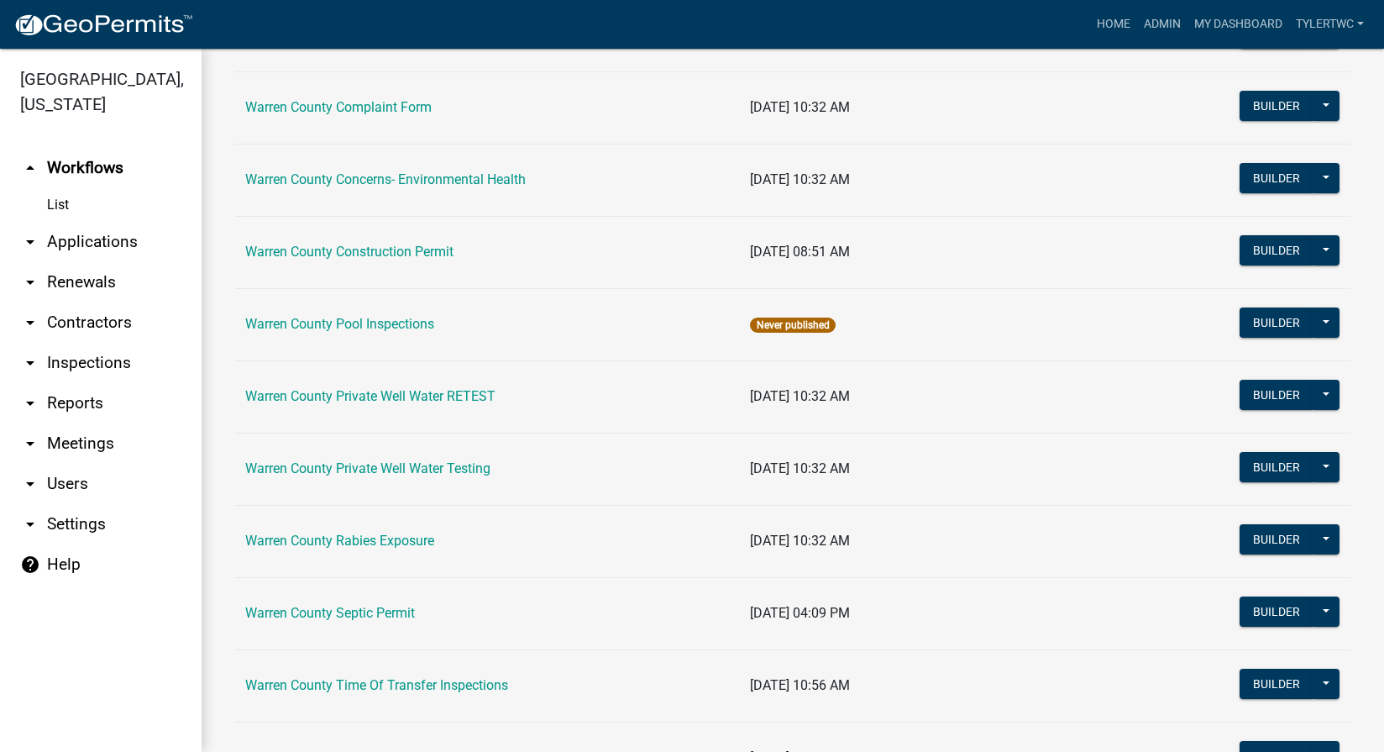
scroll to position [1030, 0]
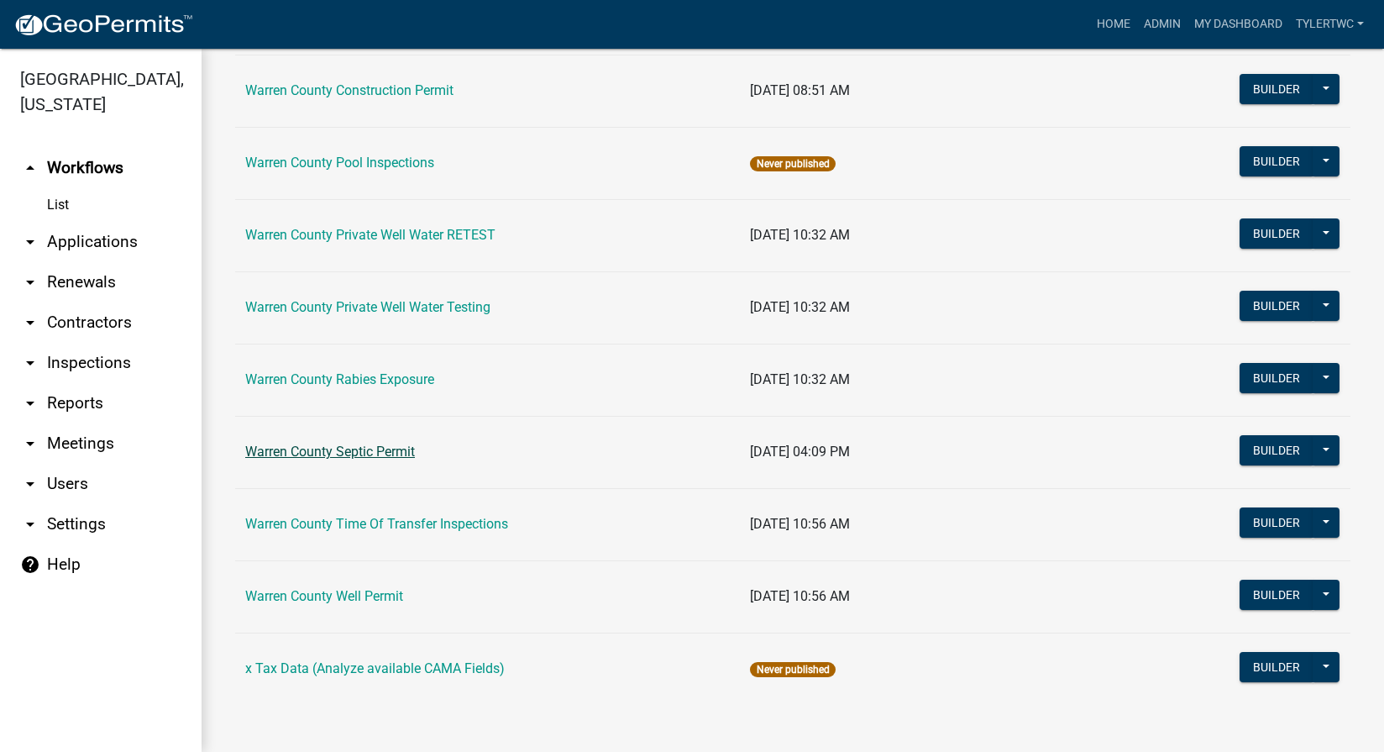
drag, startPoint x: 290, startPoint y: 453, endPoint x: 731, endPoint y: 399, distance: 444.1
click at [290, 453] on link "Warren County Septic Permit" at bounding box center [330, 451] width 170 height 16
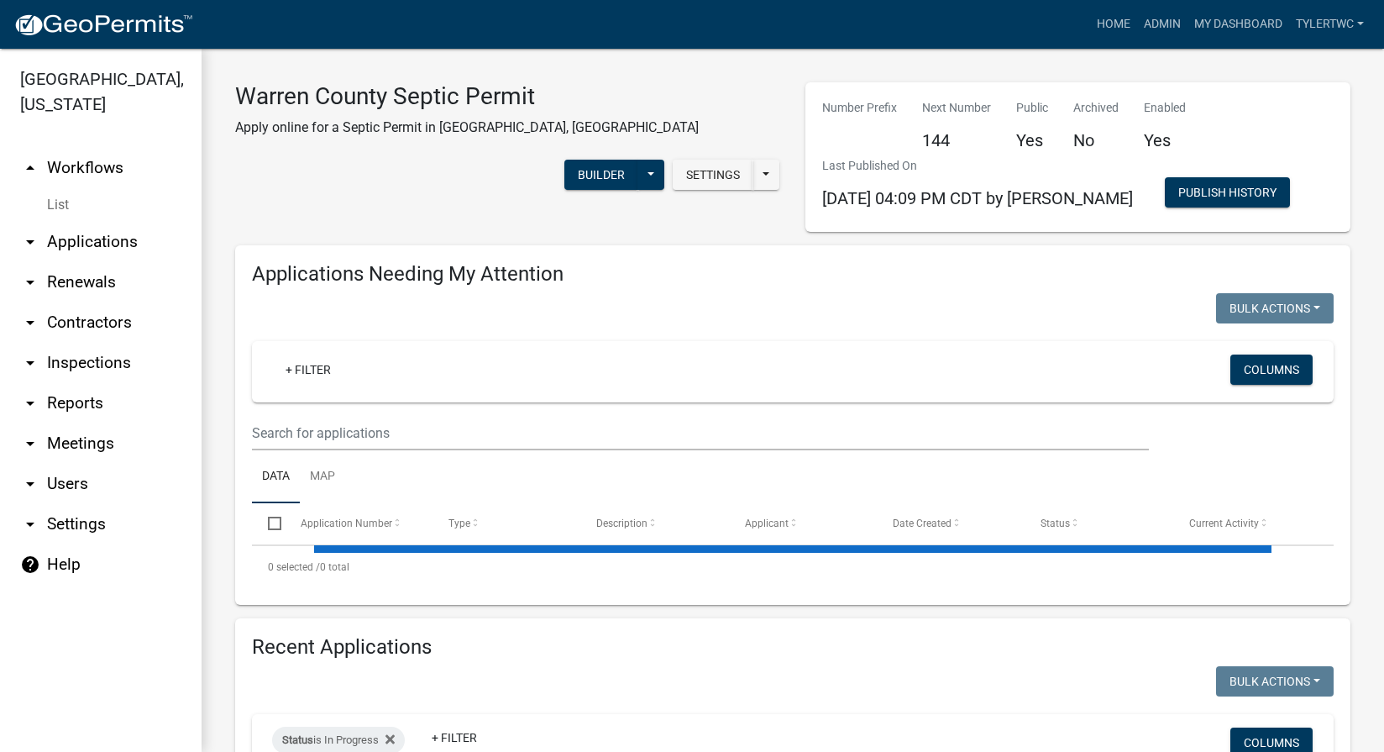
select select "2: 50"
select select "3: 100"
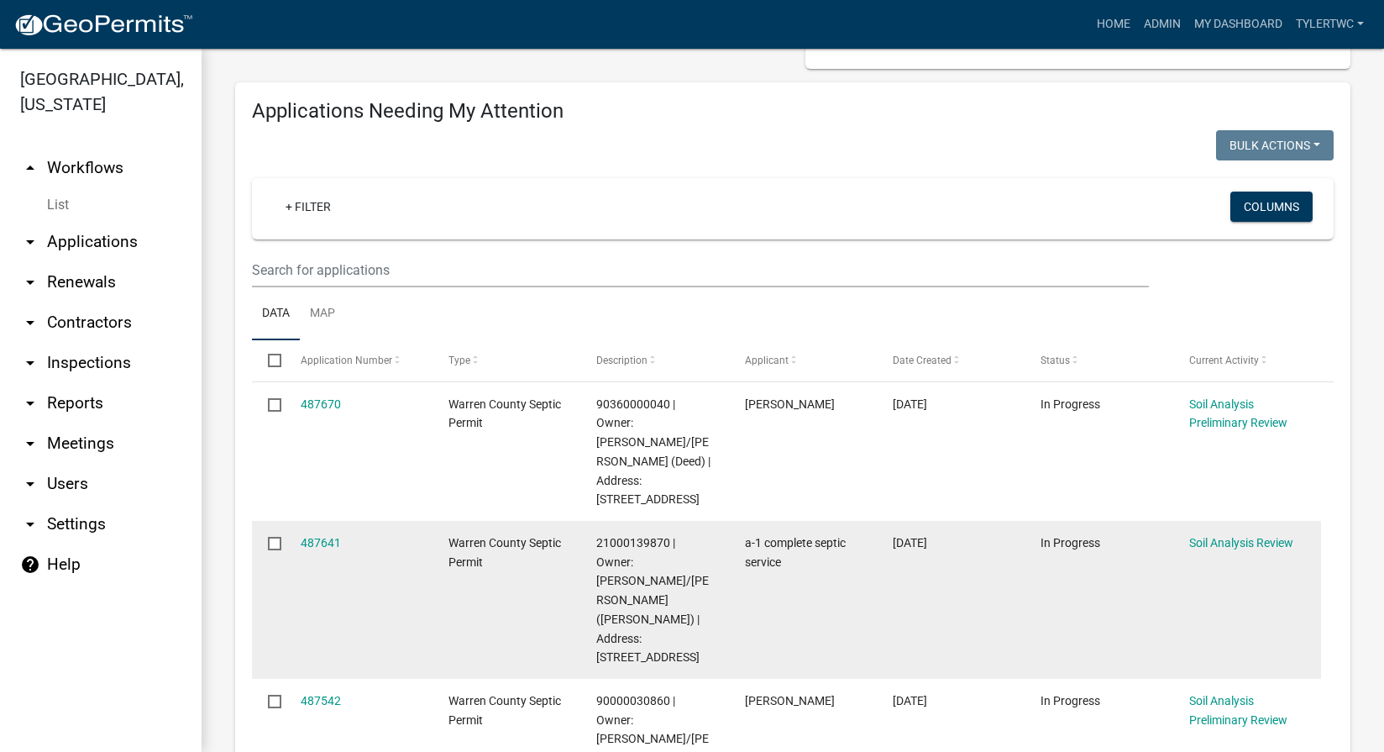
scroll to position [196, 0]
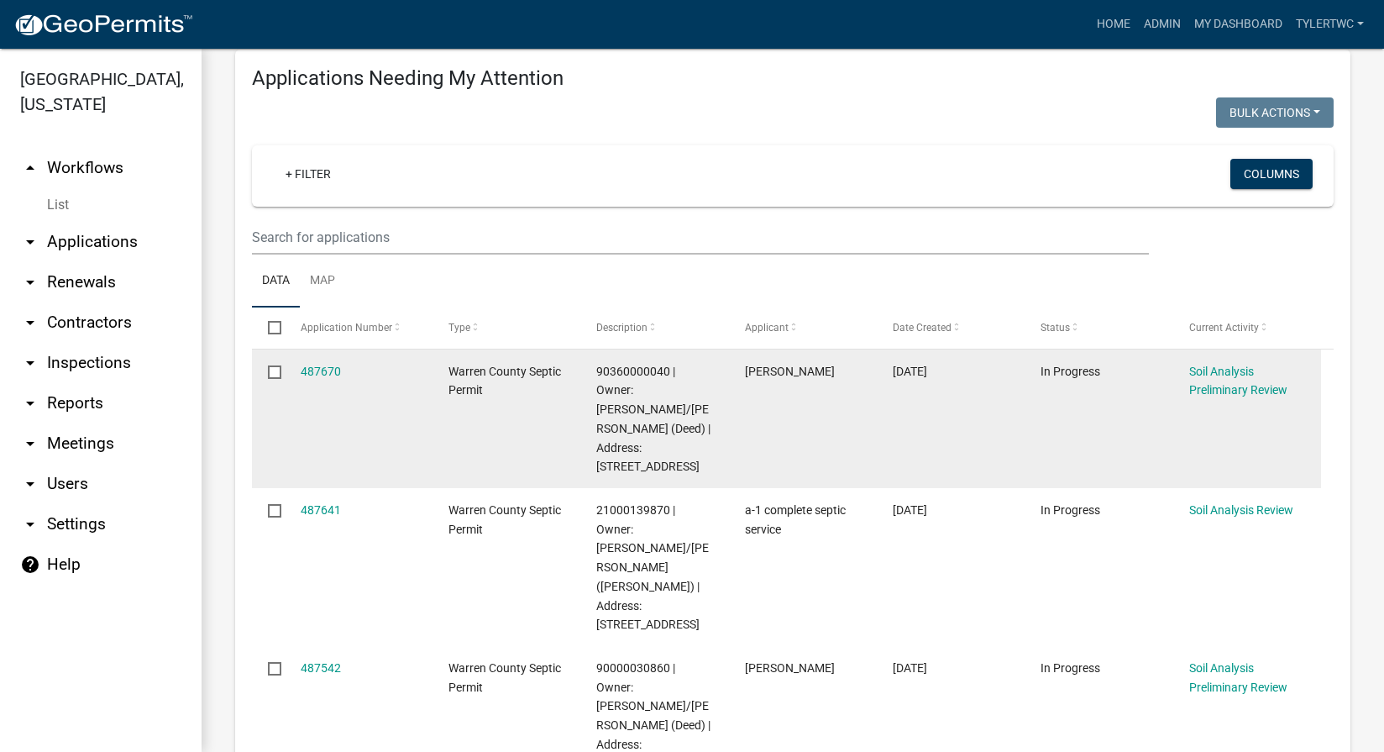
click at [274, 366] on input "checkbox" at bounding box center [273, 370] width 11 height 11
checkbox input "true"
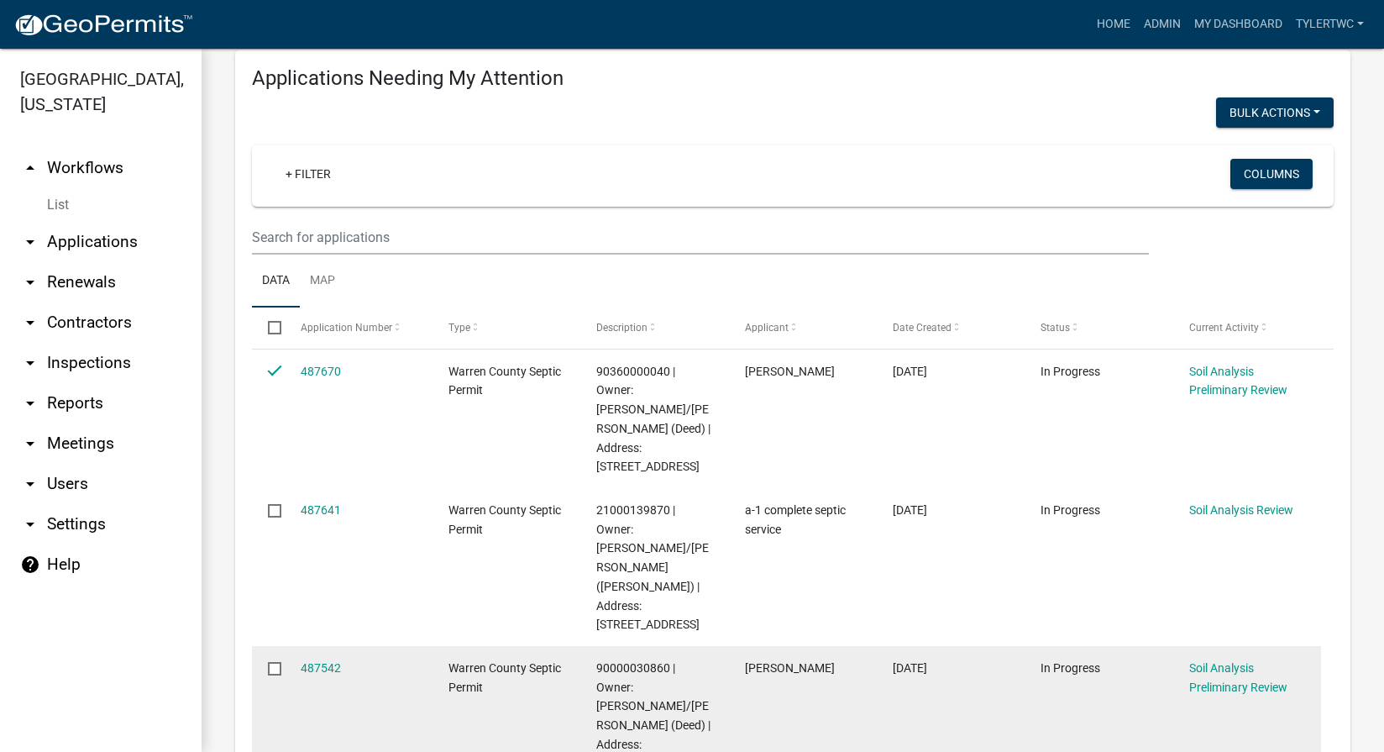
click at [265, 647] on datatable-body-cell at bounding box center [268, 715] width 32 height 139
click at [275, 662] on input "checkbox" at bounding box center [273, 667] width 11 height 11
checkbox input "true"
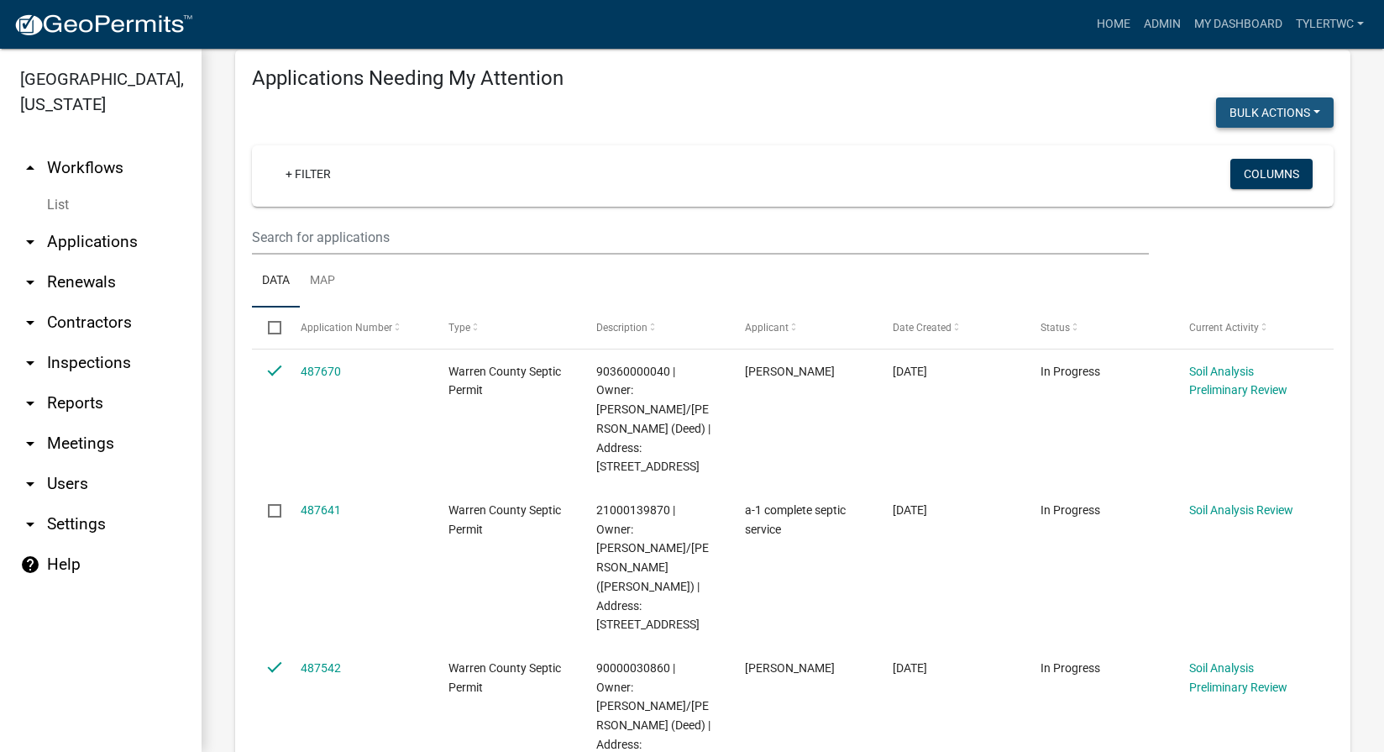
click at [1272, 113] on button "Bulk Actions" at bounding box center [1275, 112] width 118 height 30
click at [1230, 154] on button "Void" at bounding box center [1266, 156] width 134 height 40
checkbox input "false"
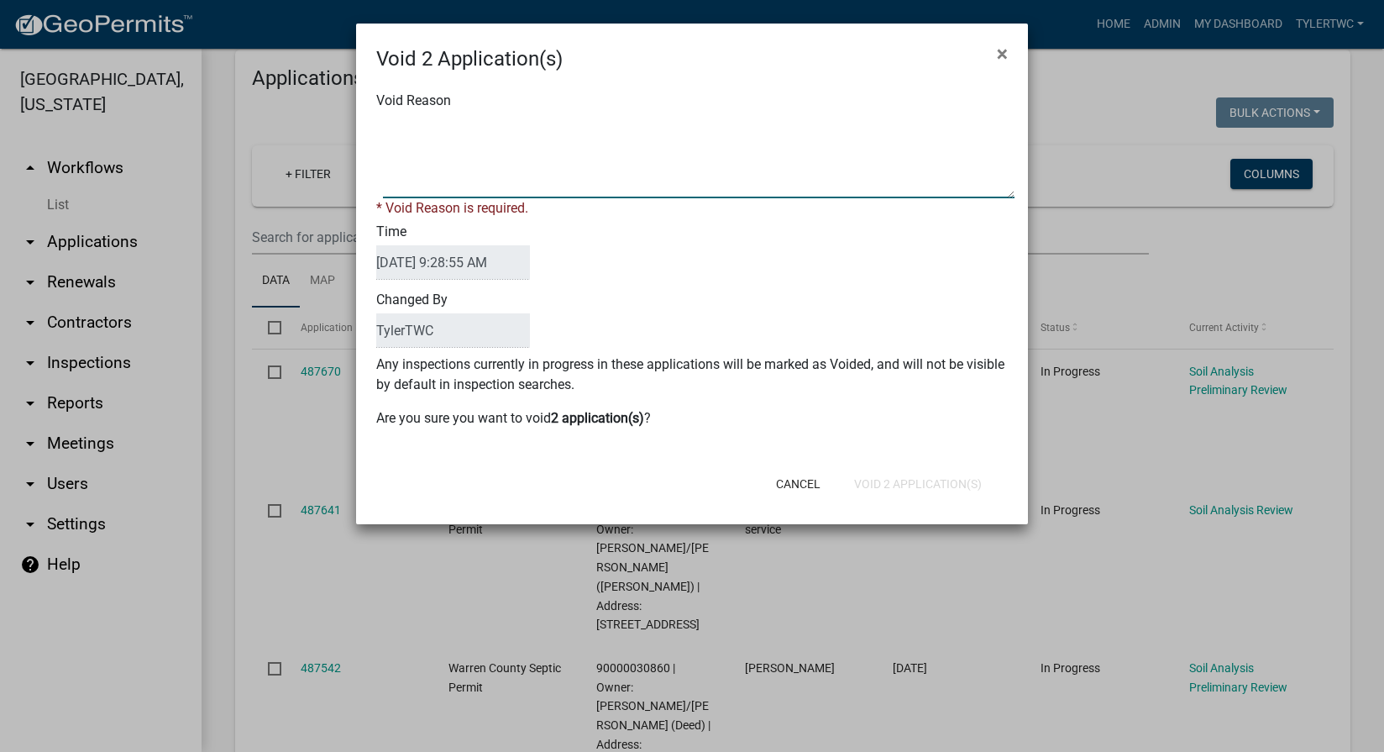
click at [547, 155] on textarea "Void Reason" at bounding box center [699, 156] width 632 height 84
type textarea "I"
type textarea "City of [GEOGRAPHIC_DATA]"
click at [939, 474] on button "Void 2 Application(s)" at bounding box center [918, 484] width 155 height 30
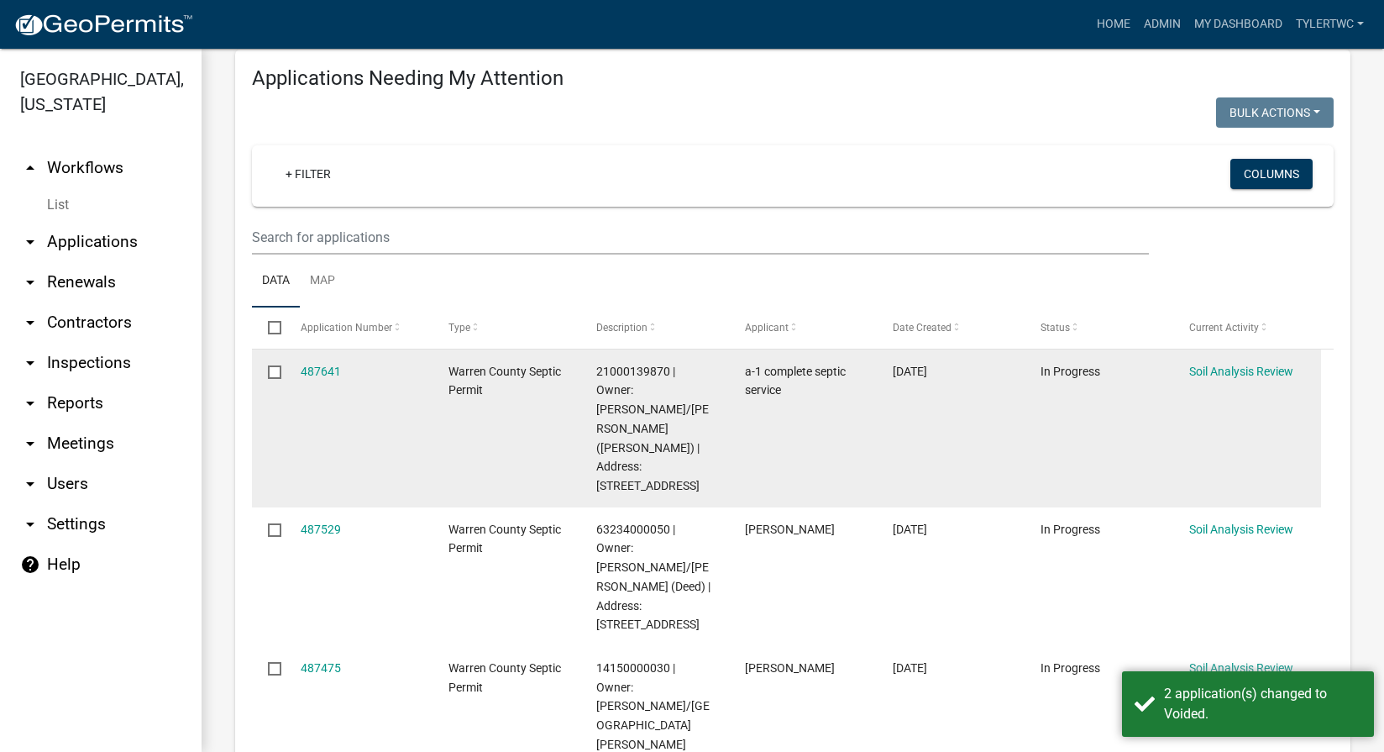
scroll to position [392, 0]
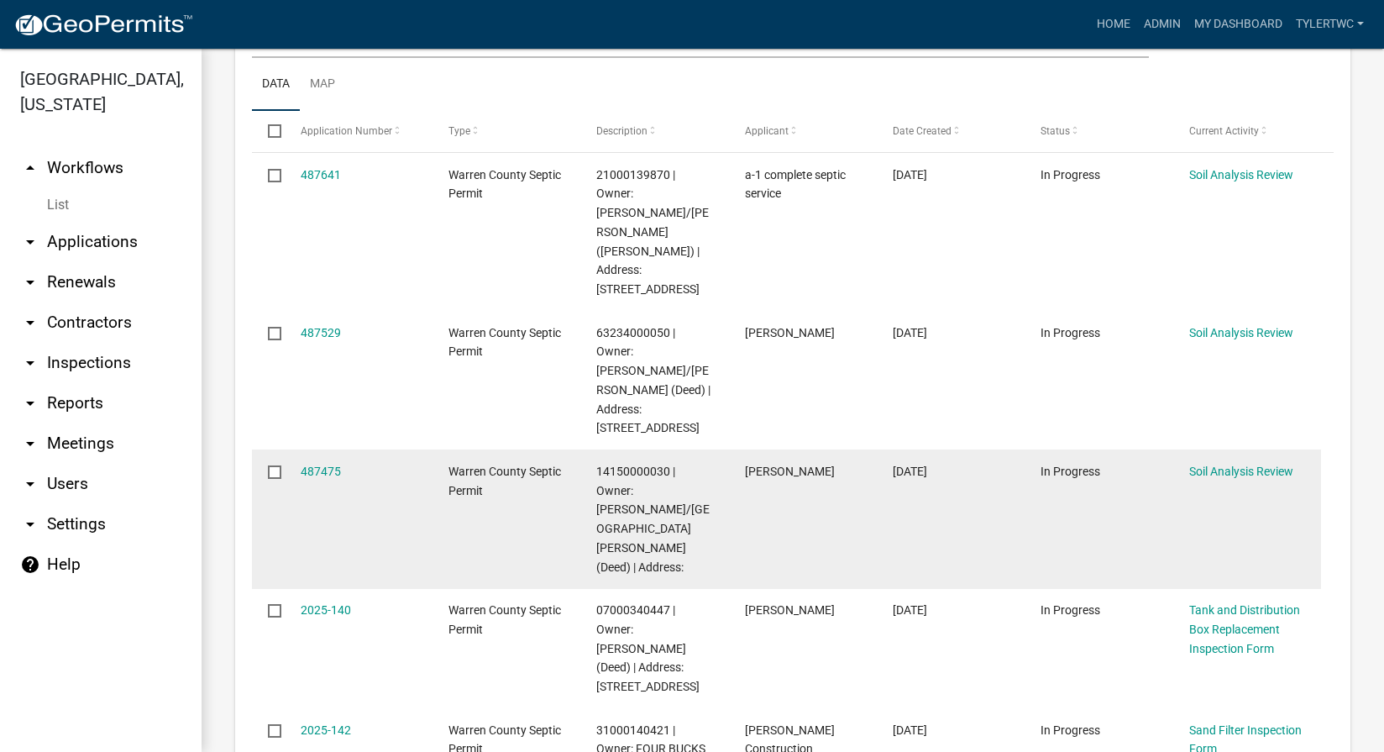
click at [308, 462] on div "487475" at bounding box center [359, 471] width 116 height 19
click at [311, 464] on link "487475" at bounding box center [321, 470] width 40 height 13
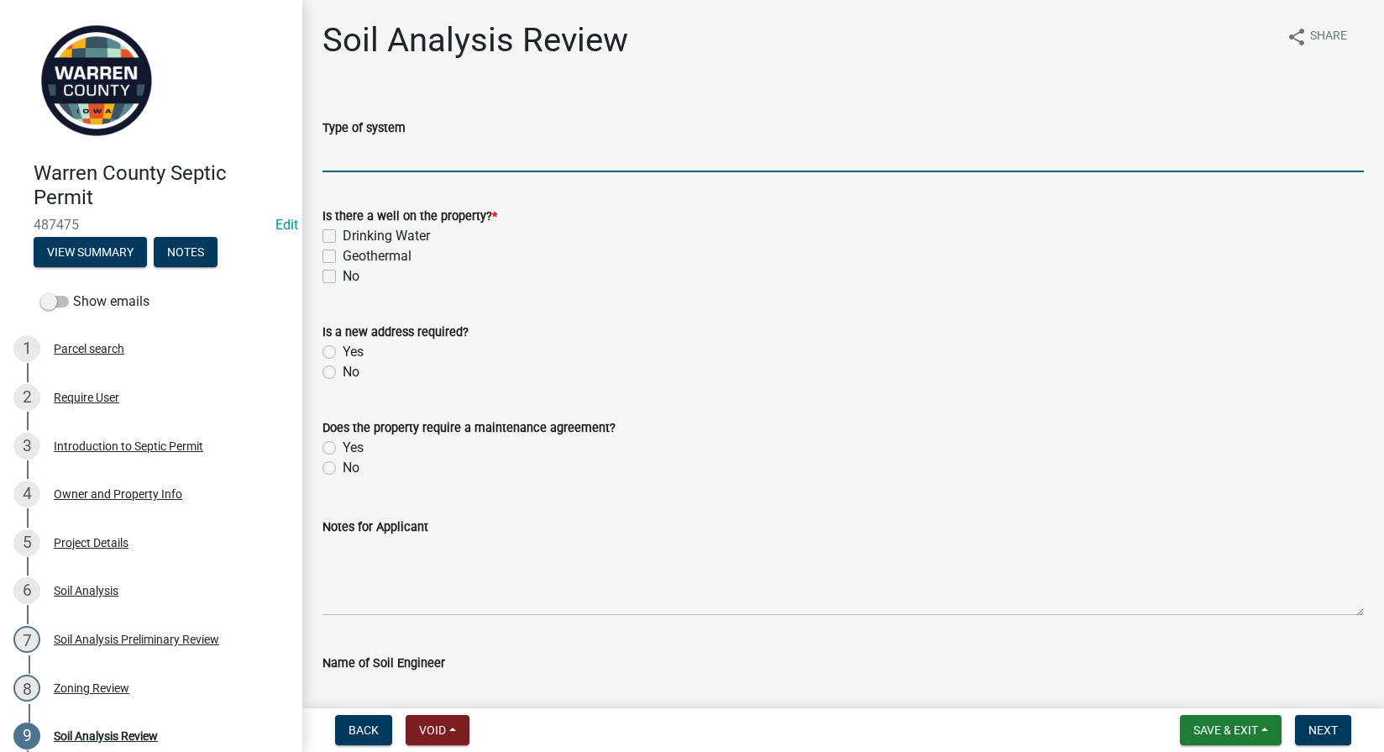
click at [373, 167] on input "Type of system" at bounding box center [842, 155] width 1041 height 34
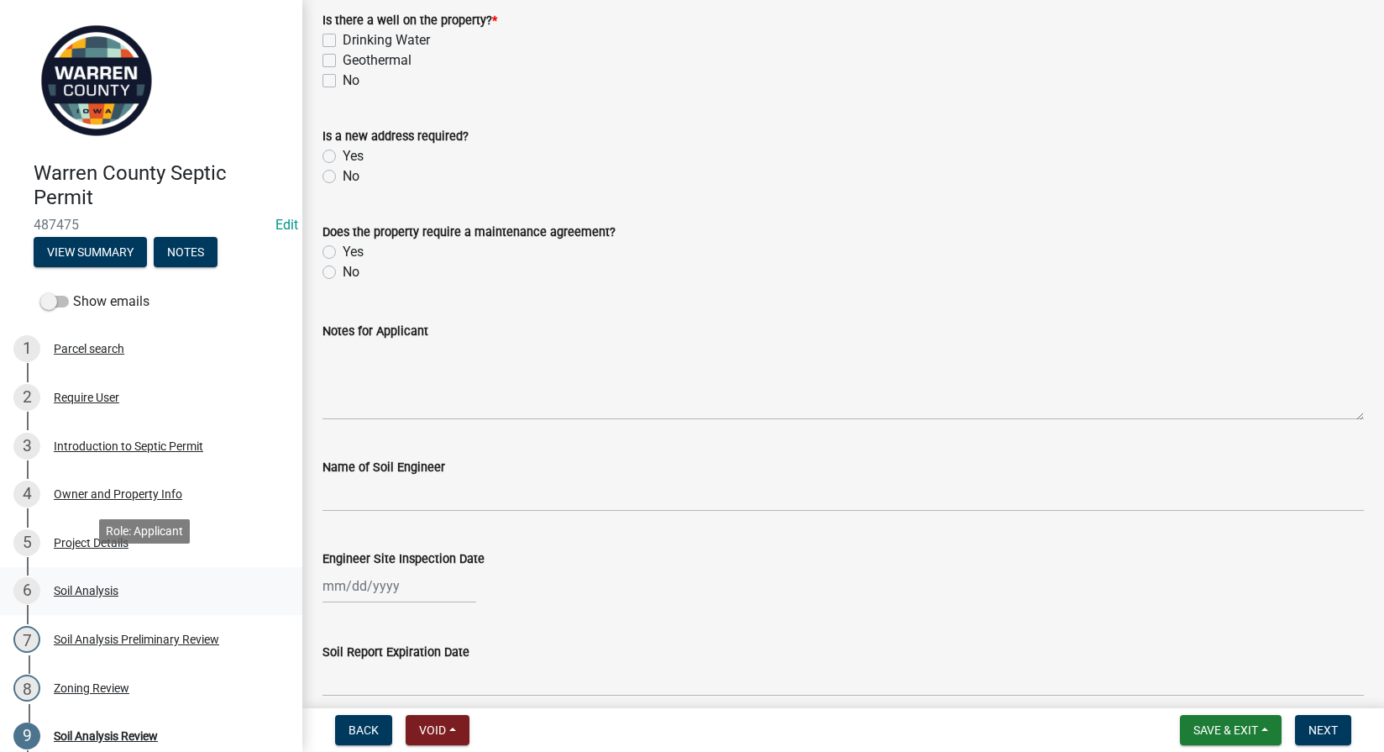
scroll to position [176, 0]
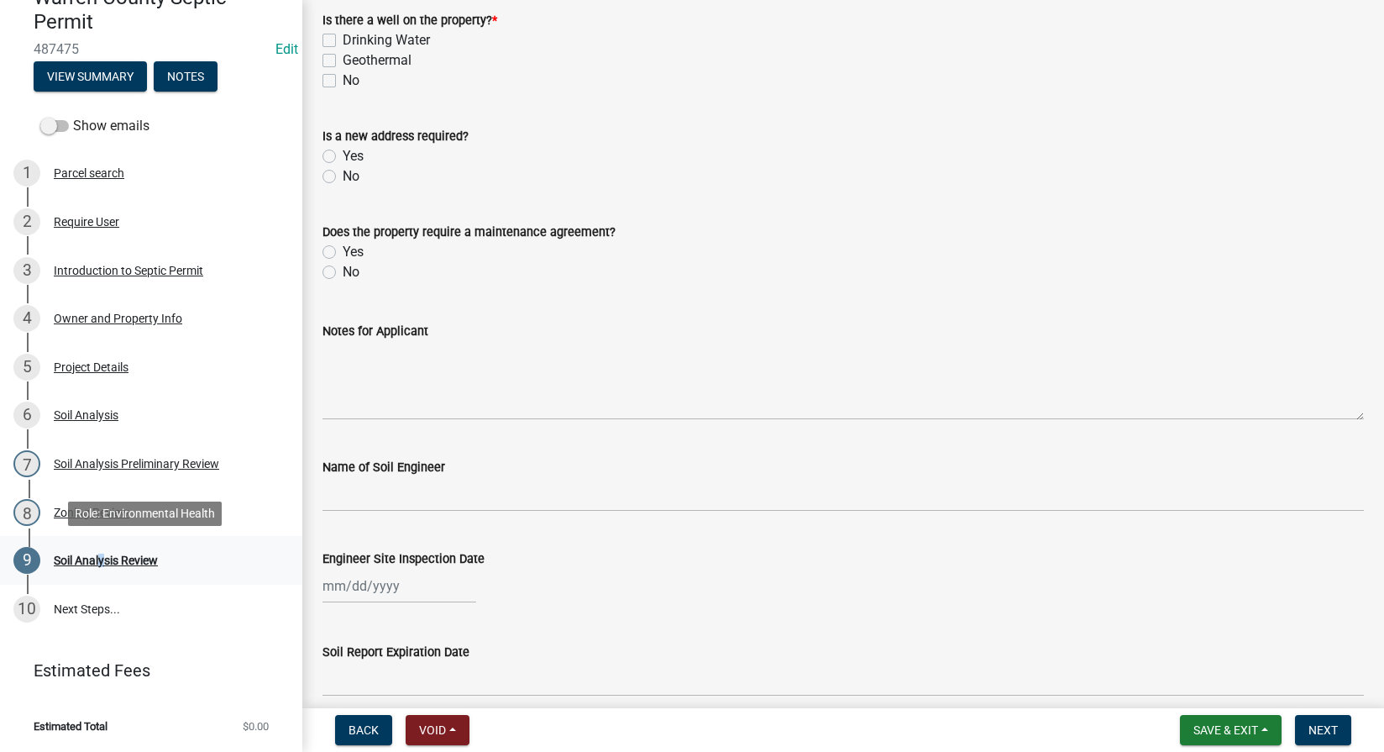
click at [100, 563] on div "Soil Analysis Review" at bounding box center [106, 560] width 104 height 12
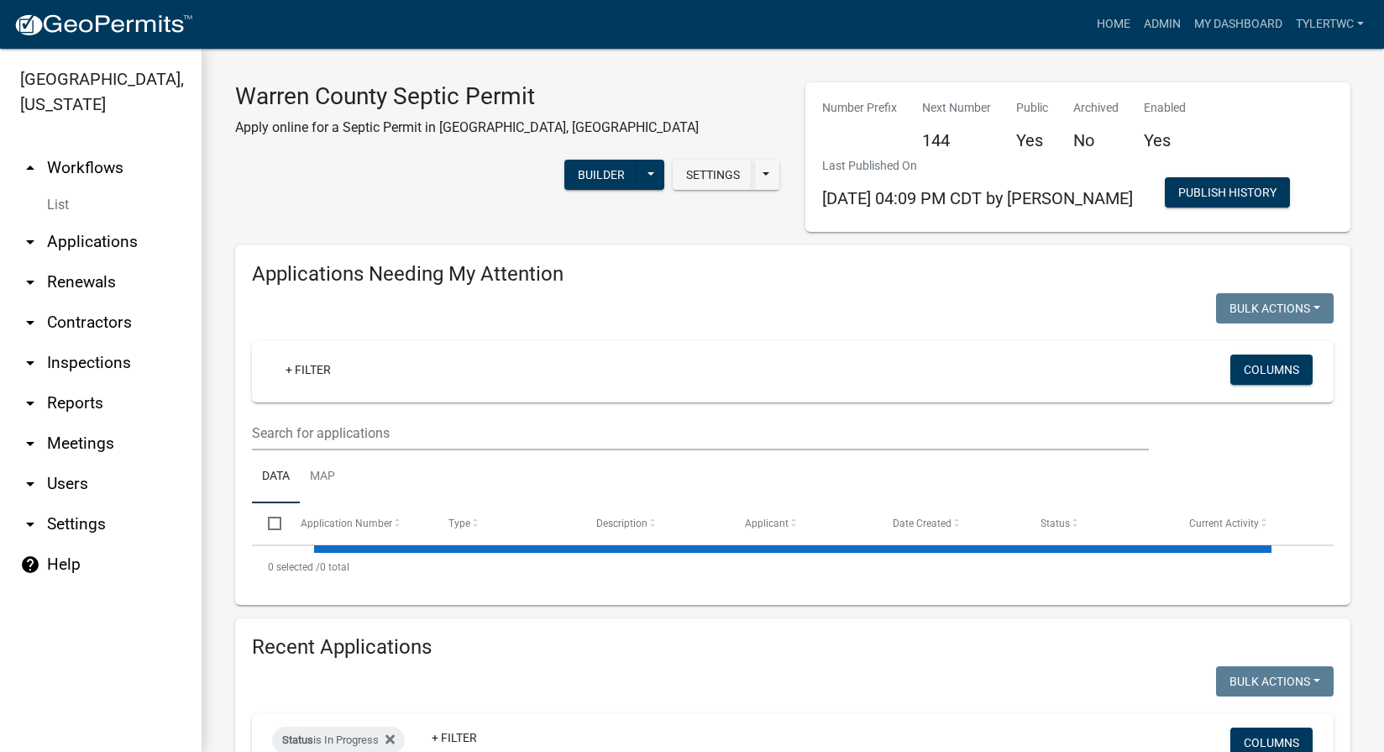
select select "2: 50"
select select "3: 100"
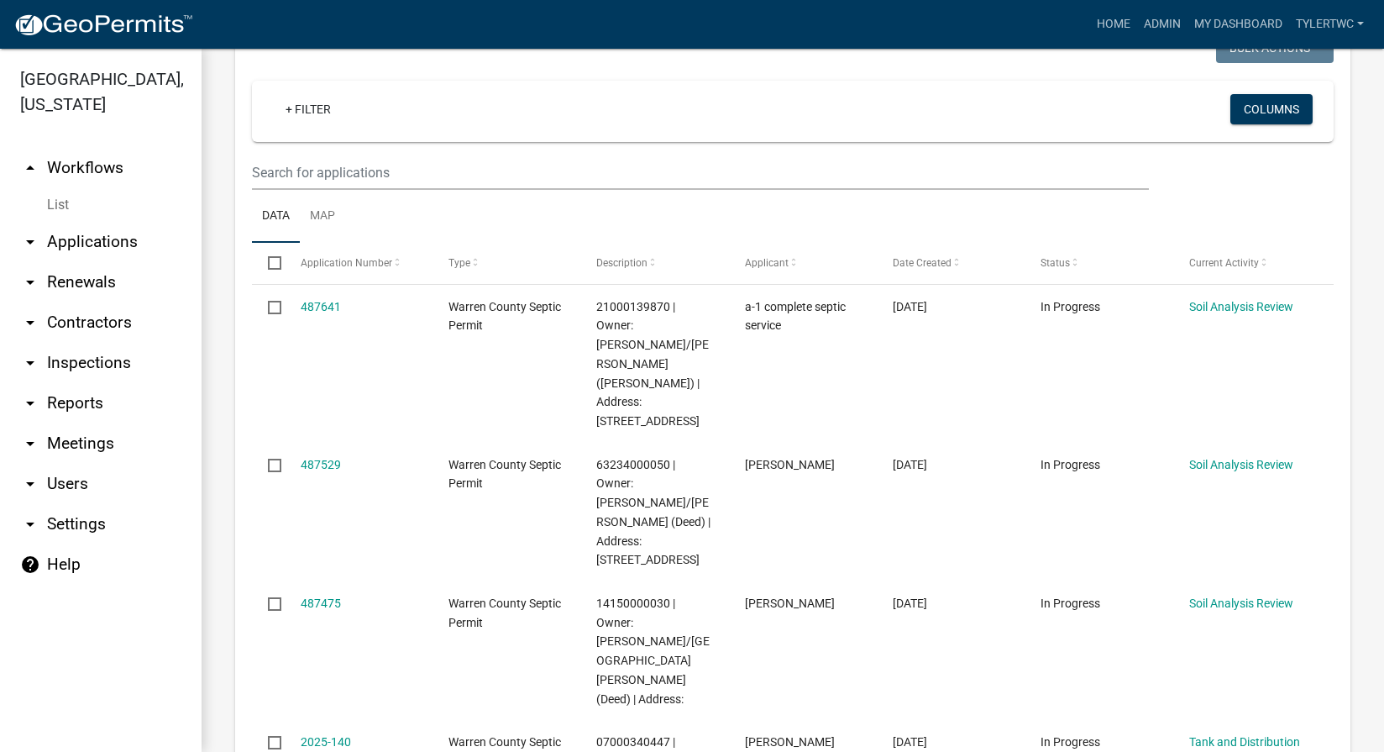
scroll to position [392, 0]
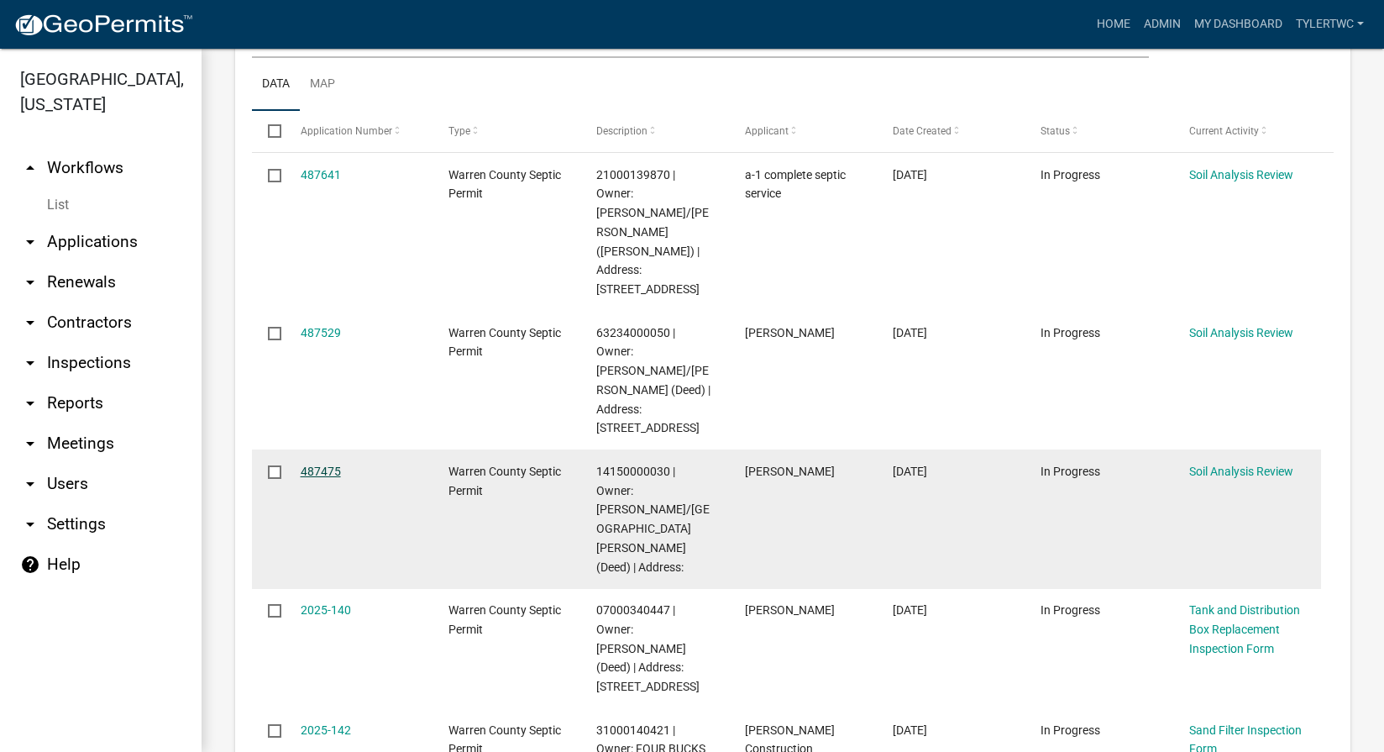
click at [322, 464] on link "487475" at bounding box center [321, 470] width 40 height 13
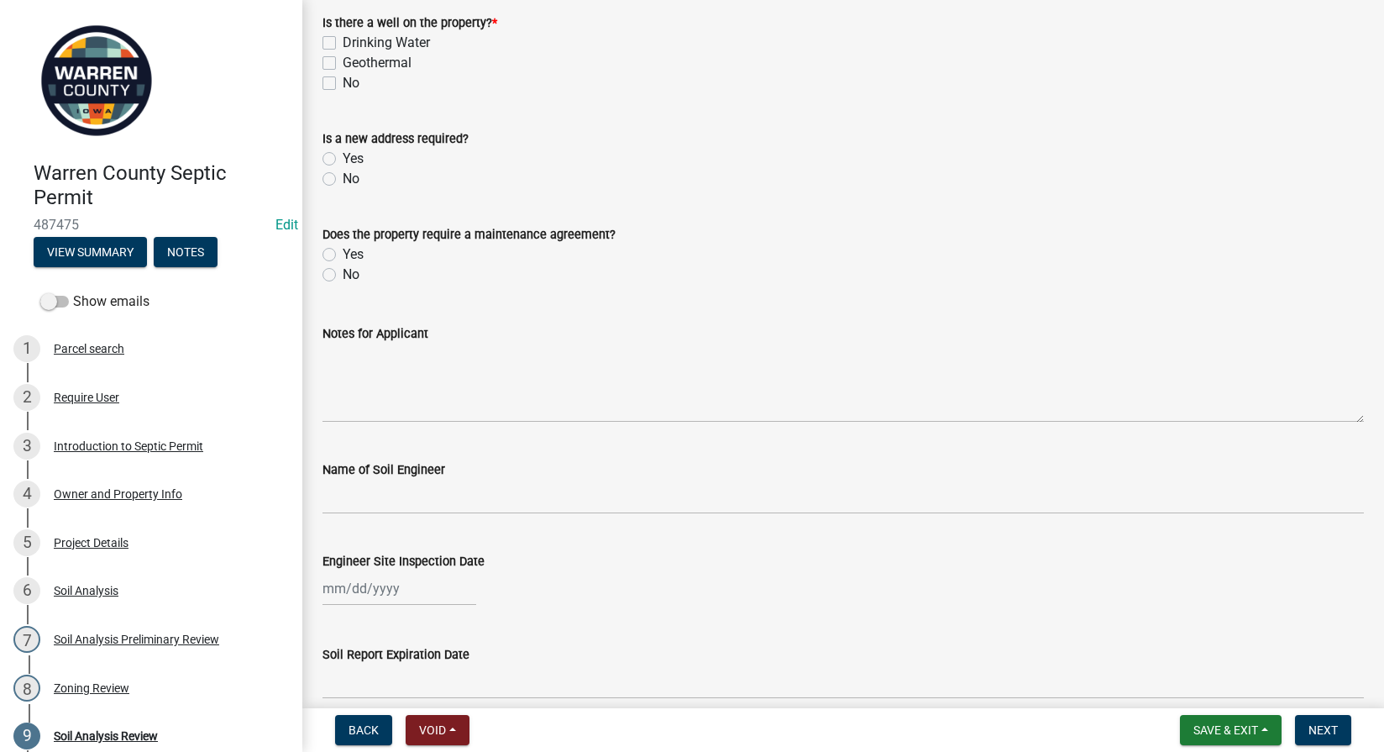
scroll to position [392, 0]
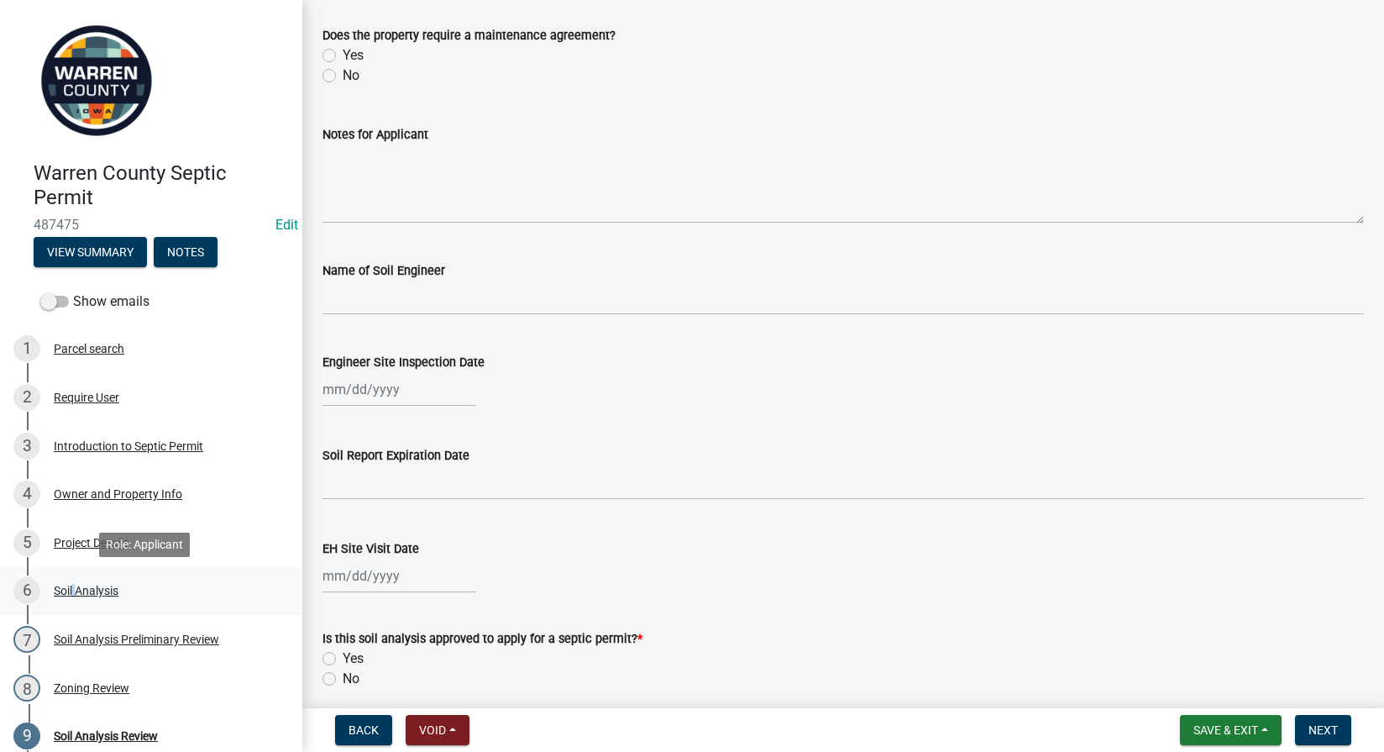
click at [72, 588] on div "Soil Analysis" at bounding box center [86, 590] width 65 height 12
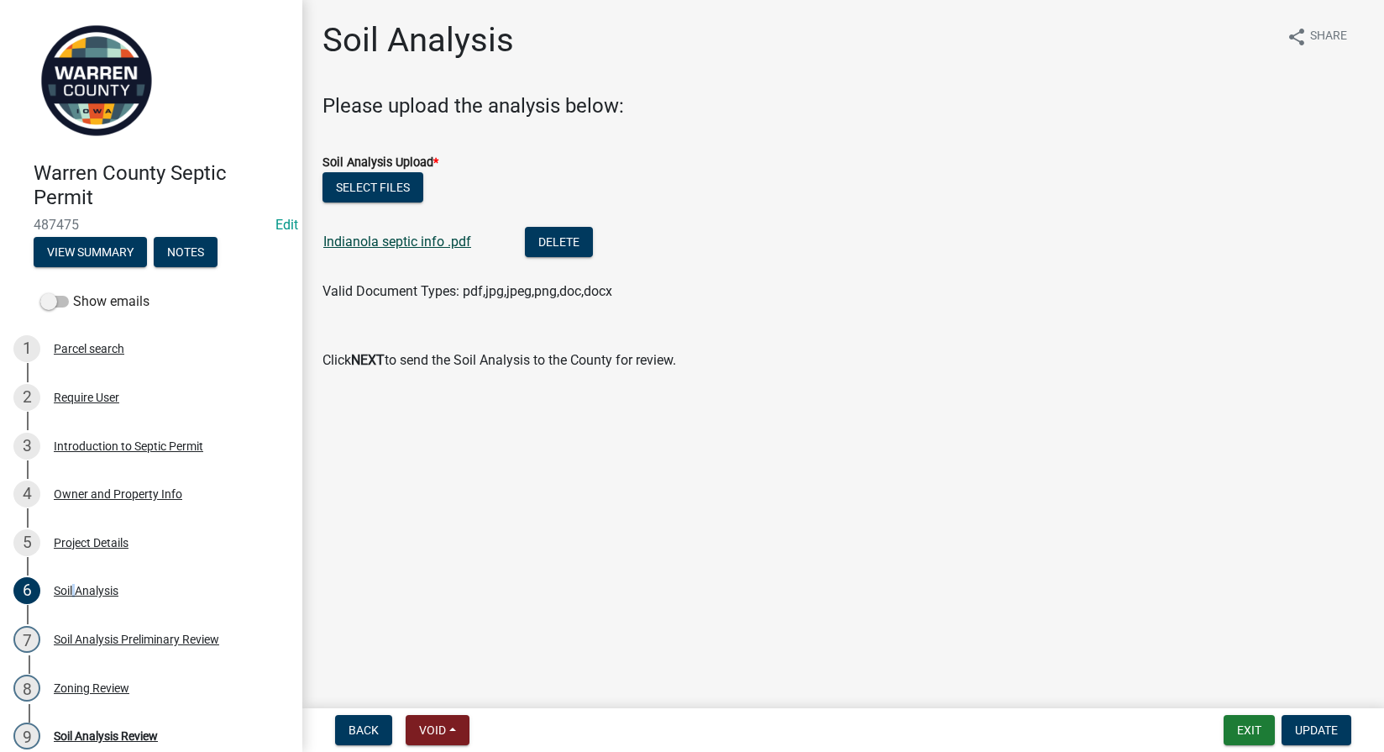
click at [427, 247] on link "Indianola septic info .pdf" at bounding box center [397, 241] width 148 height 16
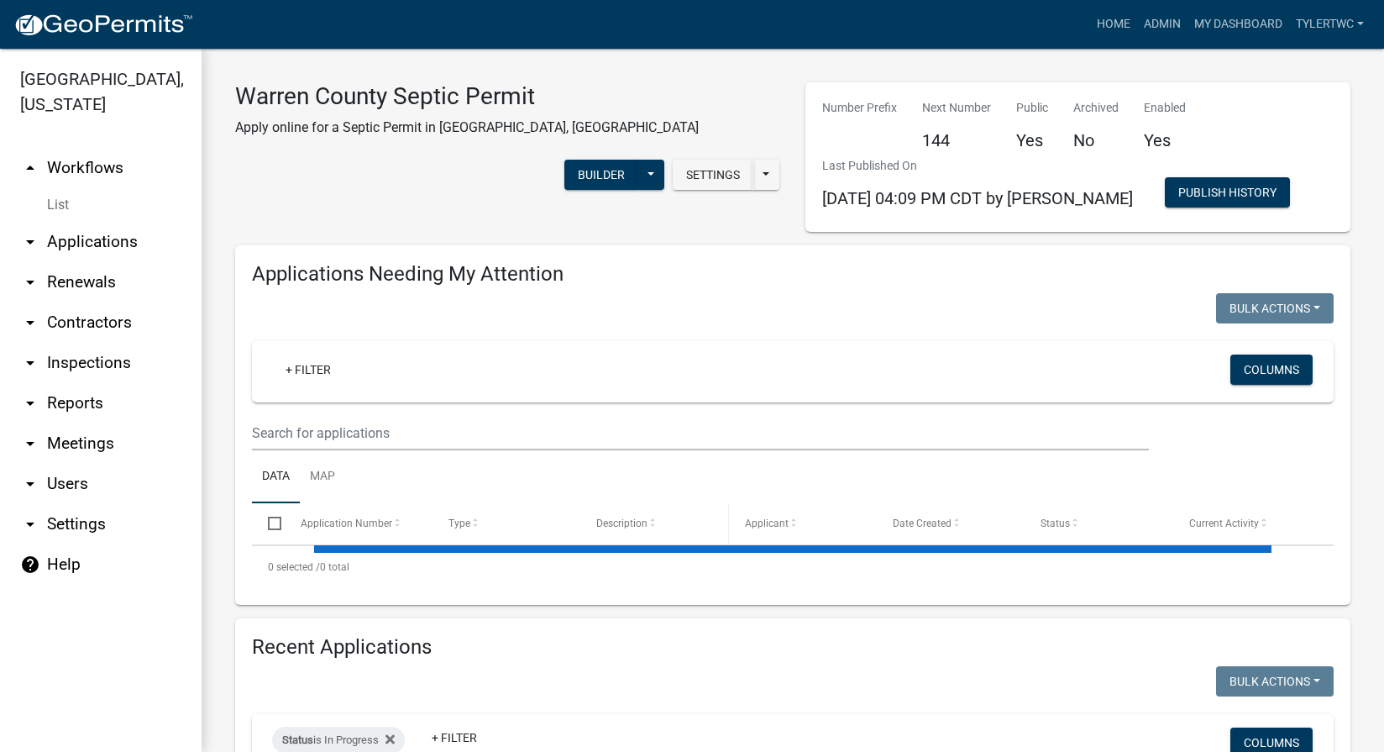
select select "2: 50"
select select "3: 100"
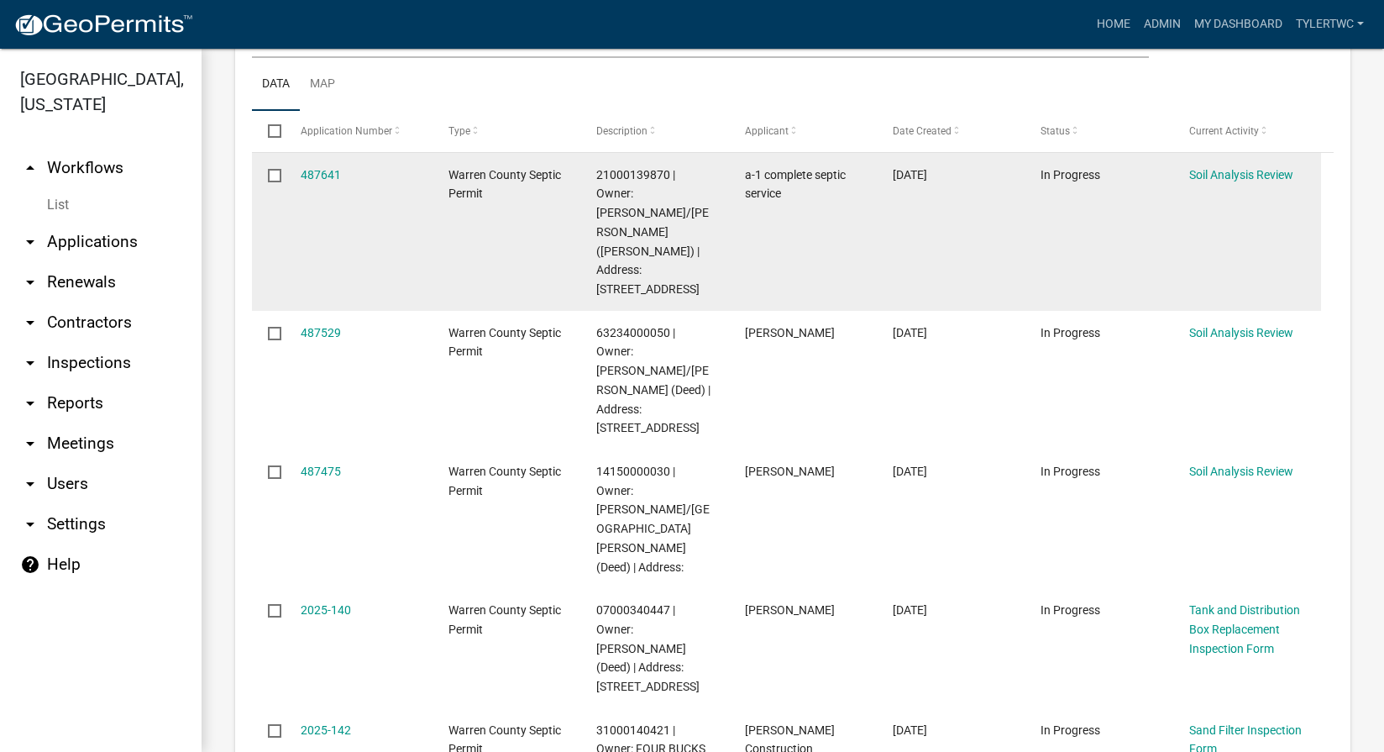
scroll to position [588, 0]
